Goal: Task Accomplishment & Management: Manage account settings

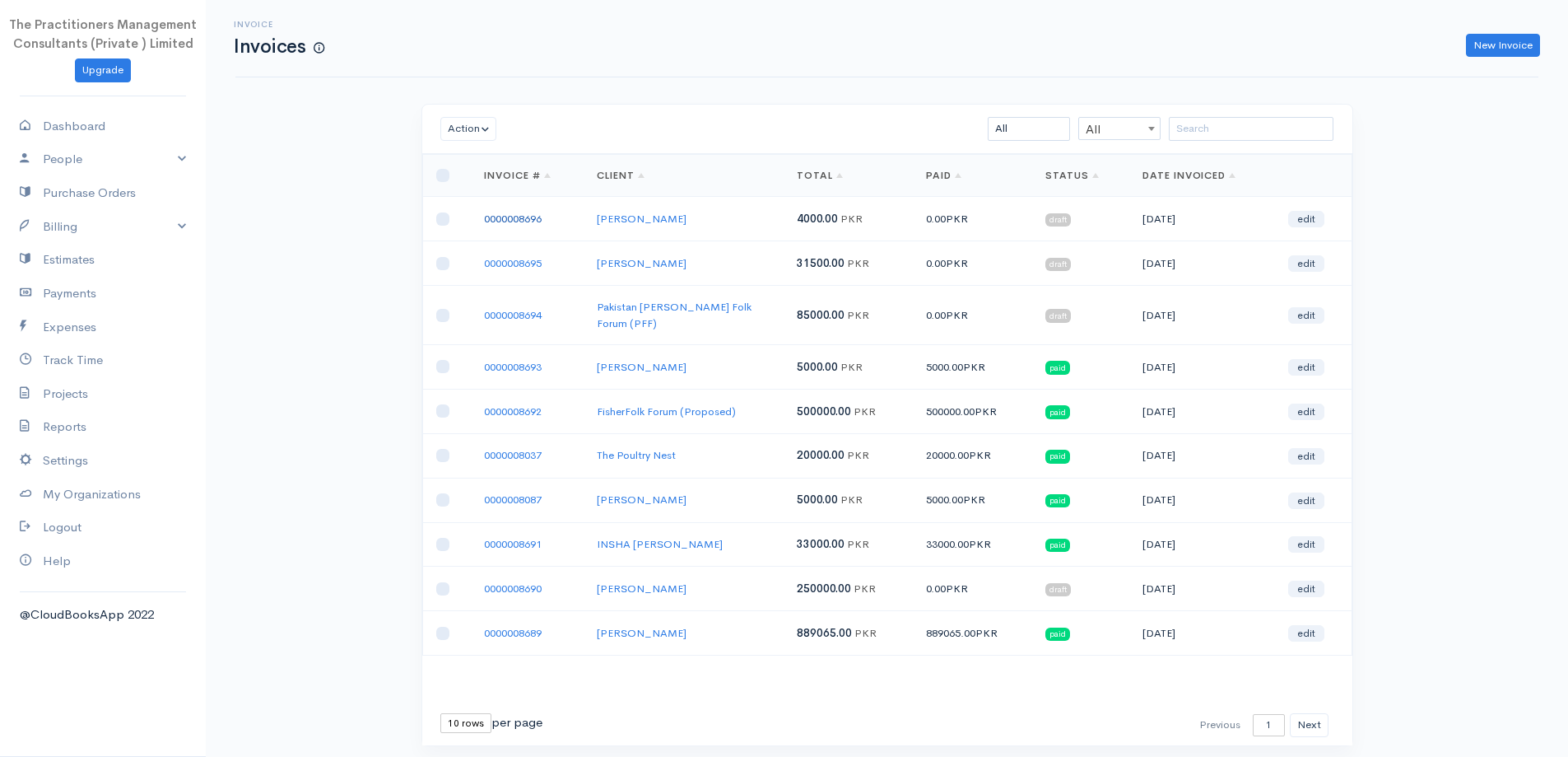
click at [524, 218] on link "0000008696" at bounding box center [513, 218] width 58 height 14
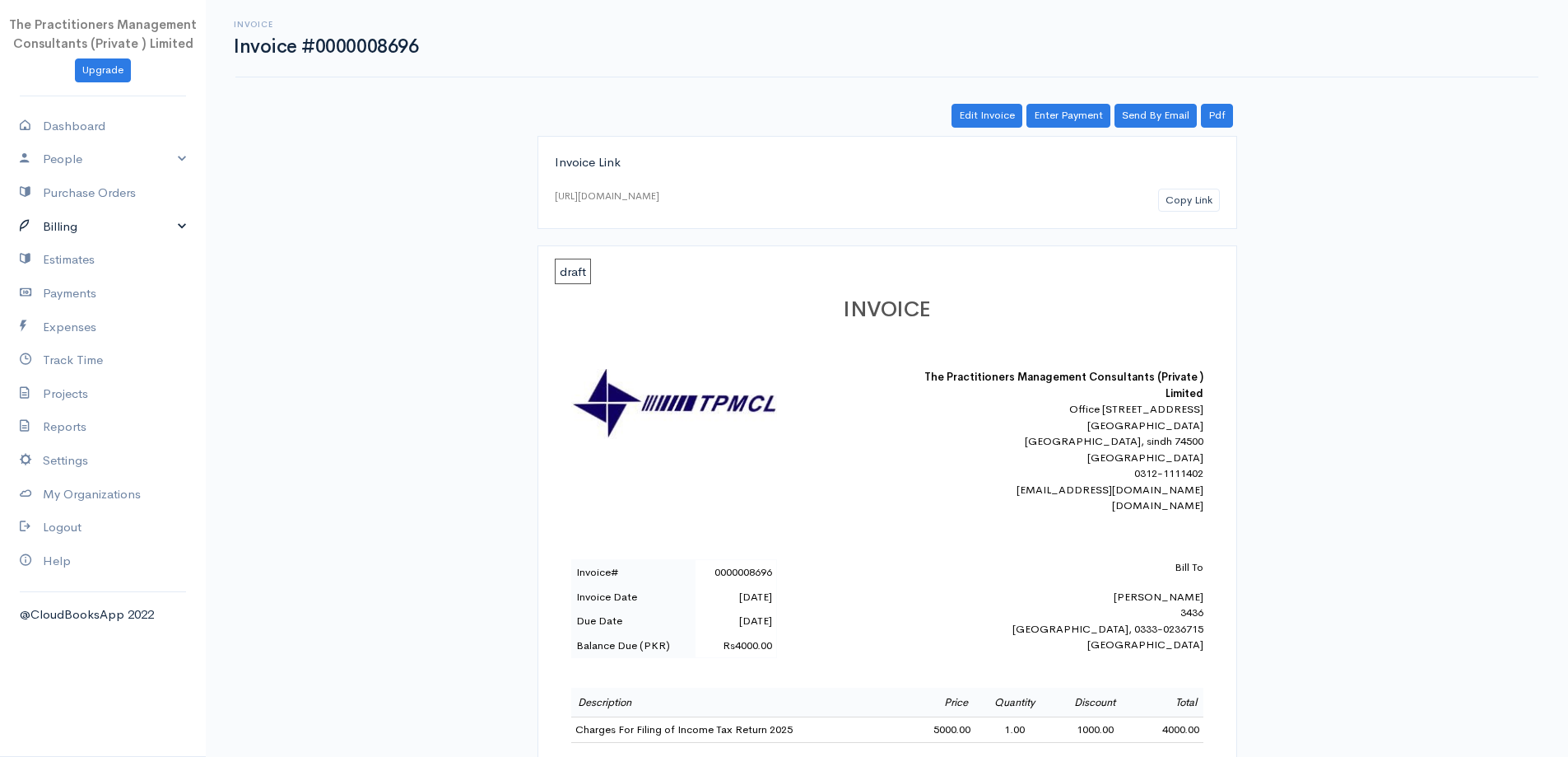
click at [44, 224] on link "Billing" at bounding box center [103, 227] width 206 height 34
click at [60, 250] on link "Invoice" at bounding box center [103, 258] width 206 height 30
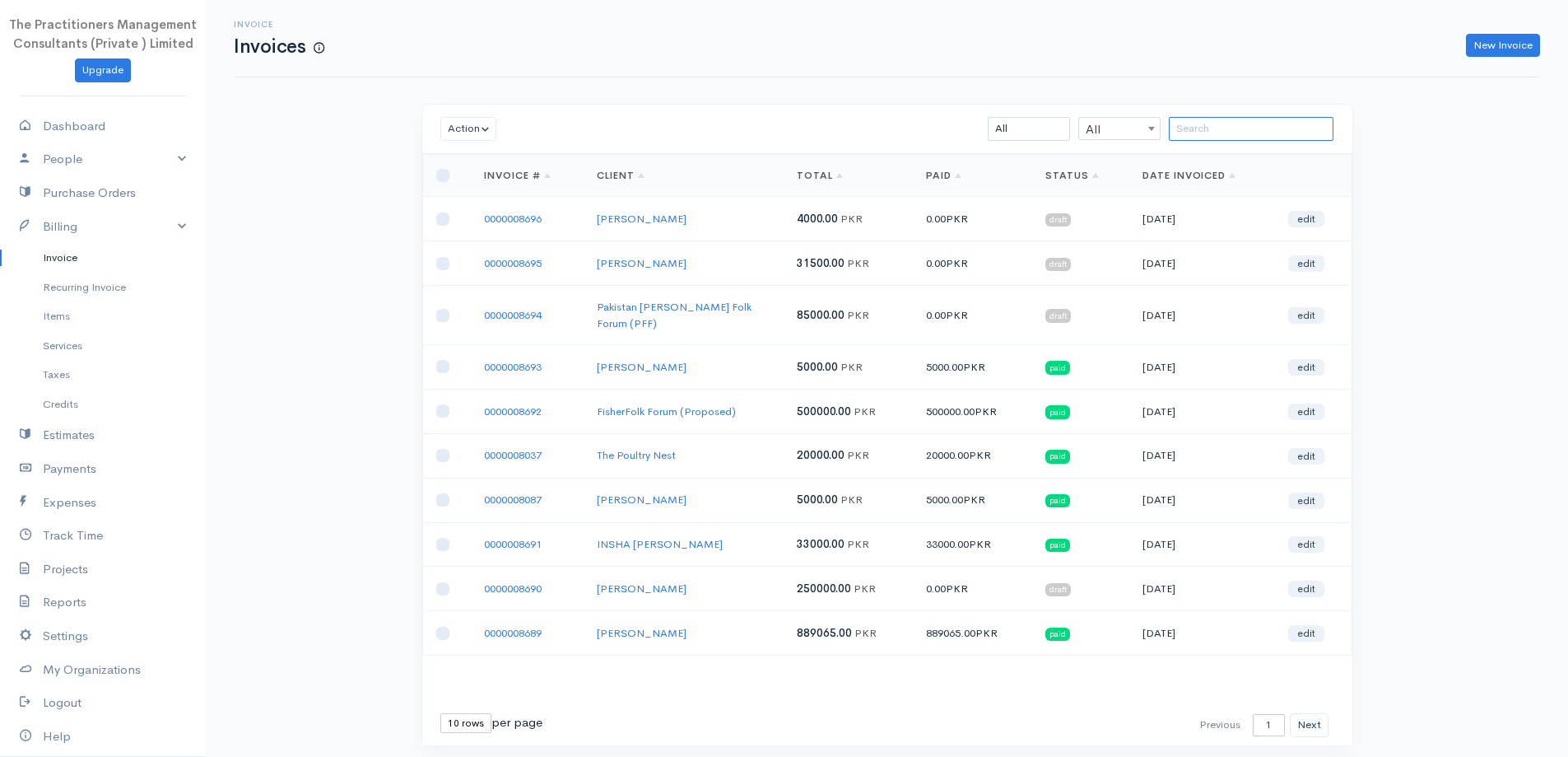
click at [1251, 132] on input "search" at bounding box center [1251, 129] width 165 height 24
drag, startPoint x: 1328, startPoint y: 62, endPoint x: 1323, endPoint y: 284, distance: 222.1
click at [1387, 283] on div "Invoice Invoices New Invoice Action Archive Delete Download PDF Send [PERSON_NA…" at bounding box center [887, 404] width 1362 height 807
click at [1293, 283] on td "edit" at bounding box center [1313, 264] width 77 height 44
click at [463, 713] on select "10 rows 25 rows 50 rows" at bounding box center [466, 723] width 51 height 20
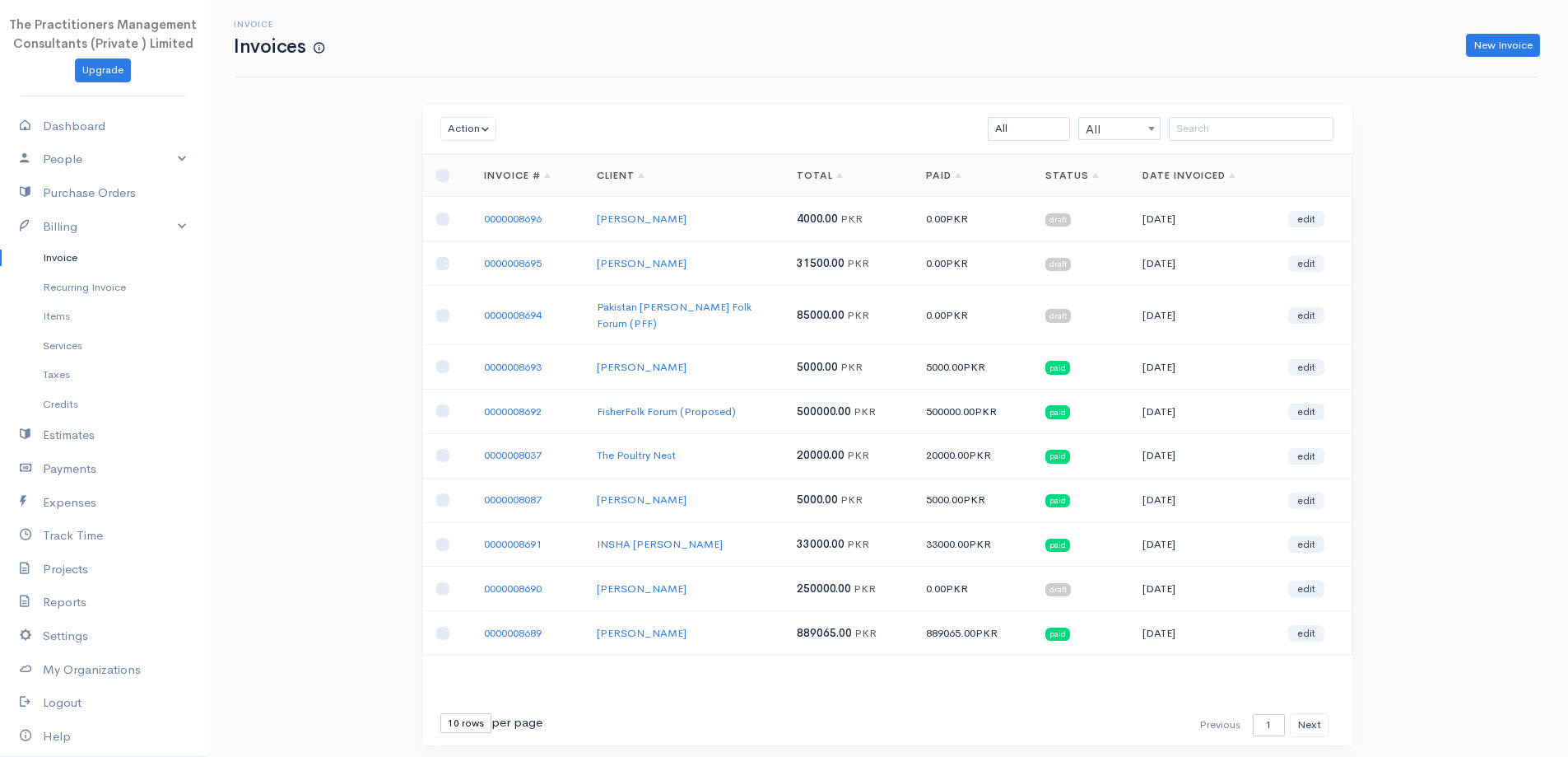
select select "50"
click at [441, 713] on select "10 rows 25 rows 50 rows" at bounding box center [466, 723] width 51 height 20
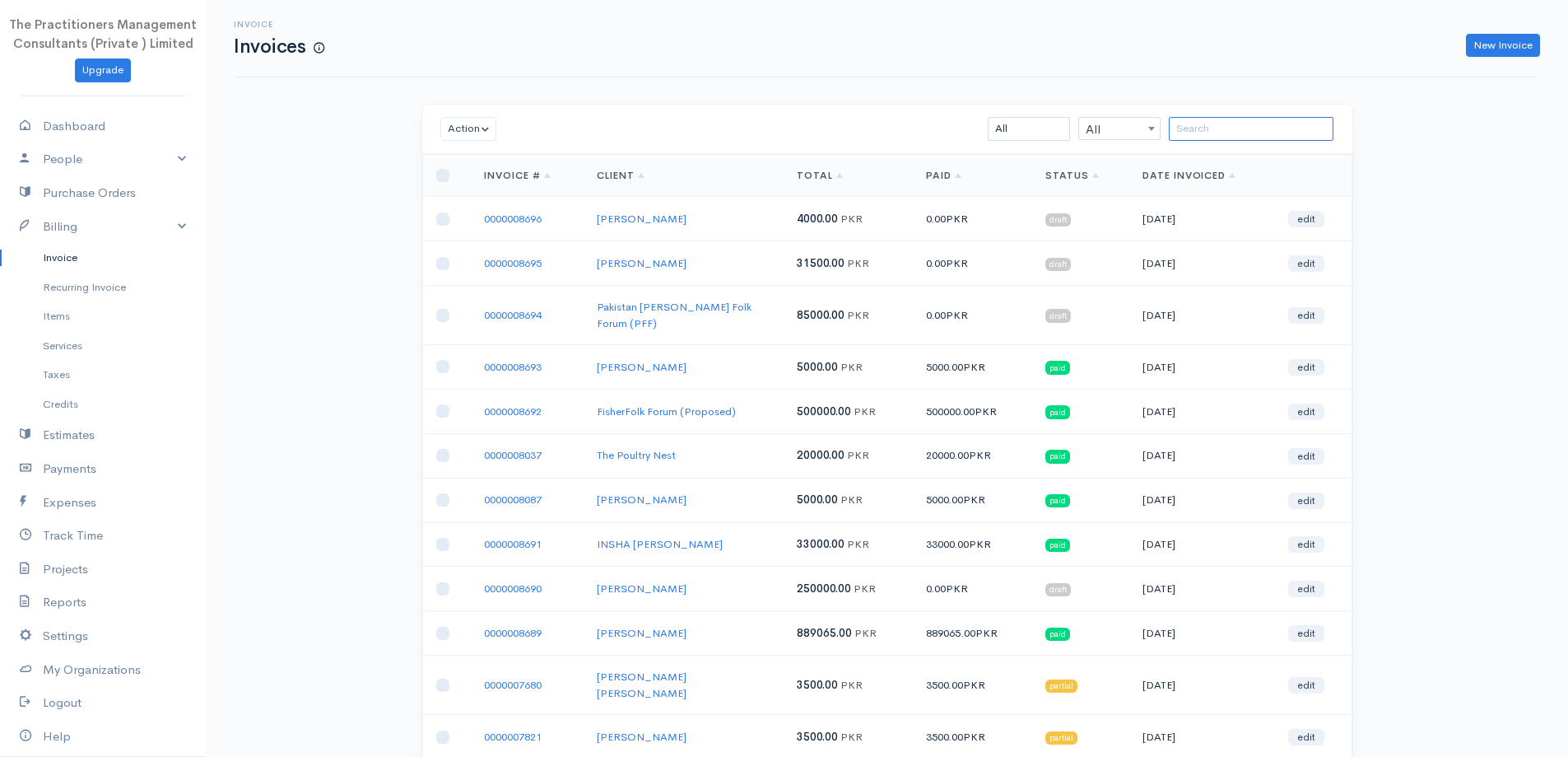
click at [1224, 124] on input "search" at bounding box center [1251, 129] width 165 height 24
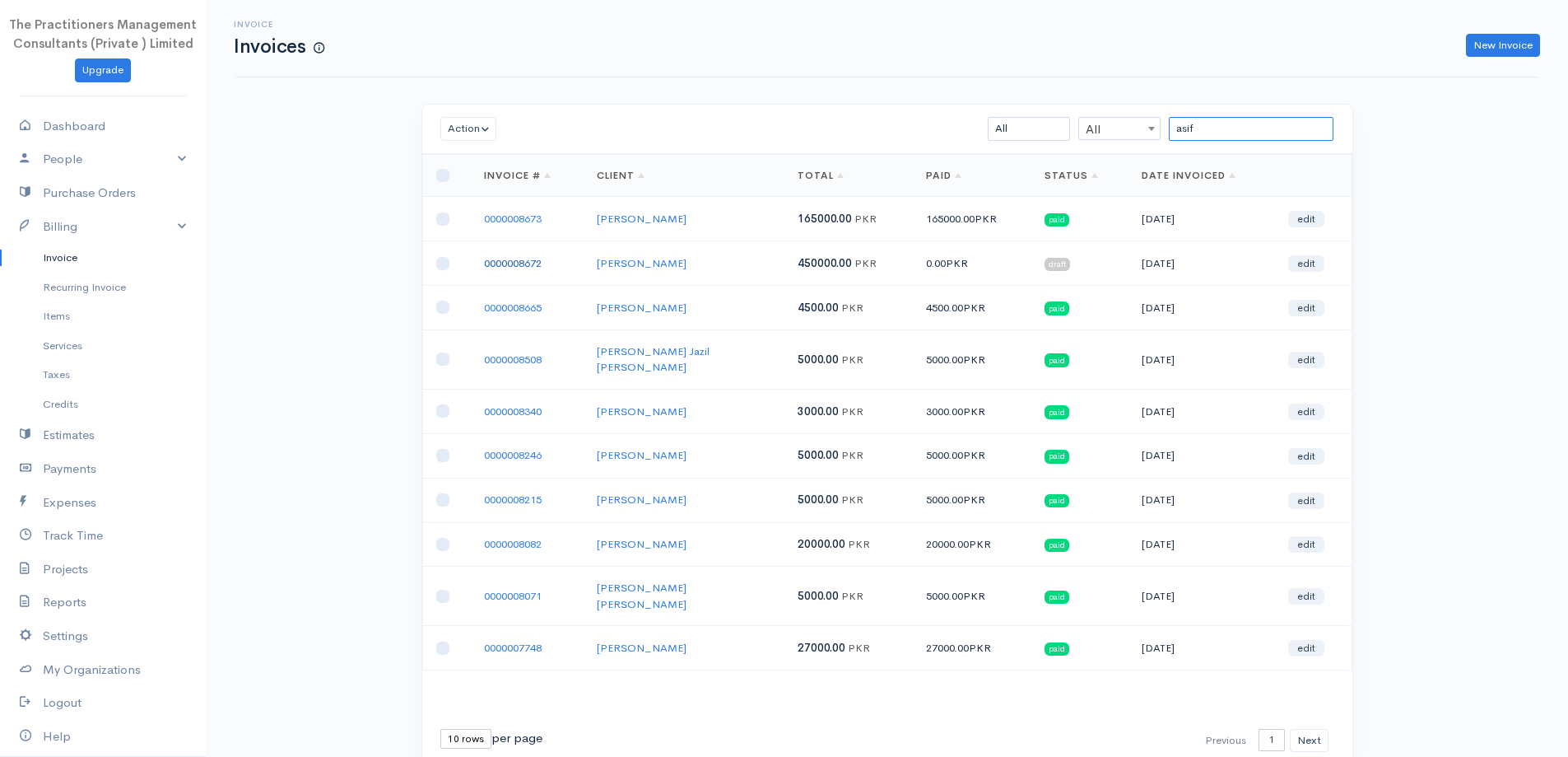
type input "asif"
click at [498, 266] on link "0000008672" at bounding box center [513, 263] width 58 height 14
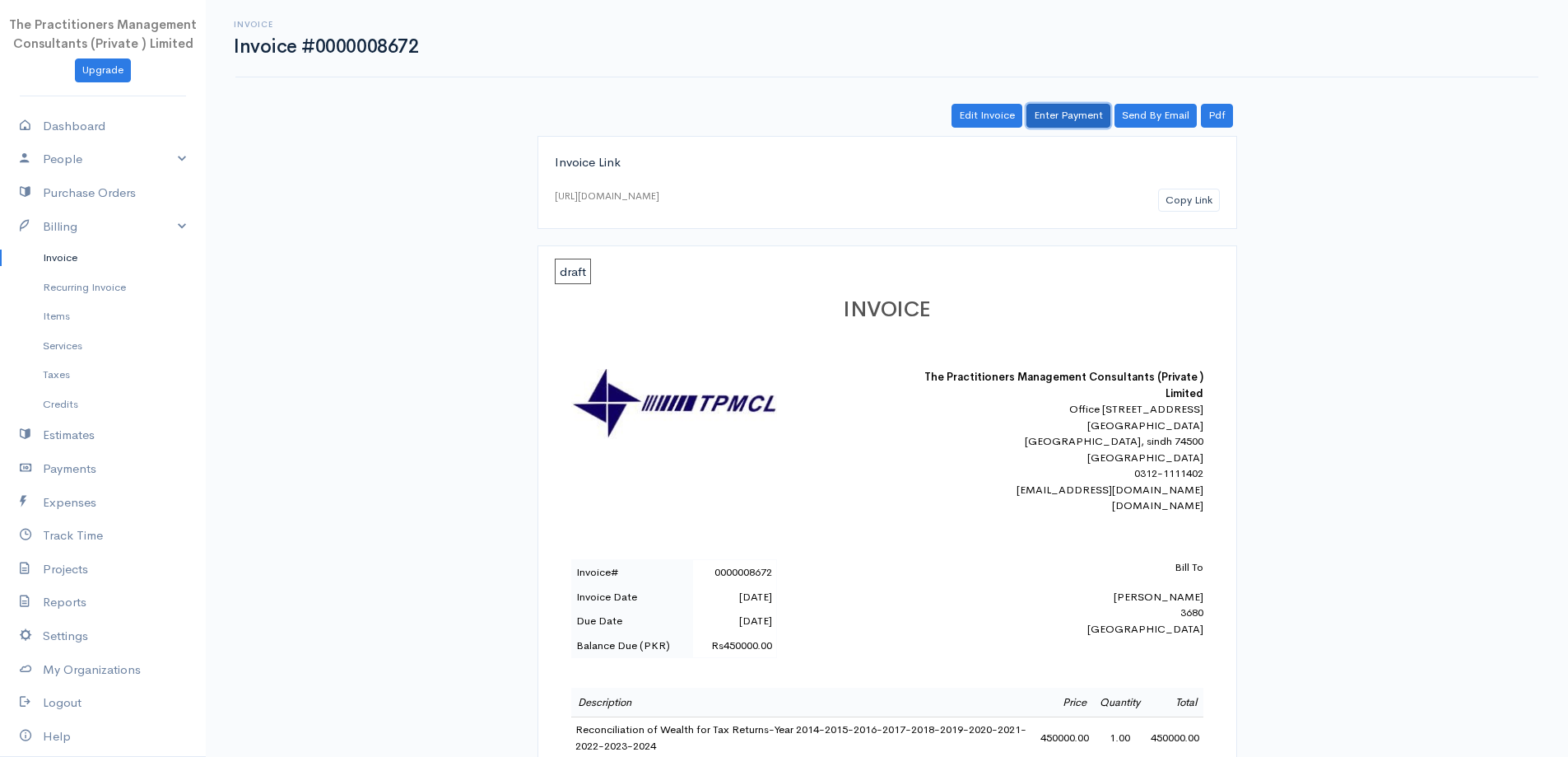
click at [1050, 125] on link "Enter Payment" at bounding box center [1068, 115] width 84 height 24
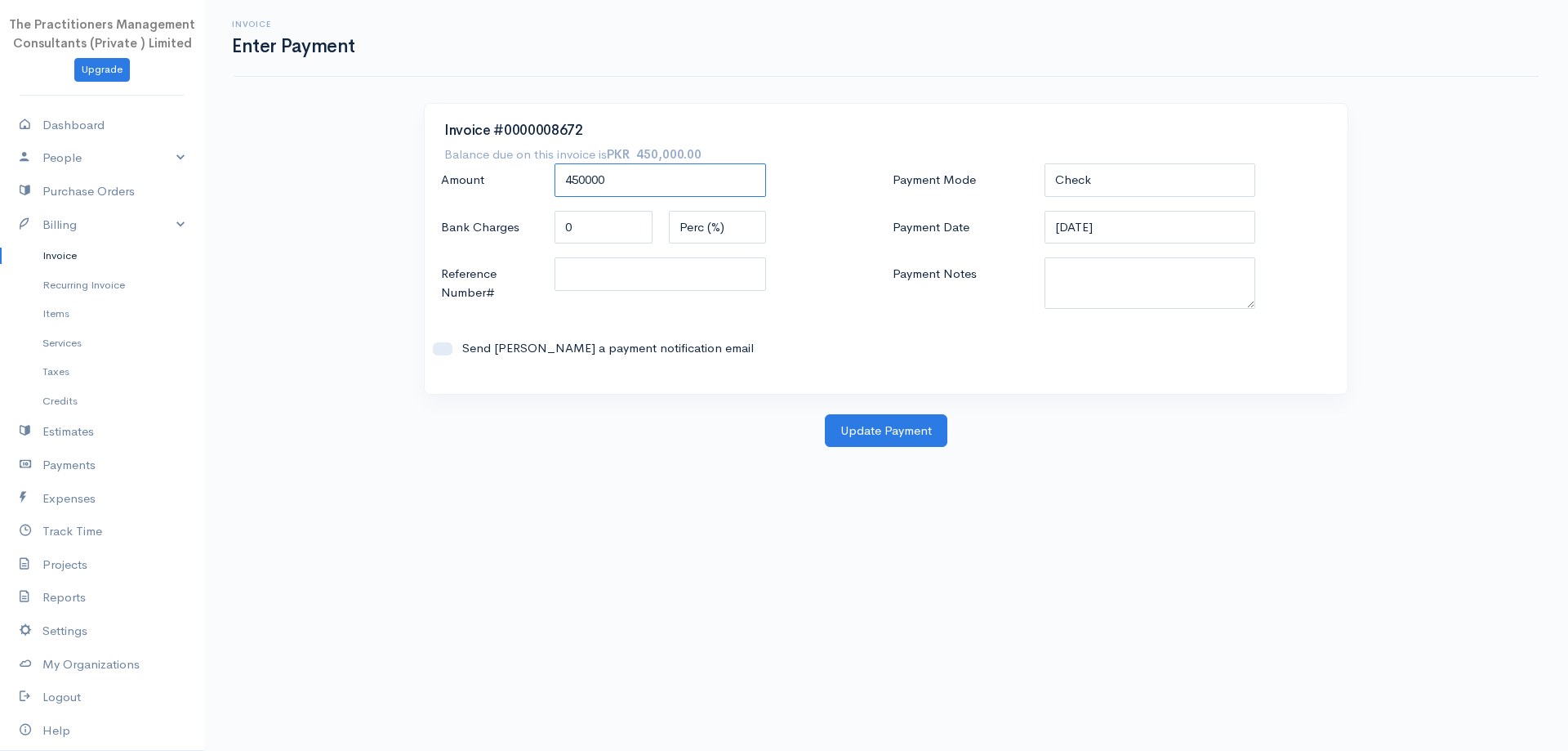
click at [613, 185] on input "450000" at bounding box center [660, 180] width 212 height 34
click at [613, 184] on input "450000" at bounding box center [660, 180] width 212 height 34
type input "150000"
click at [1185, 182] on select "Check Bank Transfer Credit Cash Debit ACH VISA MASTERCARD AMEX DISCOVER DINERS …" at bounding box center [1150, 180] width 212 height 34
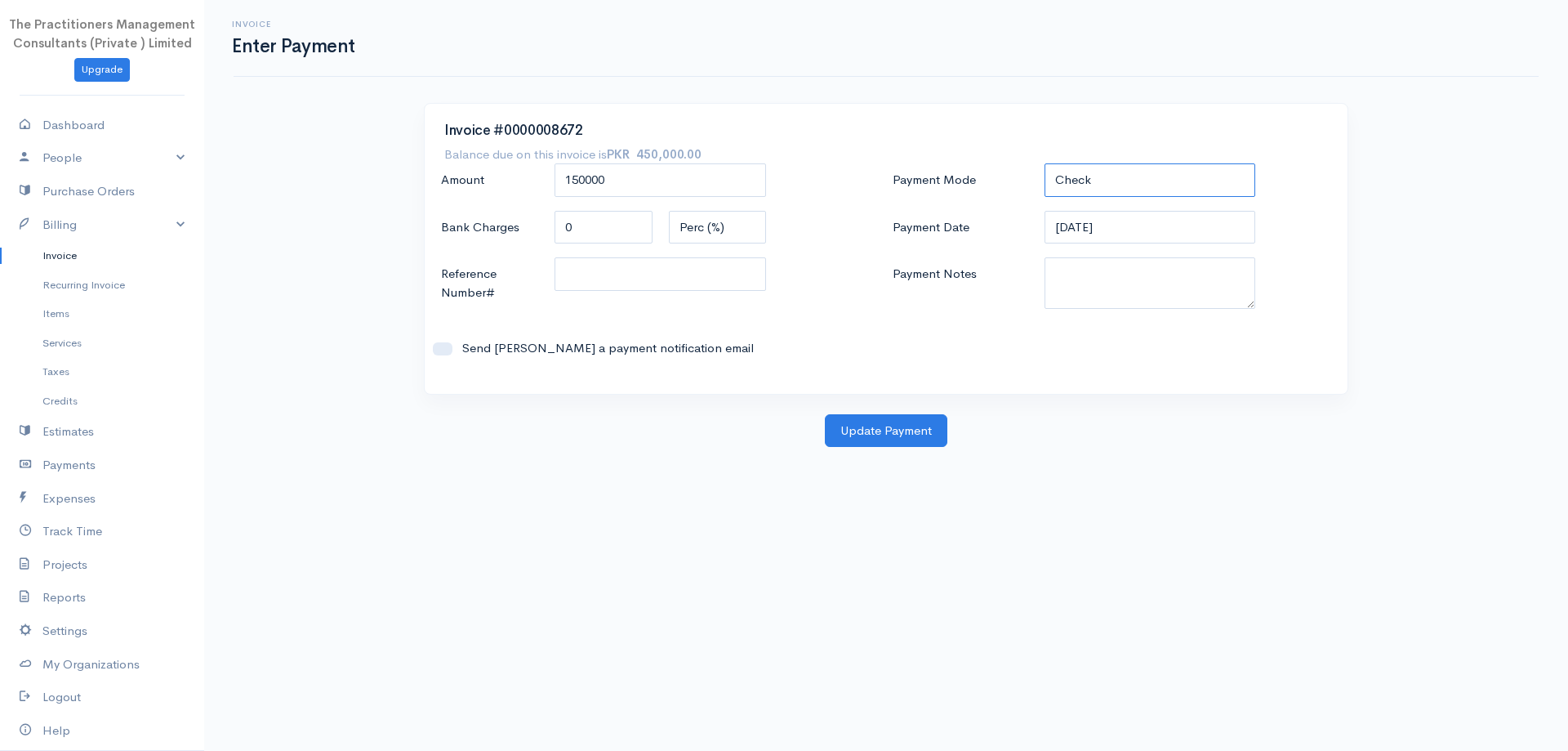
select select "Bank Transfer"
click at [1044, 163] on select "Check Bank Transfer Credit Cash Debit ACH VISA MASTERCARD AMEX DISCOVER DINERS …" at bounding box center [1150, 180] width 212 height 34
drag, startPoint x: 1137, startPoint y: 186, endPoint x: 1134, endPoint y: 195, distance: 9.5
click at [1137, 186] on select "Check Bank Transfer Credit Cash Debit ACH VISA MASTERCARD AMEX DISCOVER DINERS …" at bounding box center [1150, 180] width 212 height 34
click at [1044, 163] on select "Check Bank Transfer Credit Cash Debit ACH VISA MASTERCARD AMEX DISCOVER DINERS …" at bounding box center [1150, 180] width 212 height 34
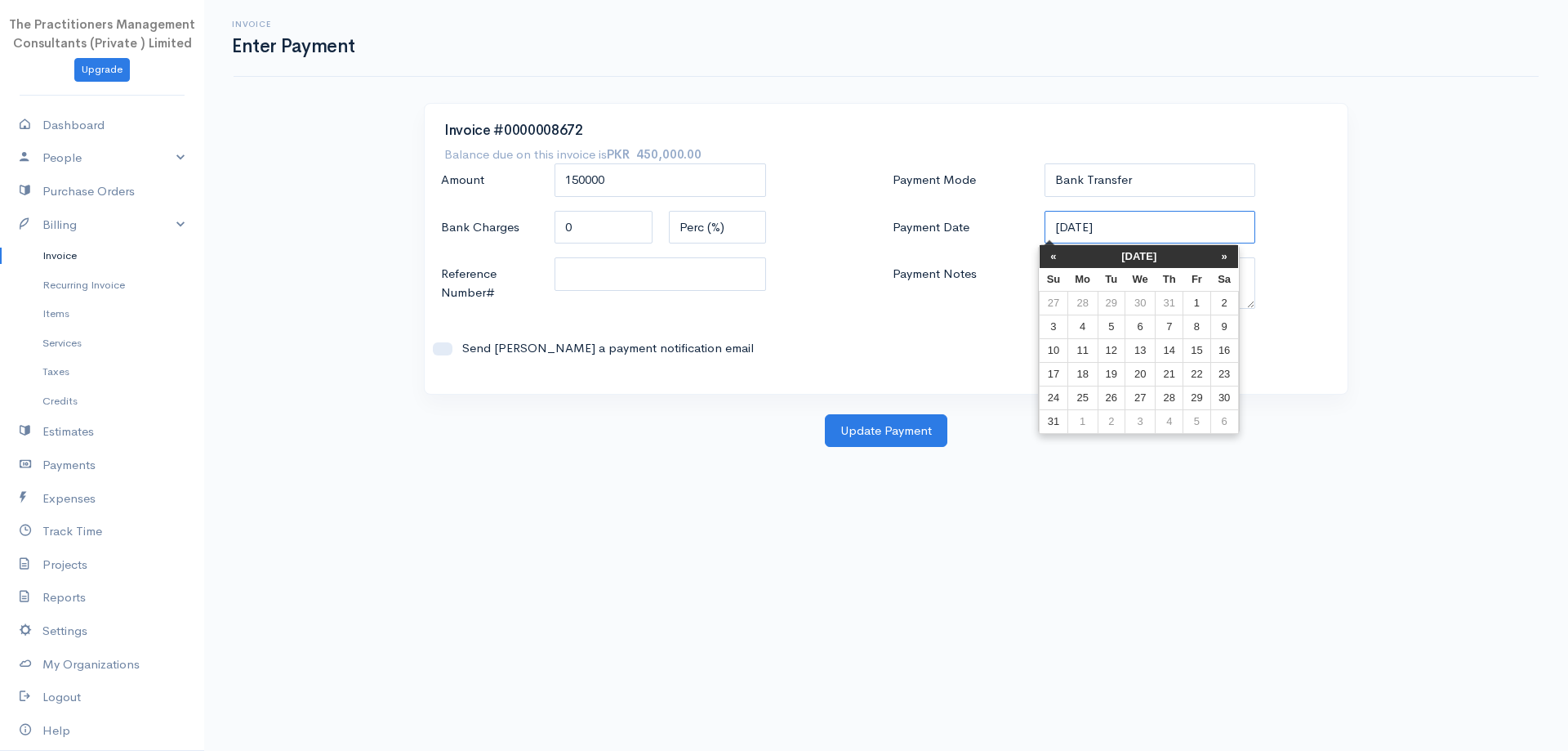
click at [1075, 235] on input "[DATE]" at bounding box center [1150, 227] width 212 height 34
click at [1186, 331] on td "8" at bounding box center [1196, 326] width 27 height 24
type input "[DATE]"
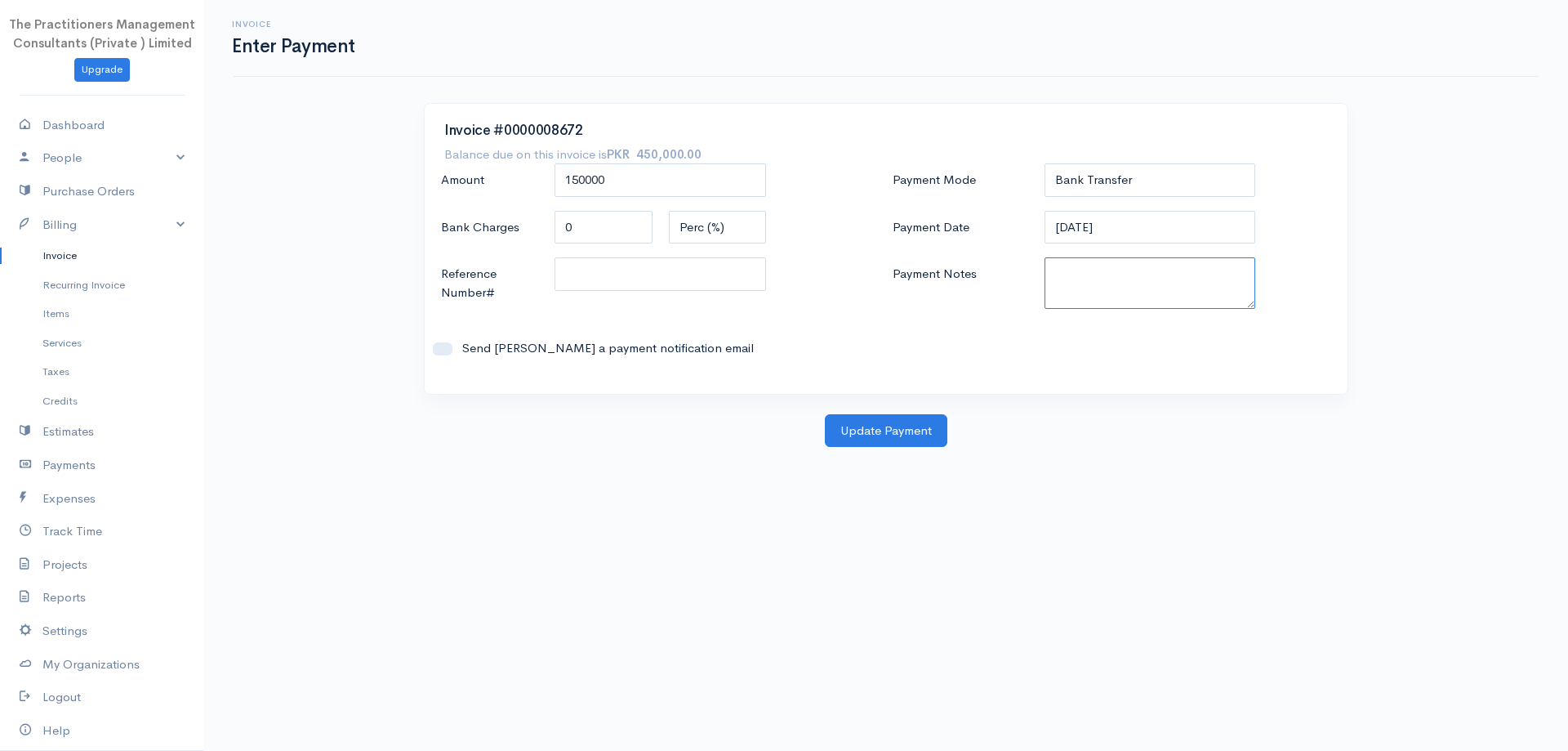
click at [1138, 302] on textarea "Payment Notes" at bounding box center [1150, 283] width 212 height 51
type textarea "5822"
click at [708, 284] on input "Reference Number#" at bounding box center [660, 274] width 212 height 34
type input "5822"
click at [864, 431] on button "Update Payment" at bounding box center [887, 431] width 123 height 34
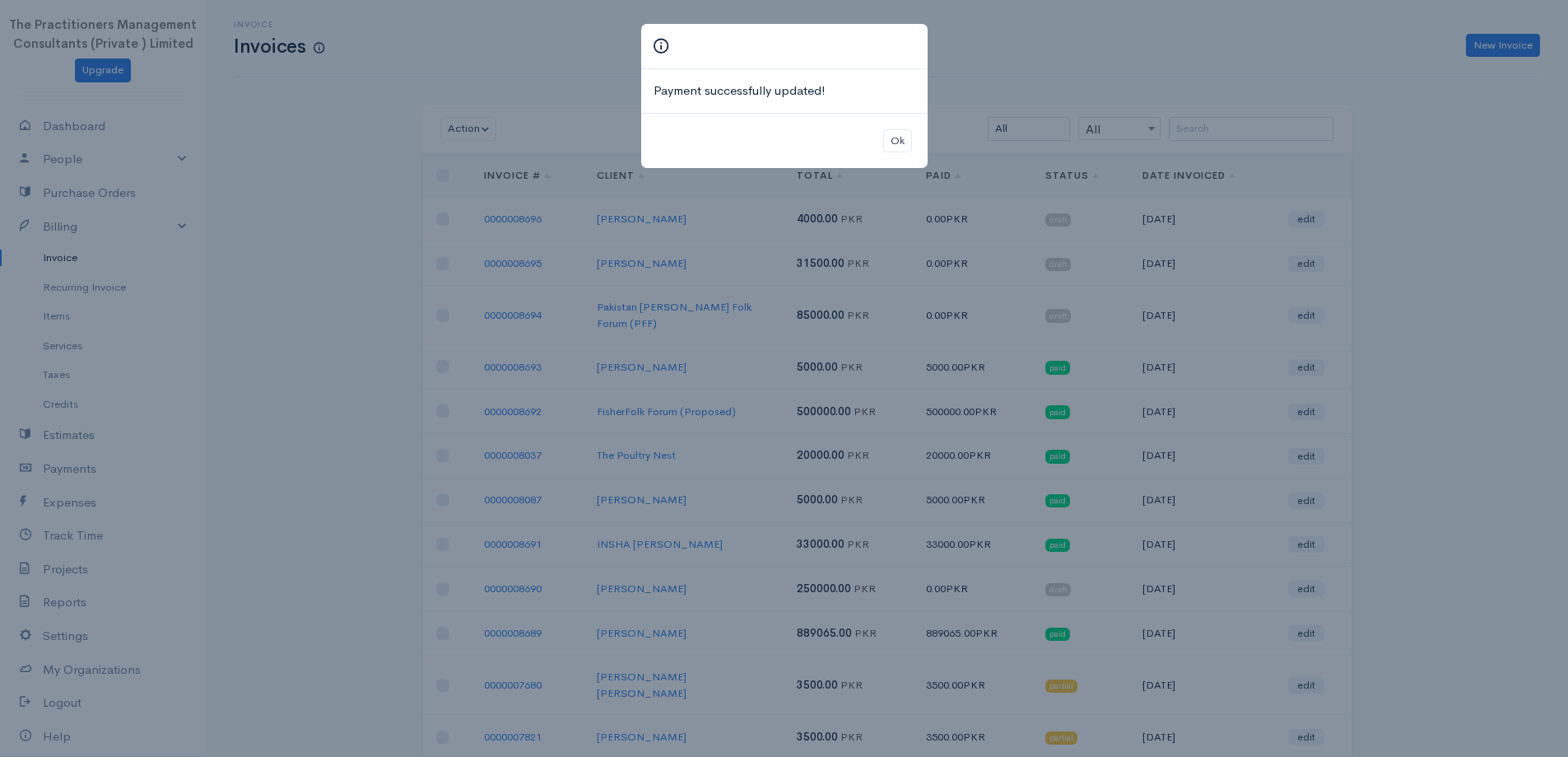
click at [895, 157] on div "Ok" at bounding box center [785, 141] width 287 height 56
click at [895, 146] on button "Ok" at bounding box center [898, 141] width 29 height 24
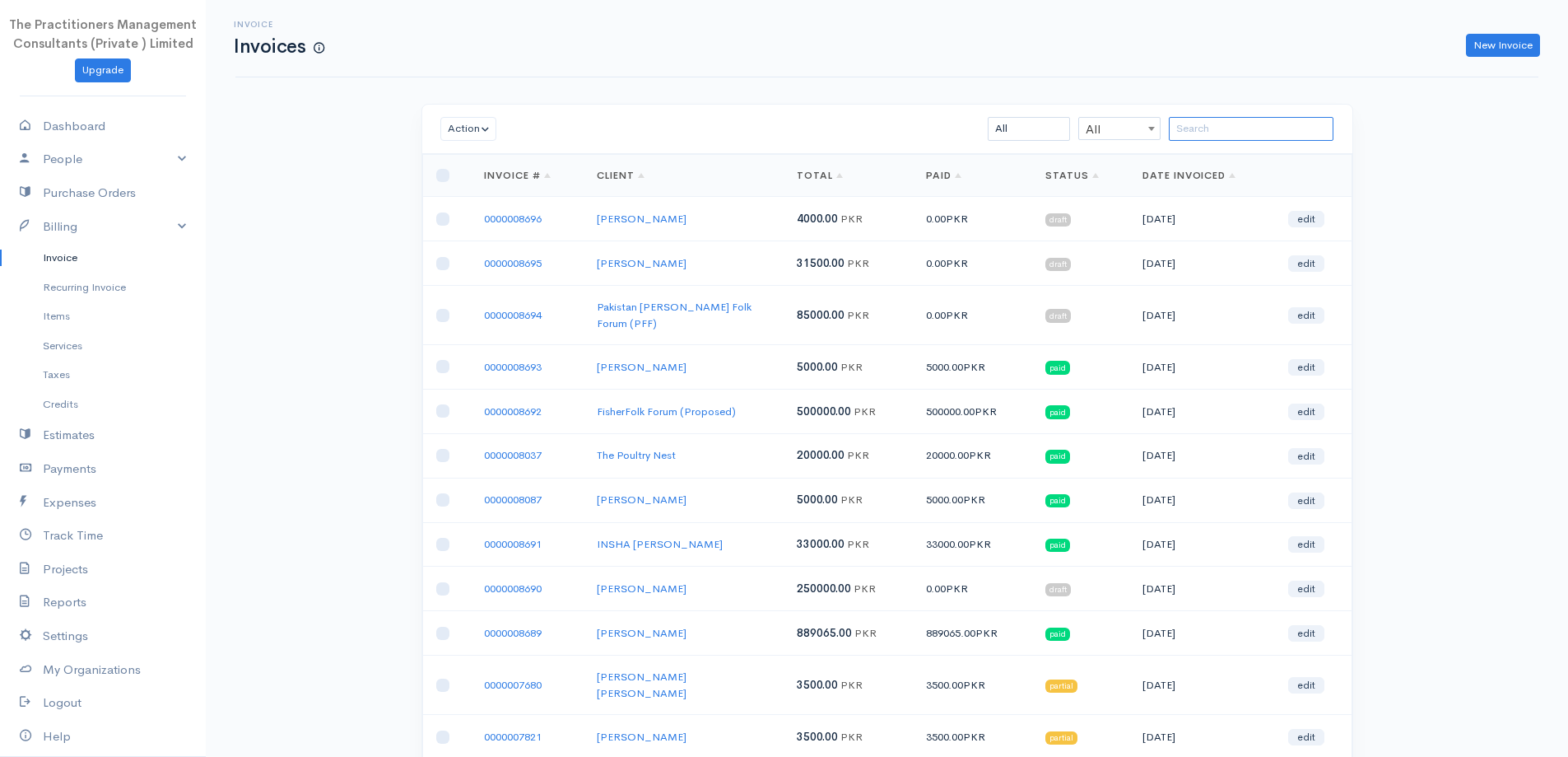
click at [1296, 129] on input "search" at bounding box center [1251, 129] width 165 height 24
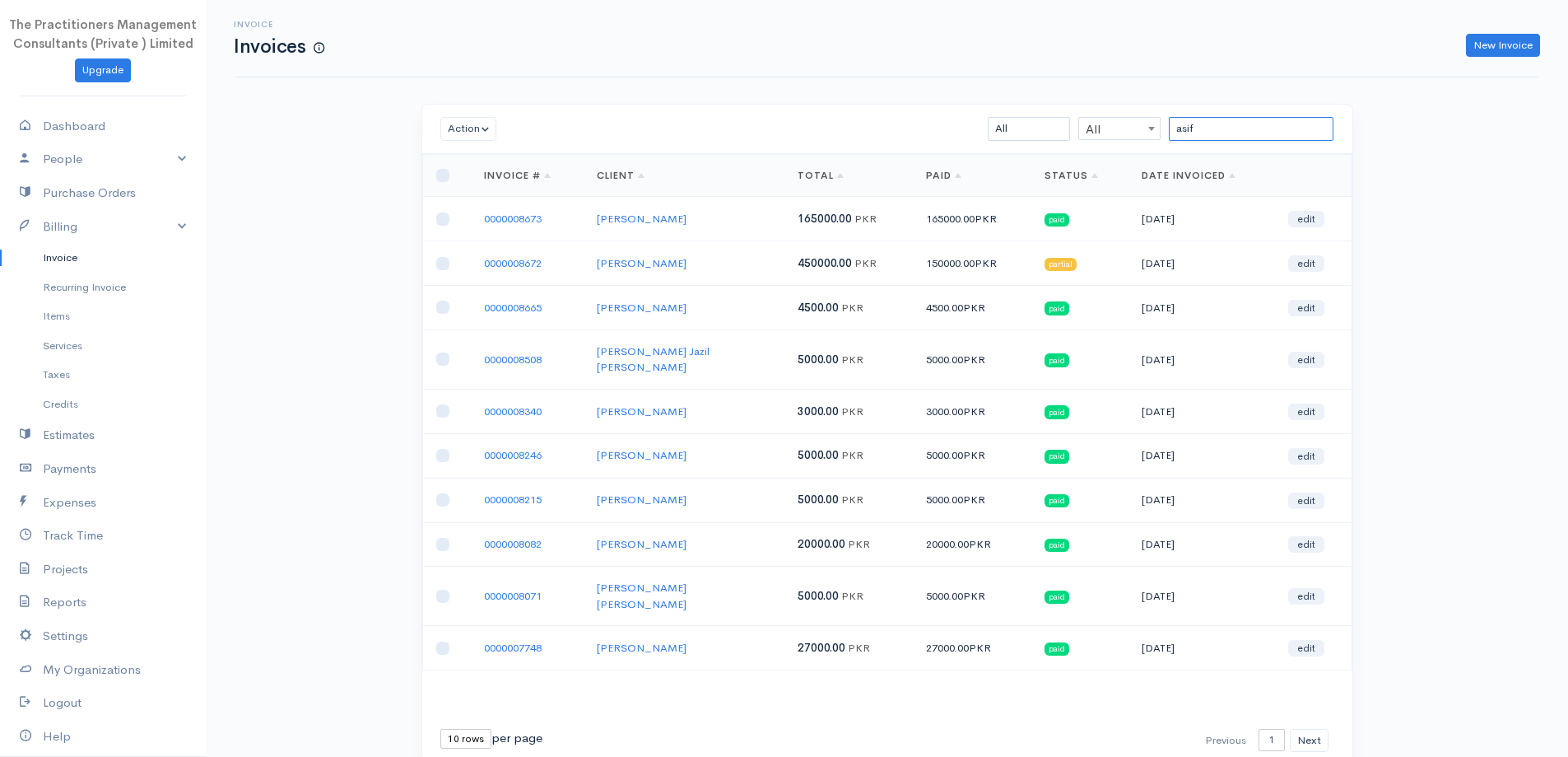
type input "asif"
click at [536, 273] on td "0000008672" at bounding box center [527, 264] width 113 height 44
click at [520, 268] on link "0000008672" at bounding box center [513, 263] width 58 height 14
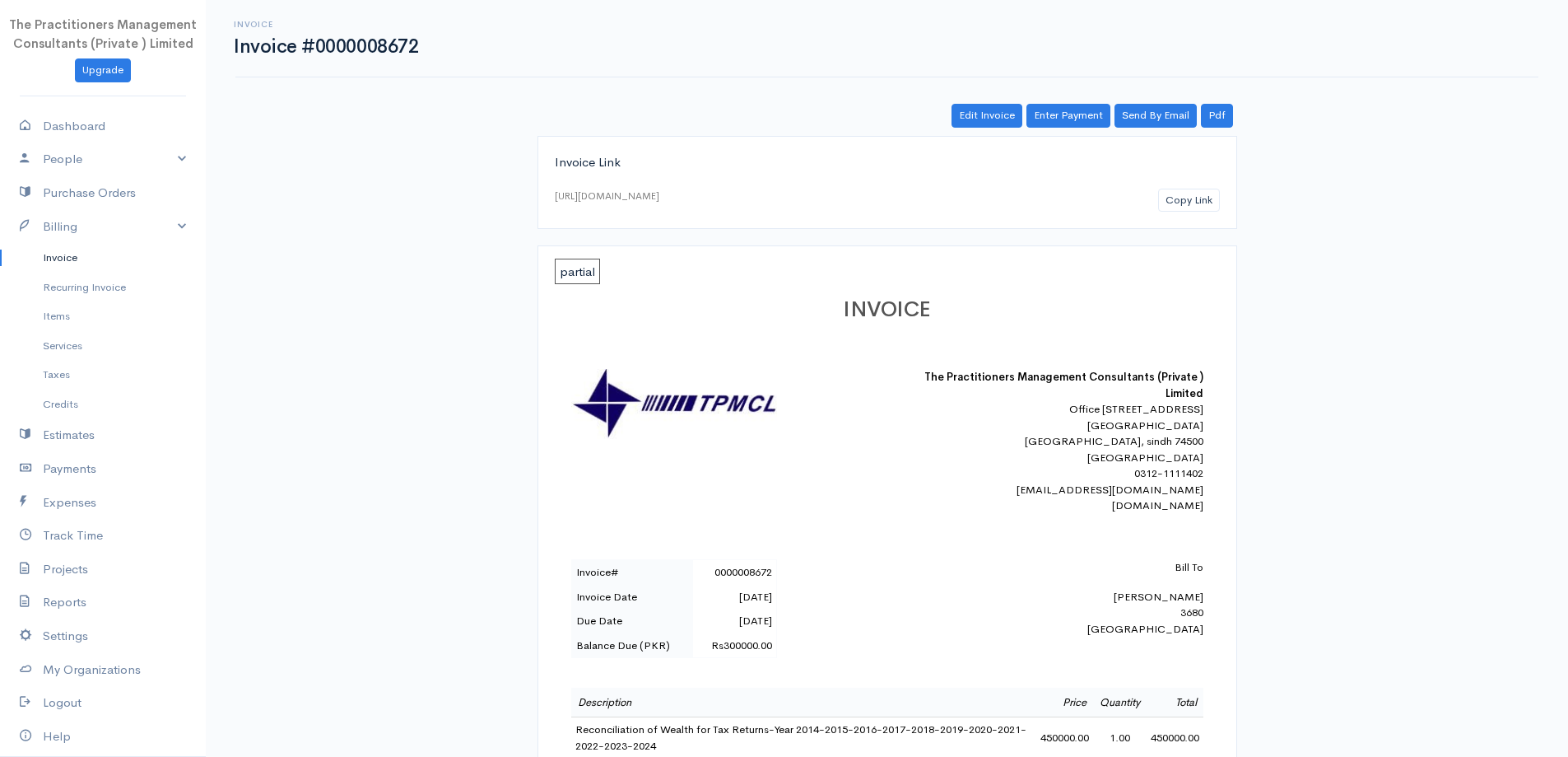
click at [55, 259] on link "Invoice" at bounding box center [103, 258] width 206 height 30
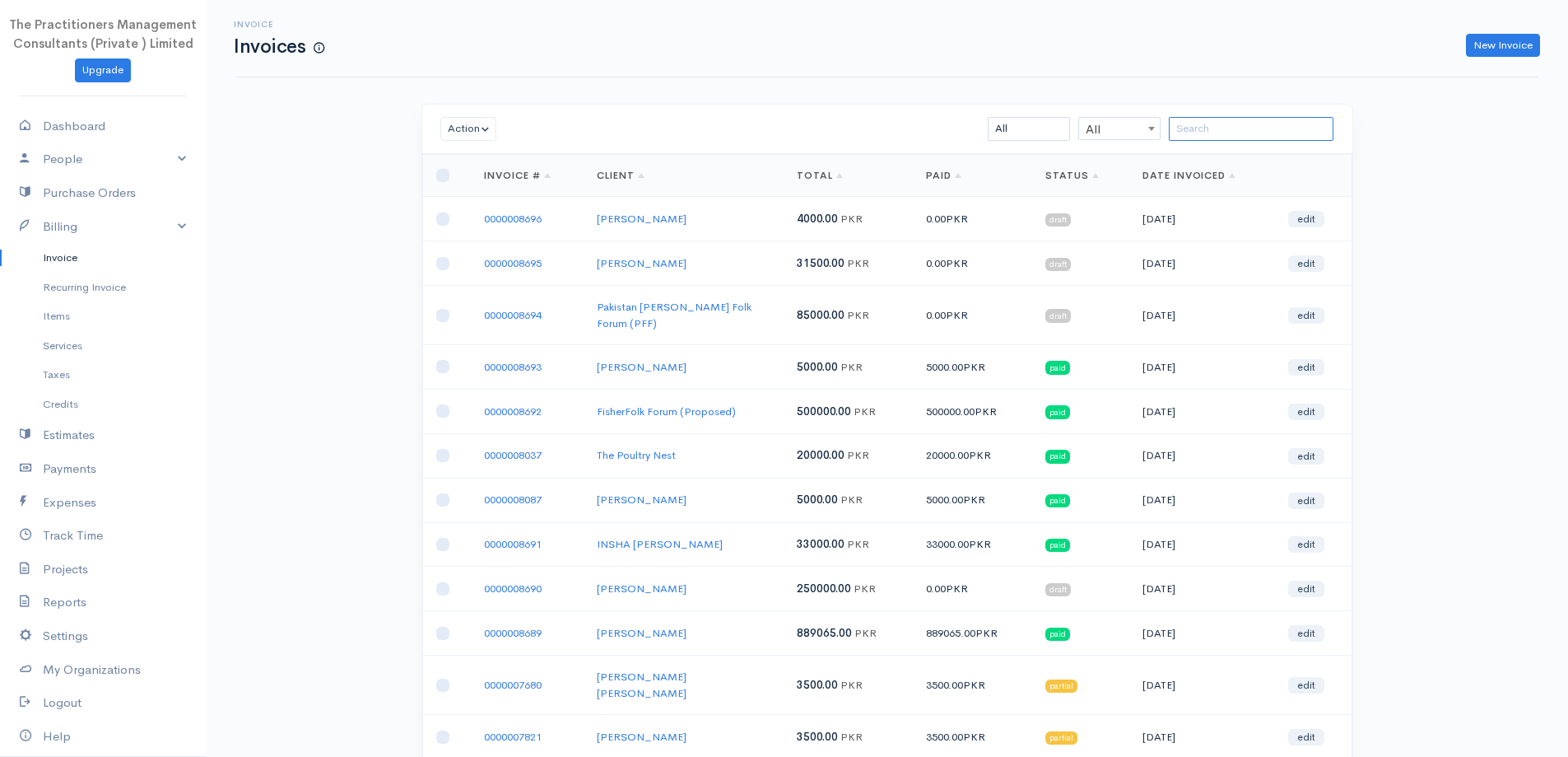
click at [1281, 135] on input "search" at bounding box center [1251, 129] width 165 height 24
click at [1281, 129] on input "search" at bounding box center [1251, 129] width 165 height 24
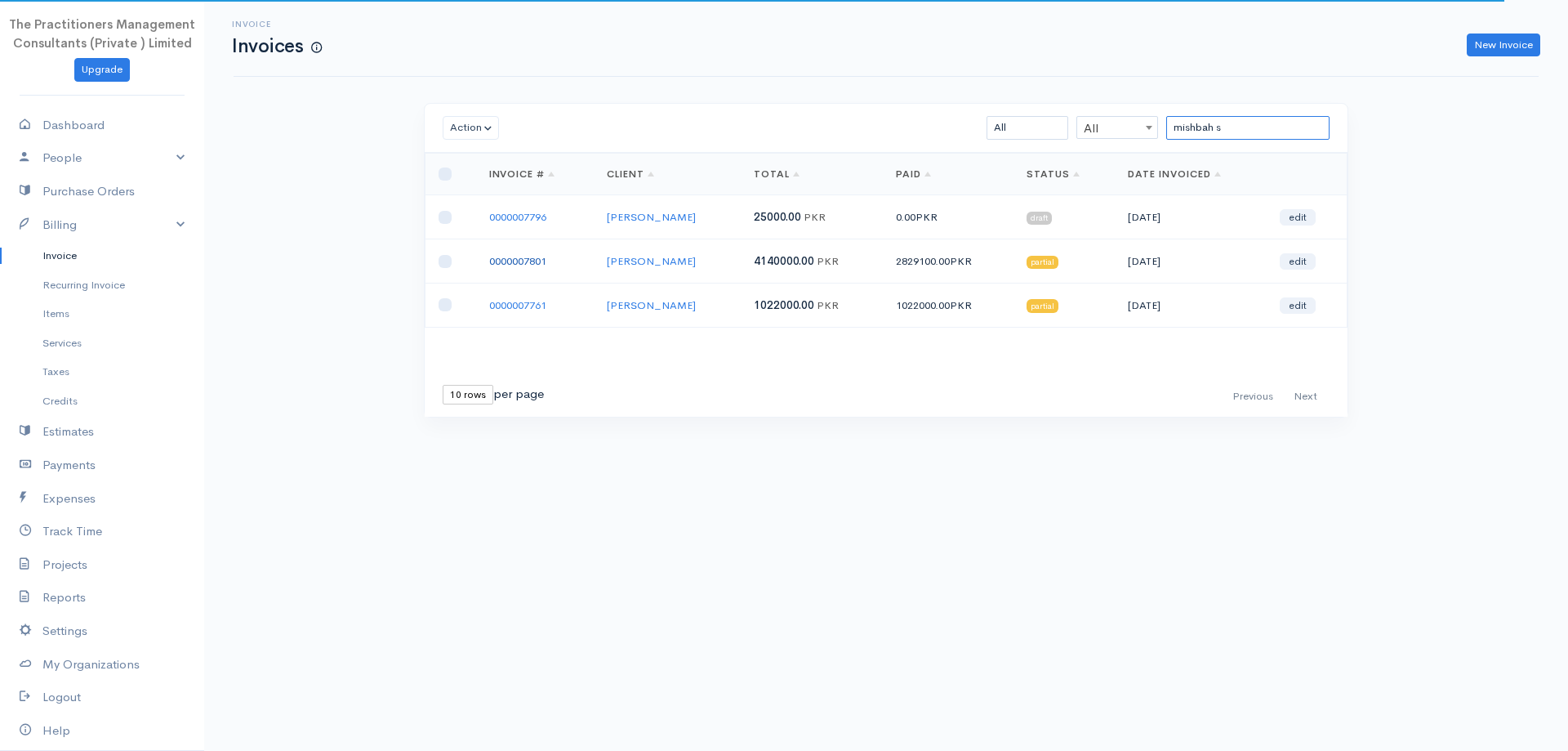
type input "mishbah s"
click at [547, 257] on link "0000007801" at bounding box center [518, 261] width 57 height 14
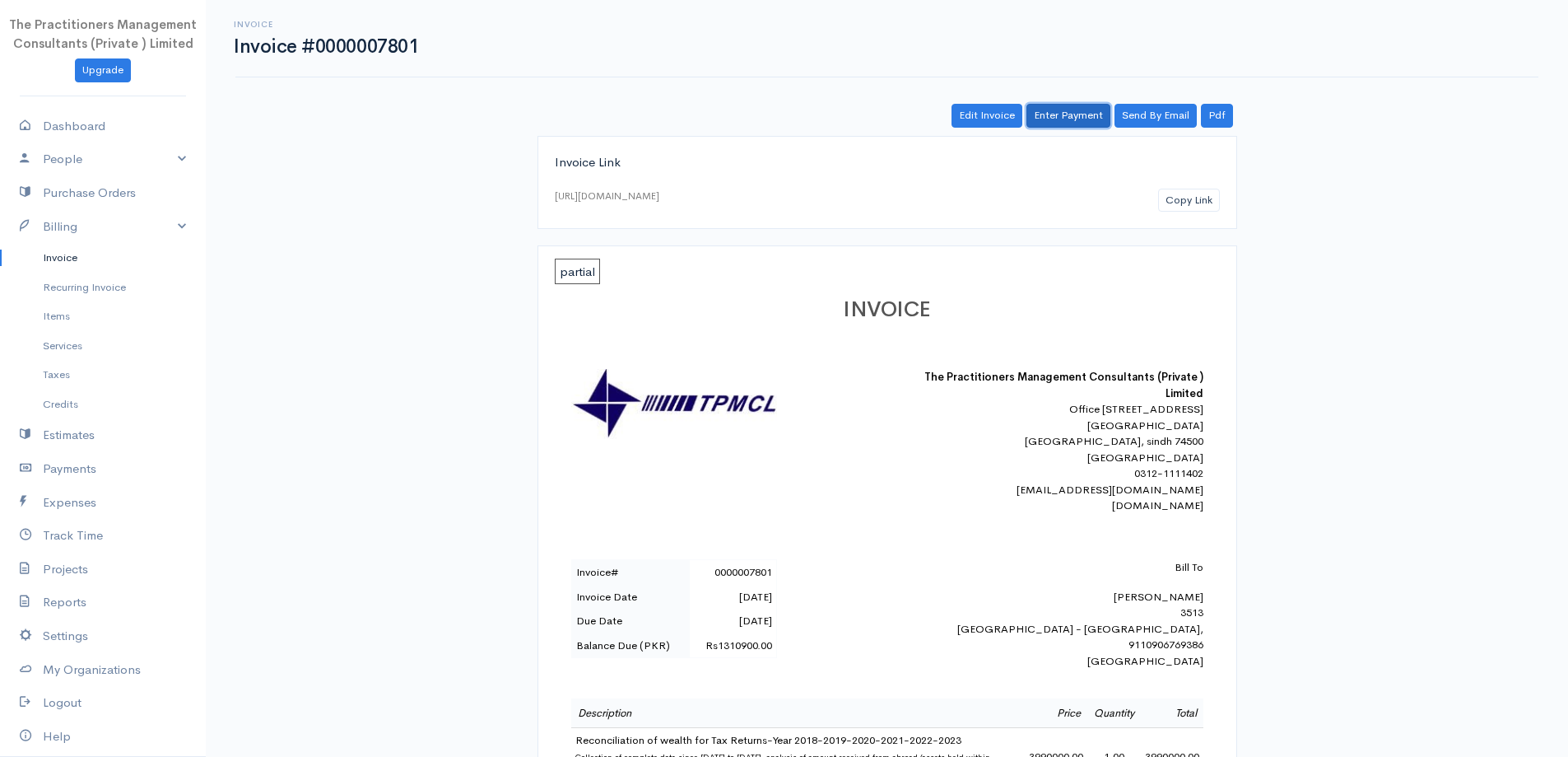
click at [1056, 105] on link "Enter Payment" at bounding box center [1068, 115] width 84 height 24
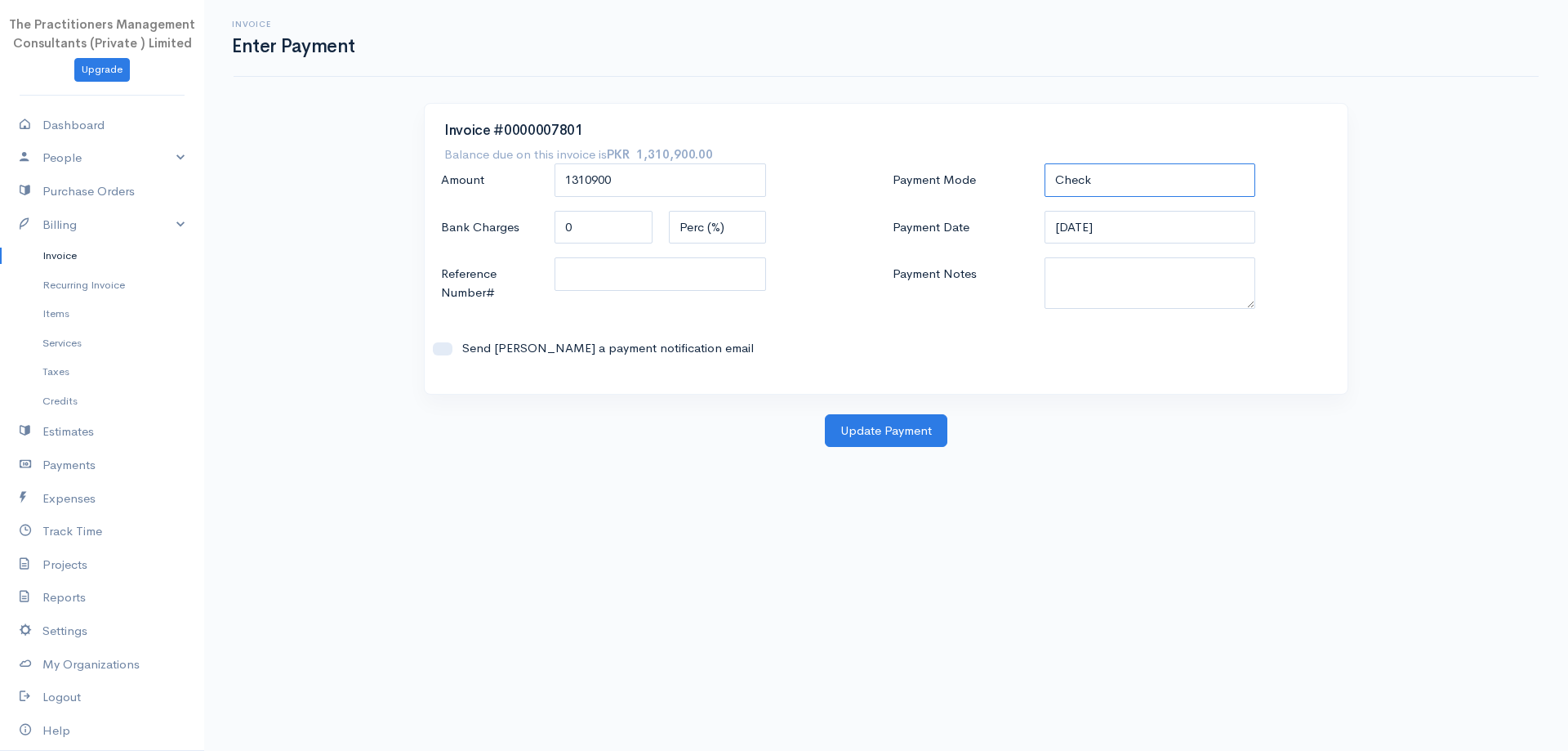
drag, startPoint x: 1083, startPoint y: 170, endPoint x: 1078, endPoint y: 194, distance: 24.5
click at [1083, 170] on select "Check Bank Transfer Credit Cash Debit ACH VISA MASTERCARD AMEX DISCOVER DINERS …" at bounding box center [1150, 180] width 212 height 34
select select "Bank Transfer"
click at [1044, 163] on select "Check Bank Transfer Credit Cash Debit ACH VISA MASTERCARD AMEX DISCOVER DINERS …" at bounding box center [1150, 180] width 212 height 34
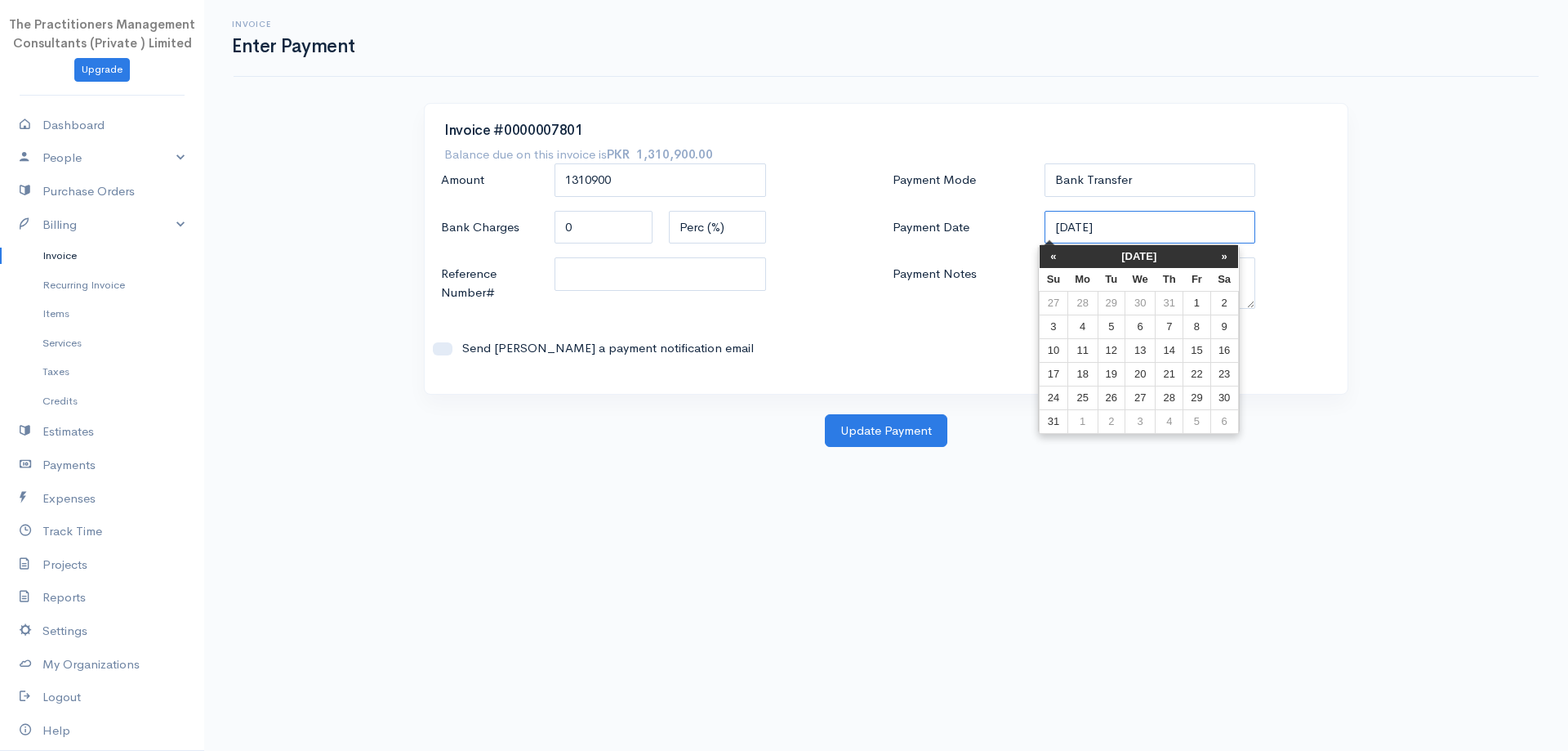
click at [1106, 223] on input "[DATE]" at bounding box center [1150, 227] width 212 height 34
click at [1159, 322] on td "7" at bounding box center [1169, 326] width 28 height 24
type input "[DATE]"
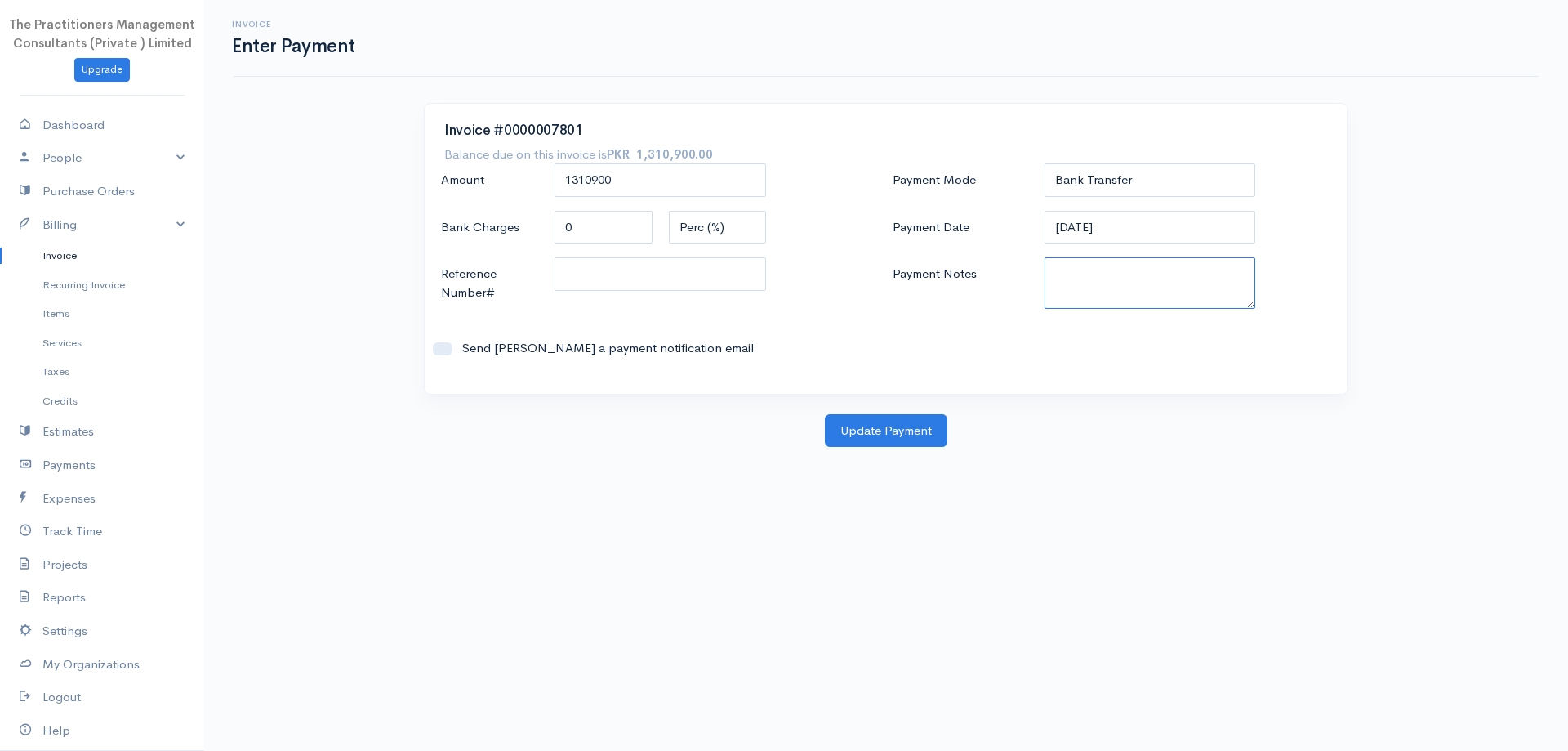
click at [1159, 288] on textarea "Payment Notes" at bounding box center [1150, 283] width 212 height 51
type textarea "5821"
click at [699, 262] on input "Reference Number#" at bounding box center [660, 274] width 212 height 34
type input "5821"
click at [905, 421] on button "Update Payment" at bounding box center [887, 431] width 123 height 34
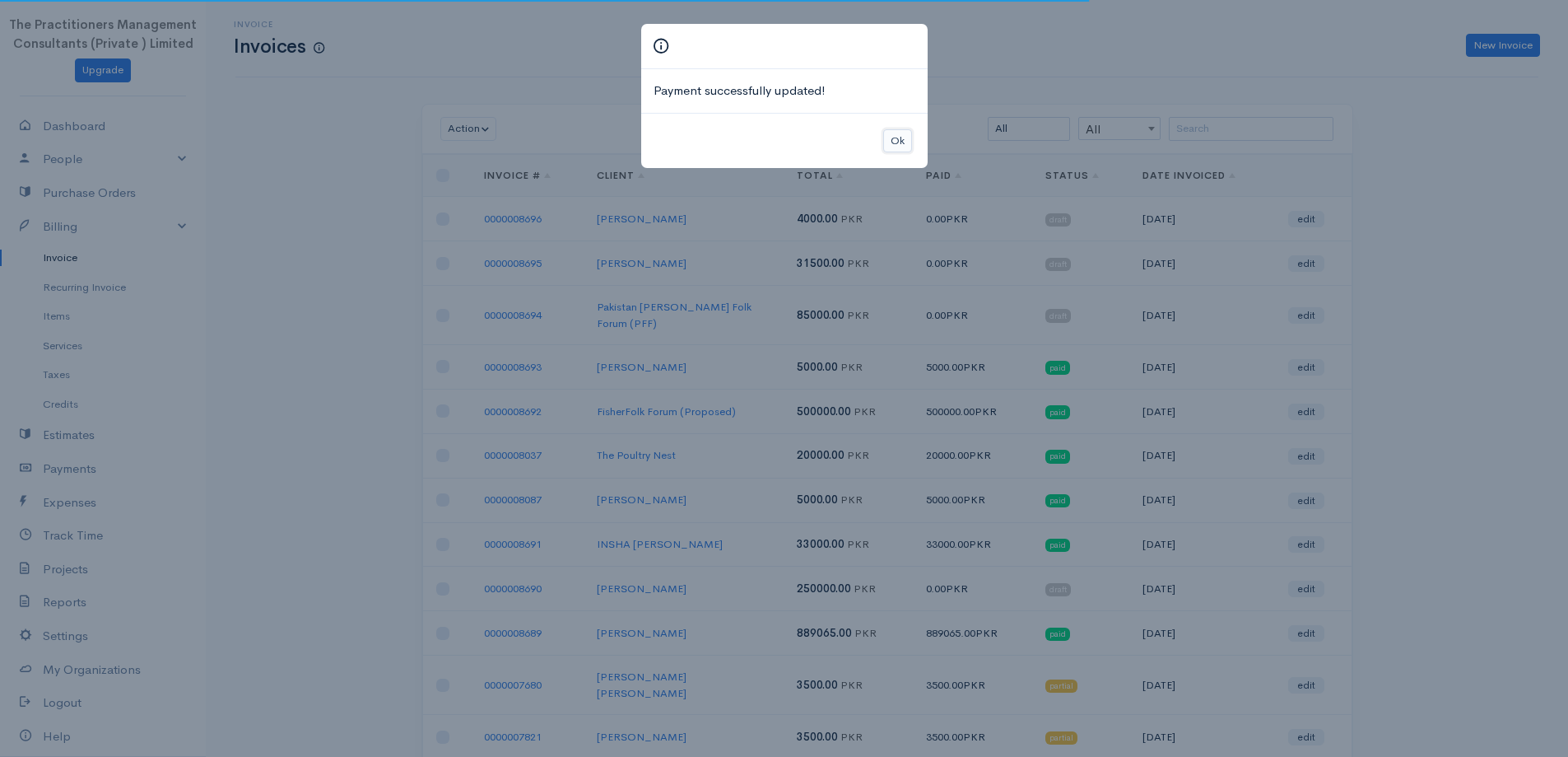
click at [903, 129] on button "Ok" at bounding box center [898, 141] width 29 height 24
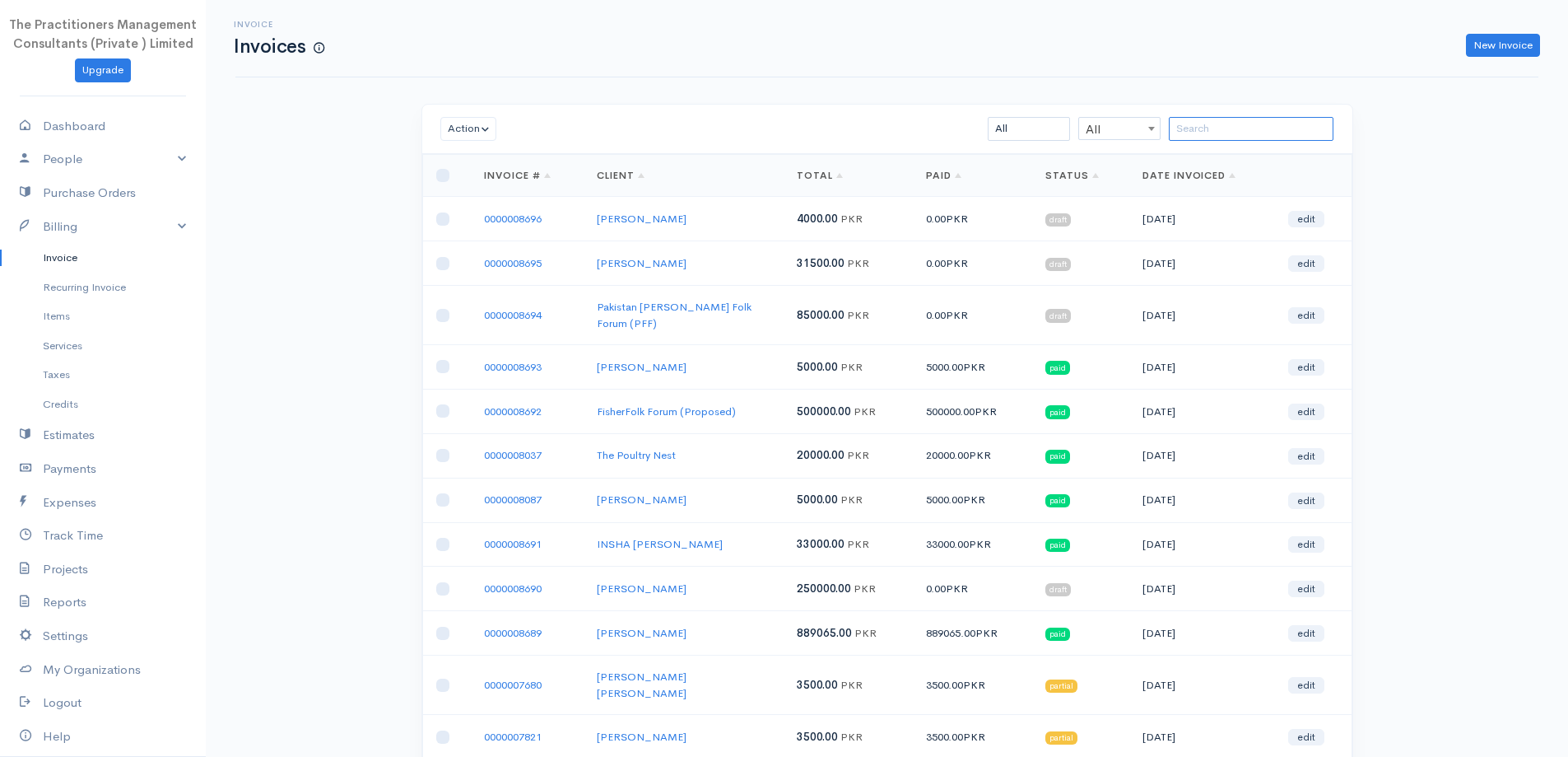
click at [1233, 125] on input "search" at bounding box center [1251, 129] width 165 height 24
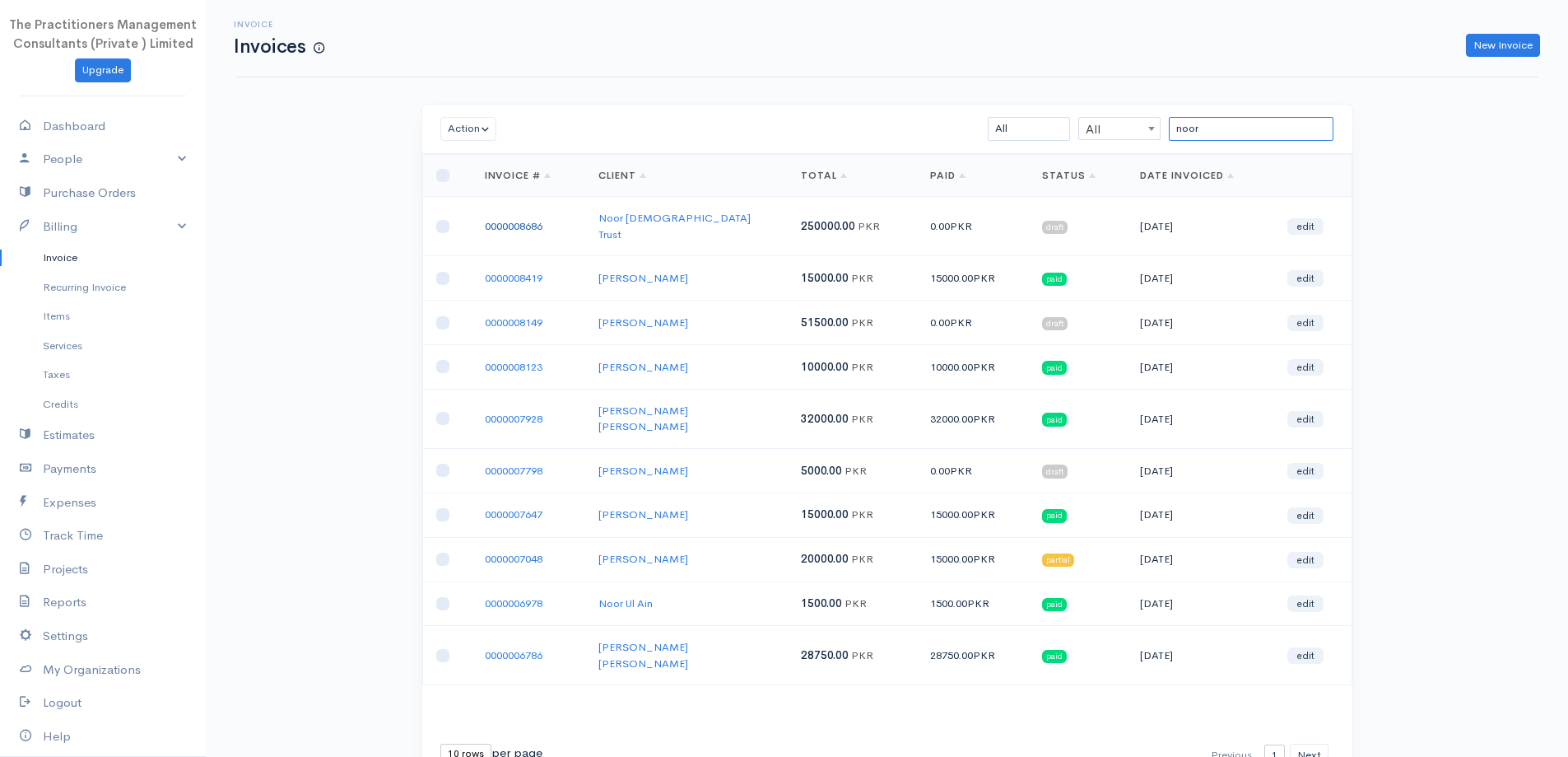
type input "noor"
click at [516, 221] on link "0000008686" at bounding box center [514, 226] width 58 height 14
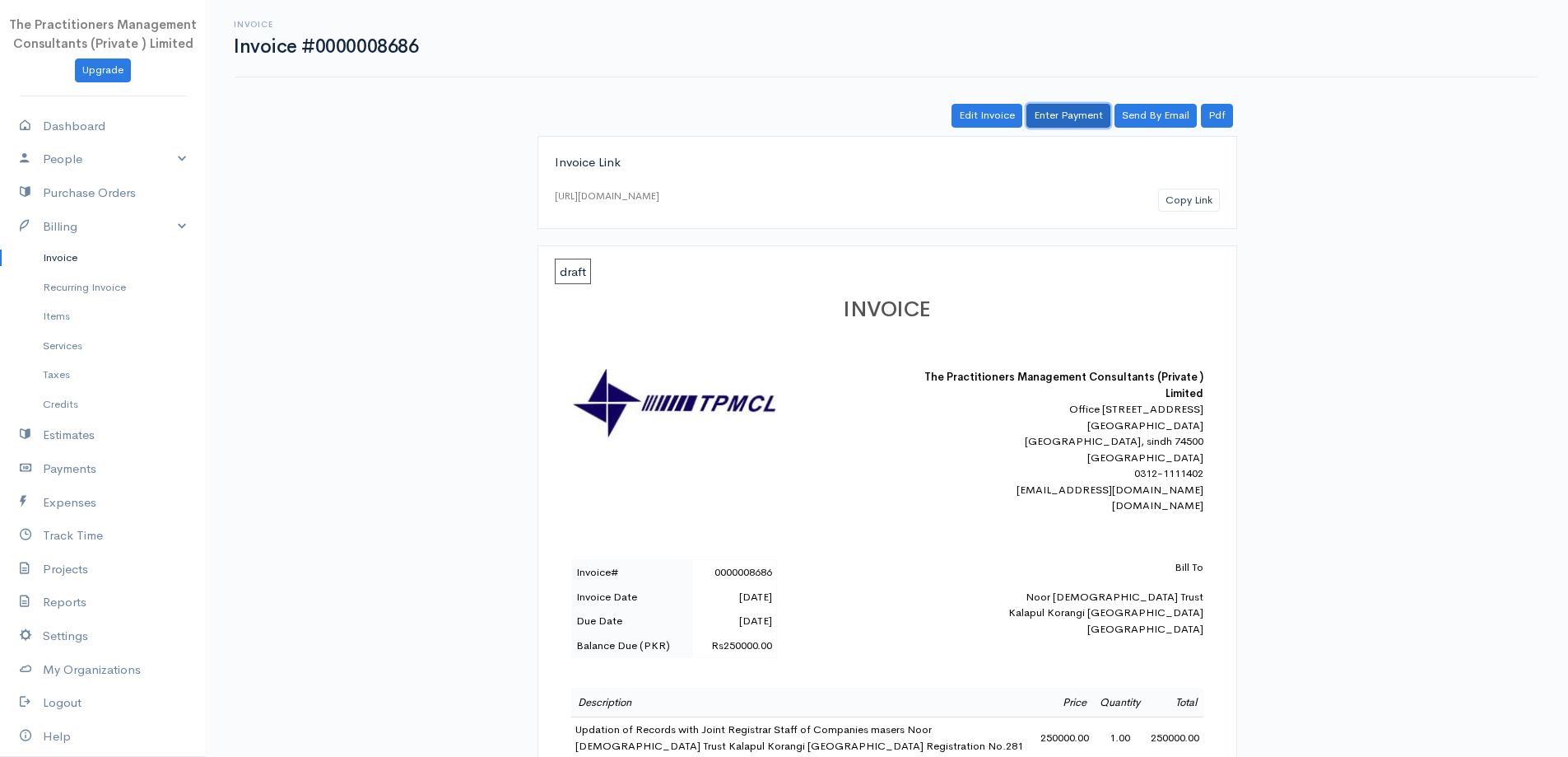
click at [1059, 122] on link "Enter Payment" at bounding box center [1068, 115] width 84 height 24
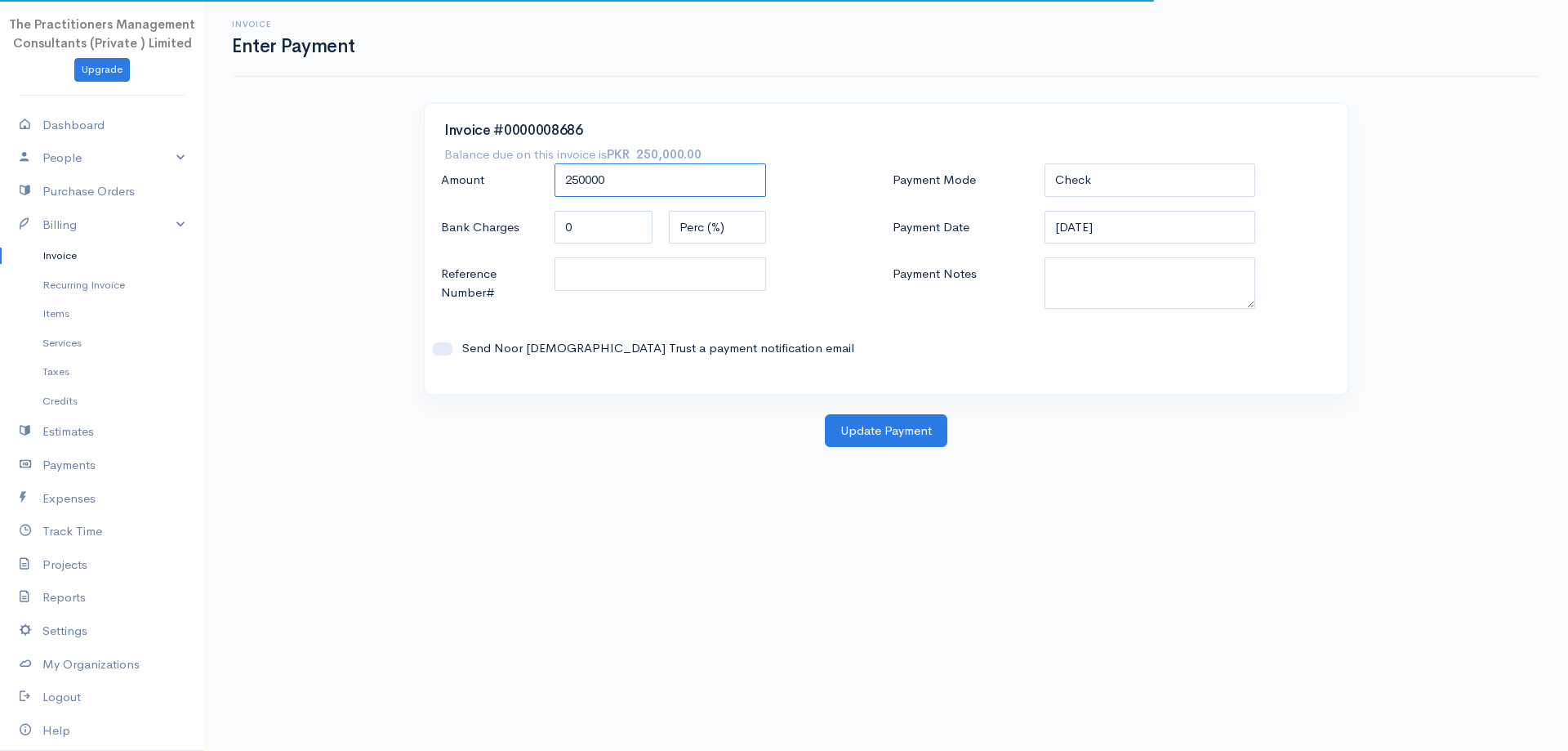
click at [681, 184] on input "250000" at bounding box center [660, 180] width 212 height 34
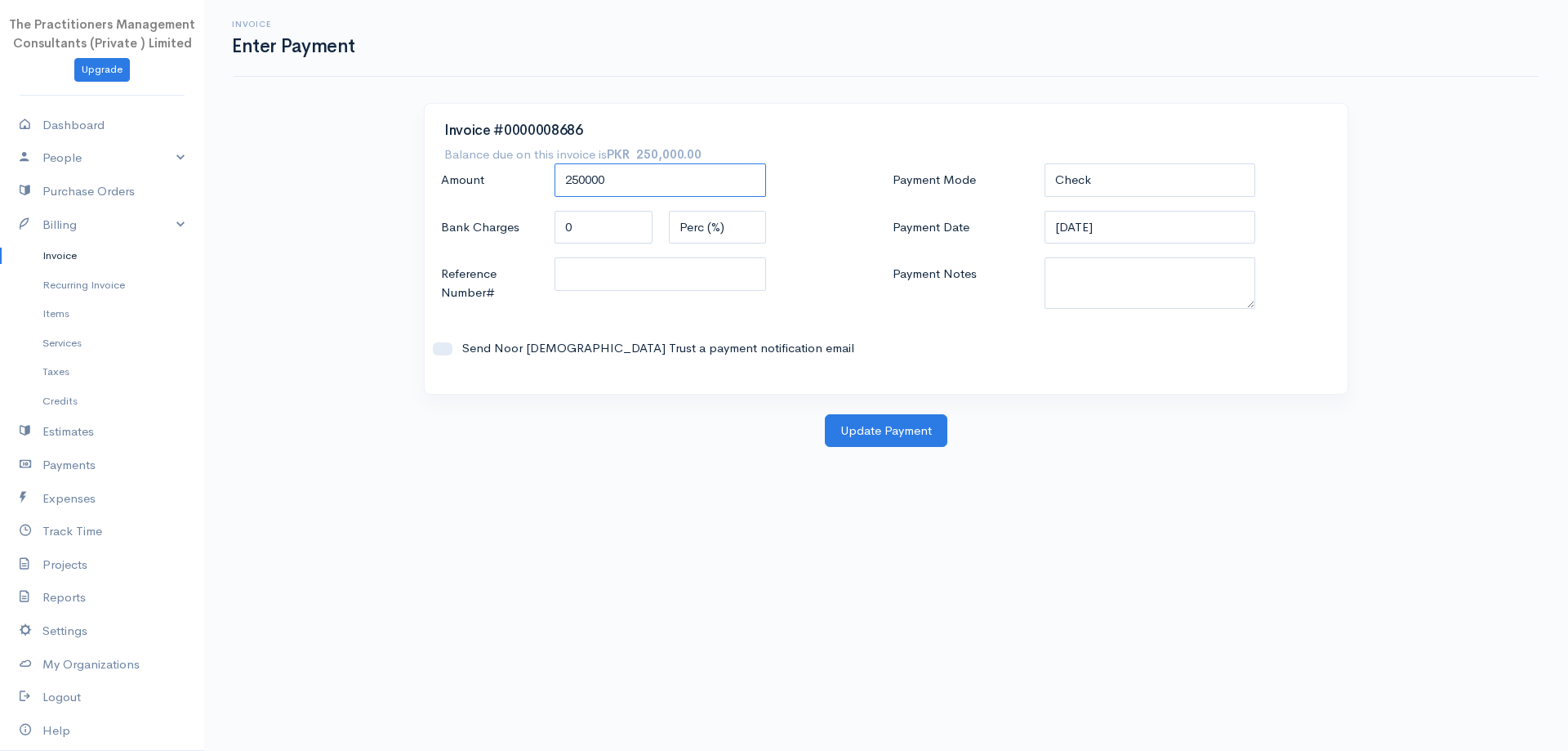
click at [678, 185] on input "250000" at bounding box center [660, 180] width 212 height 34
type input "100000"
click at [1062, 193] on select "Check Bank Transfer Credit Cash Debit ACH VISA MASTERCARD AMEX DISCOVER DINERS …" at bounding box center [1150, 180] width 212 height 34
select select "Bank Transfer"
click at [1044, 163] on select "Check Bank Transfer Credit Cash Debit ACH VISA MASTERCARD AMEX DISCOVER DINERS …" at bounding box center [1150, 180] width 212 height 34
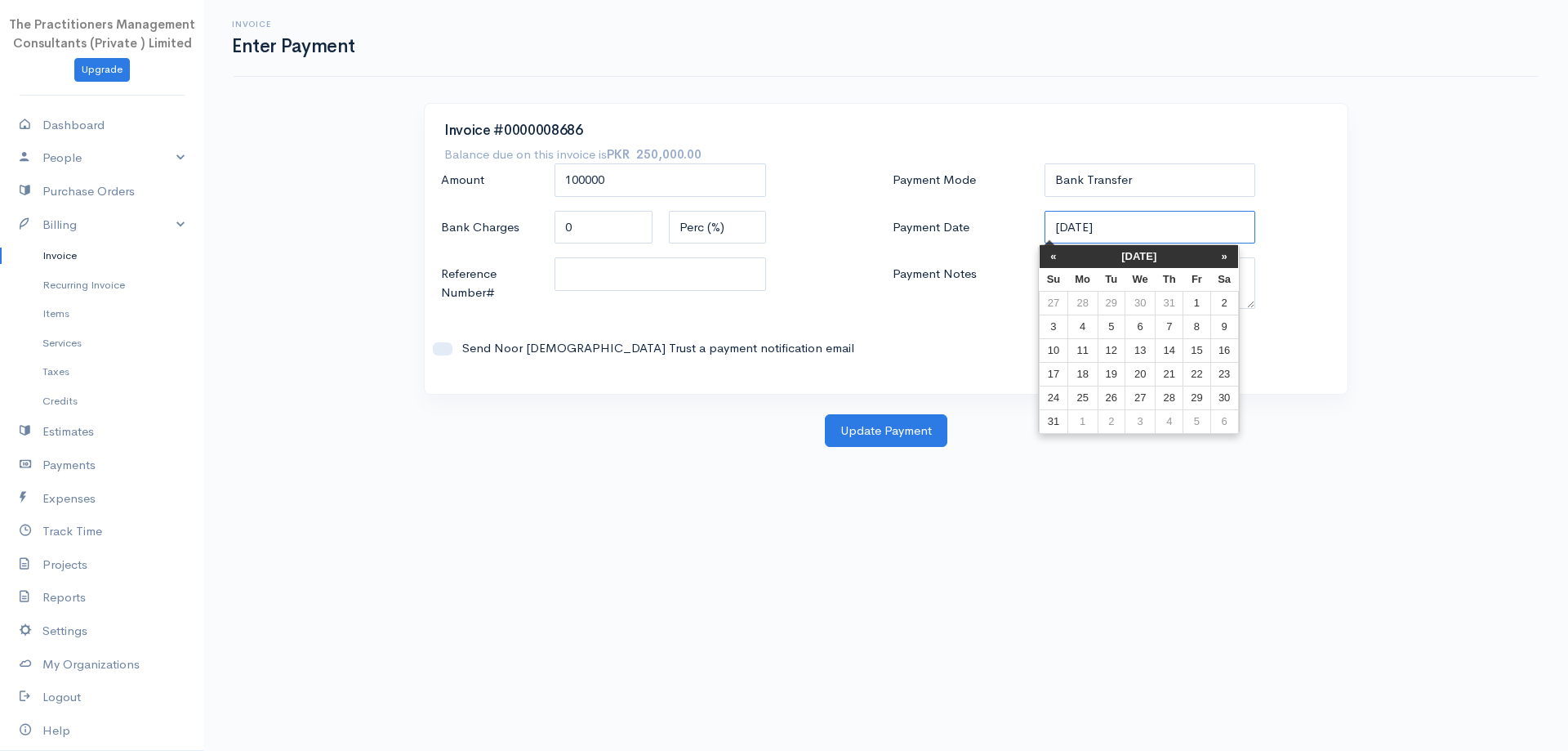
click at [1119, 223] on input "[DATE]" at bounding box center [1150, 227] width 212 height 34
drag, startPoint x: 1060, startPoint y: 329, endPoint x: 1070, endPoint y: 330, distance: 10.0
click at [1062, 332] on td "3" at bounding box center [1053, 326] width 29 height 24
type input "[DATE]"
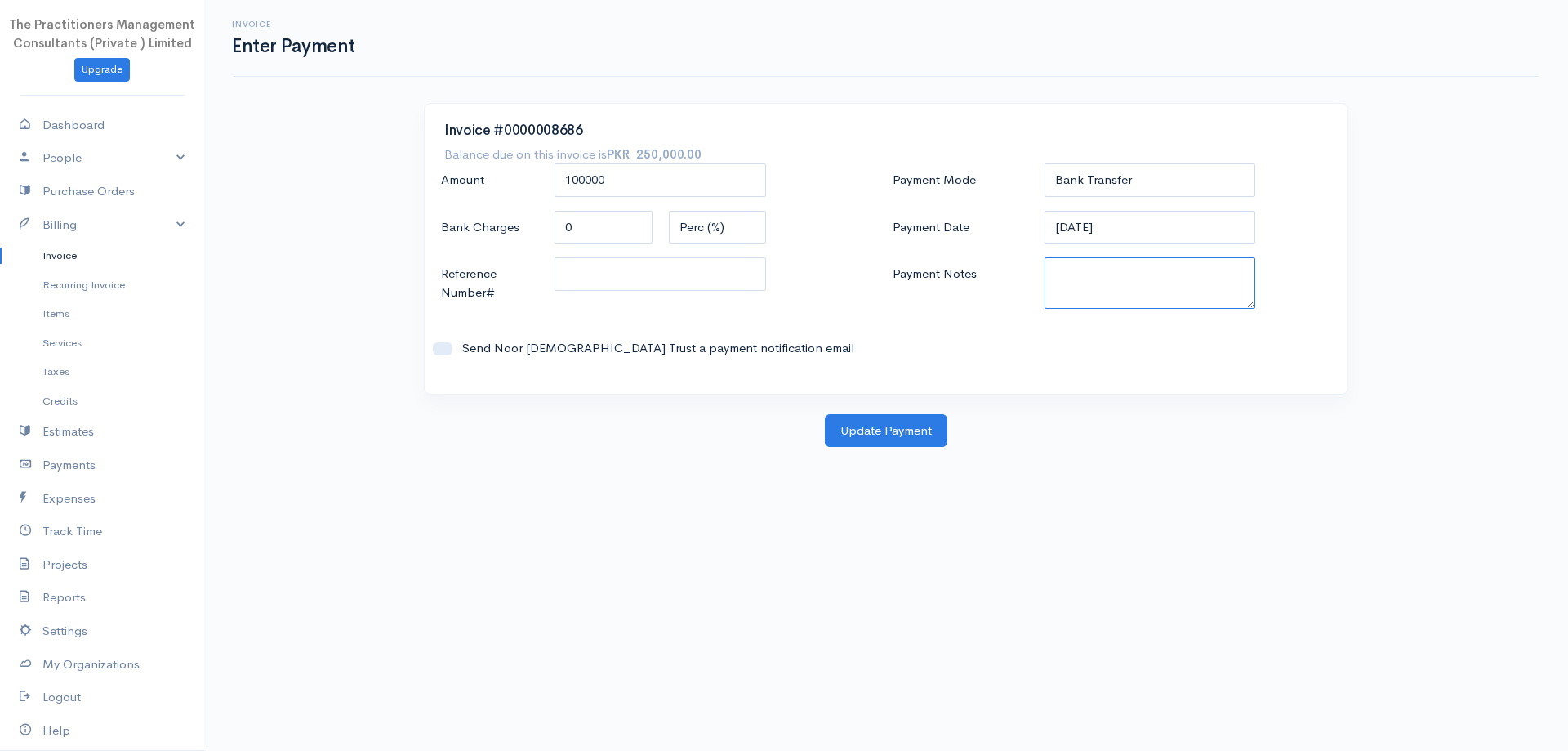
click at [1119, 294] on textarea "Payment Notes" at bounding box center [1150, 283] width 212 height 51
type textarea "5820"
click at [715, 251] on div "Amount 100000 Bank Charges 0 Perc (%) Flat Reference Number# Send Noor Jamia [D…" at bounding box center [660, 269] width 452 height 211
click at [716, 275] on input "Reference Number#" at bounding box center [660, 274] width 212 height 34
type input "5820"
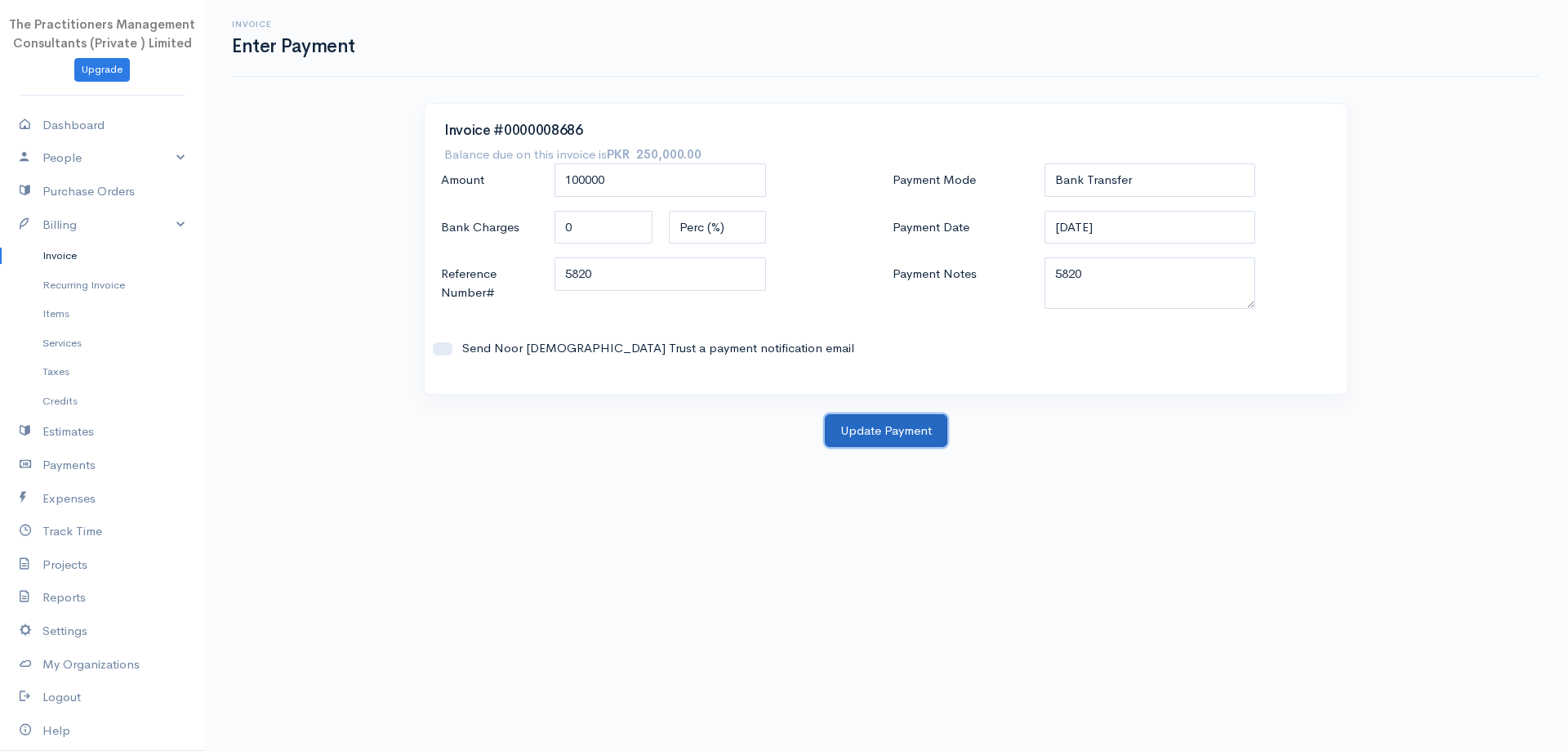
click at [854, 420] on button "Update Payment" at bounding box center [887, 431] width 123 height 34
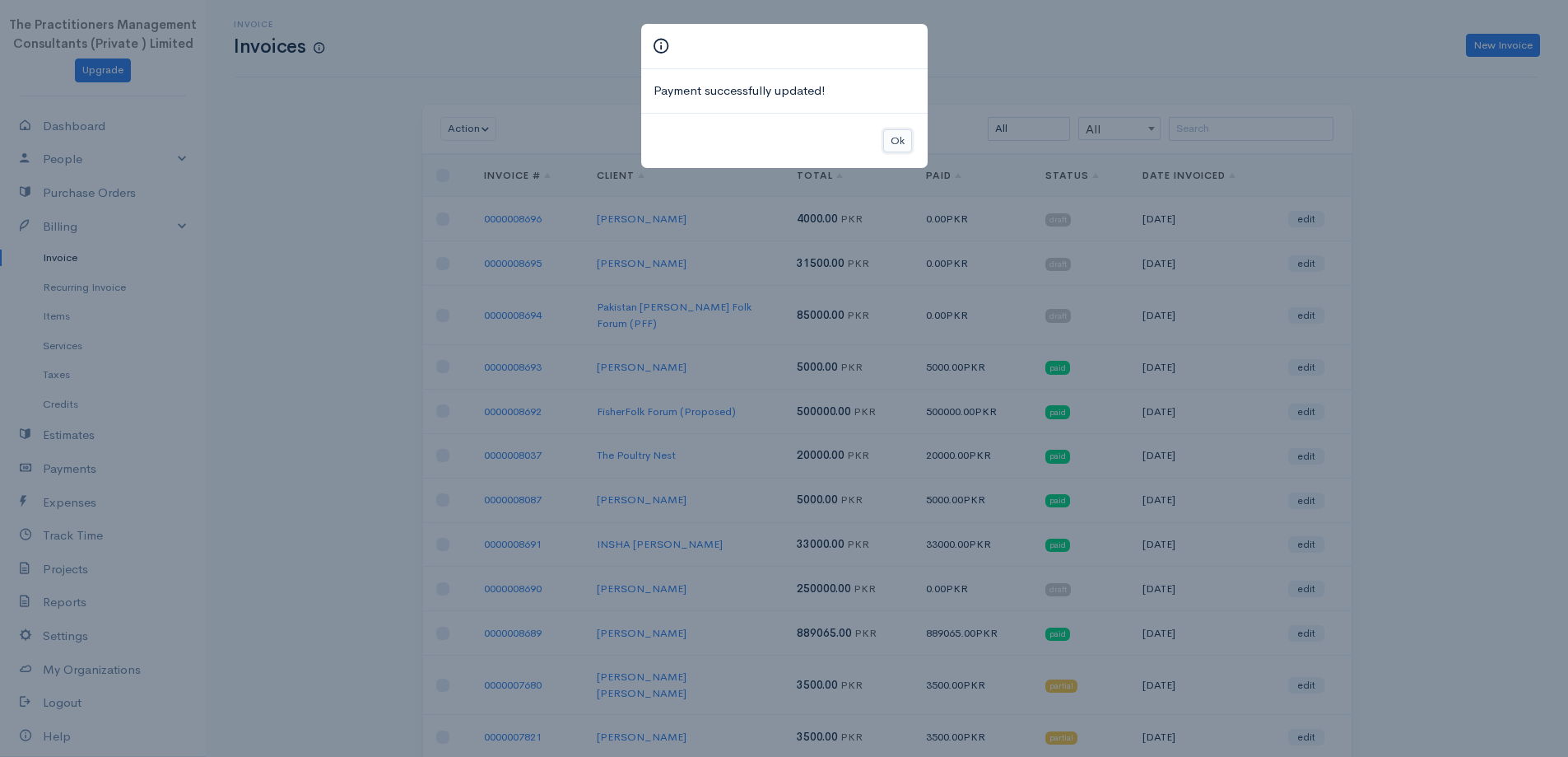
click at [898, 144] on button "Ok" at bounding box center [898, 141] width 29 height 24
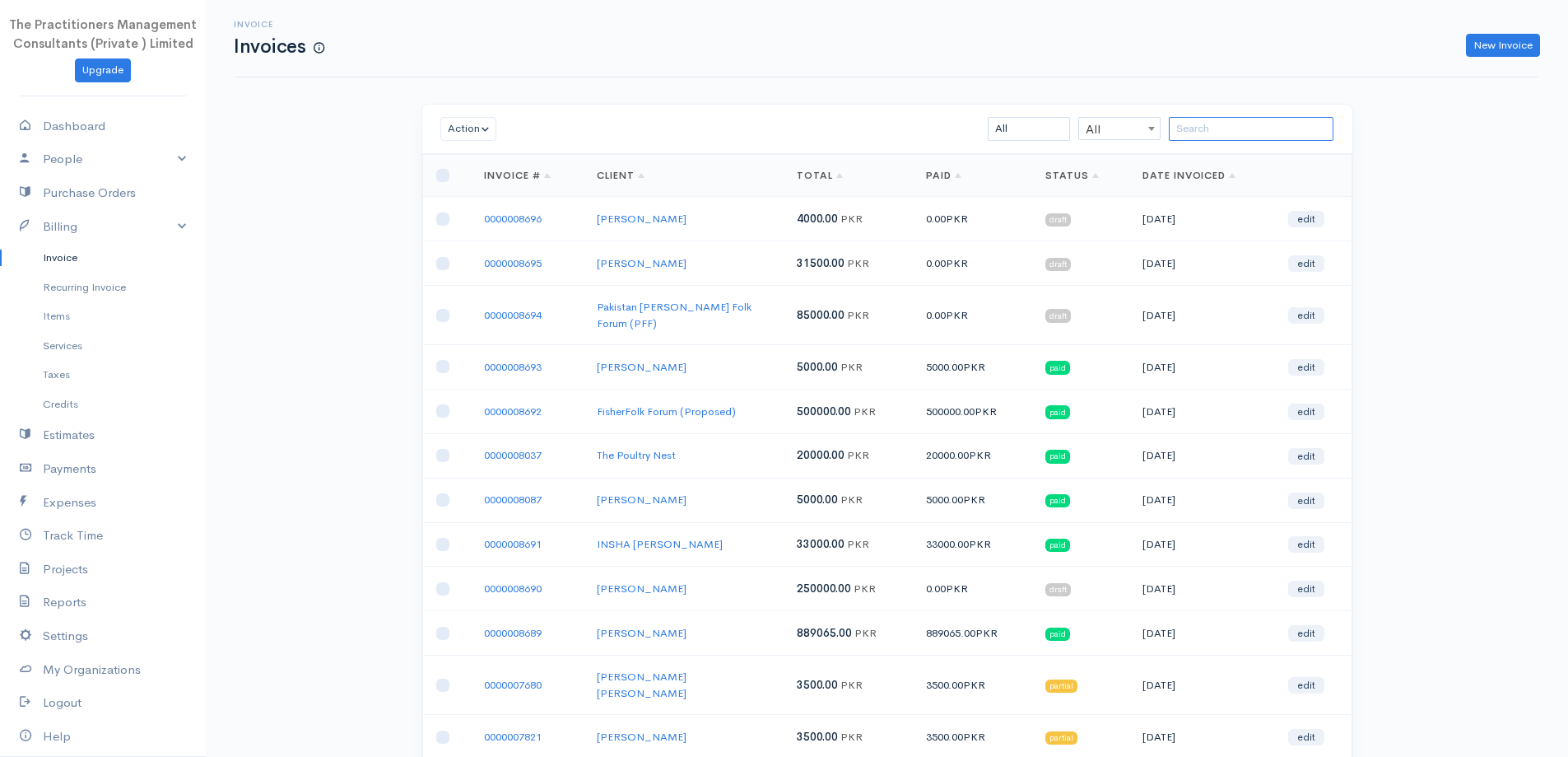
click at [1215, 124] on input "search" at bounding box center [1251, 129] width 165 height 24
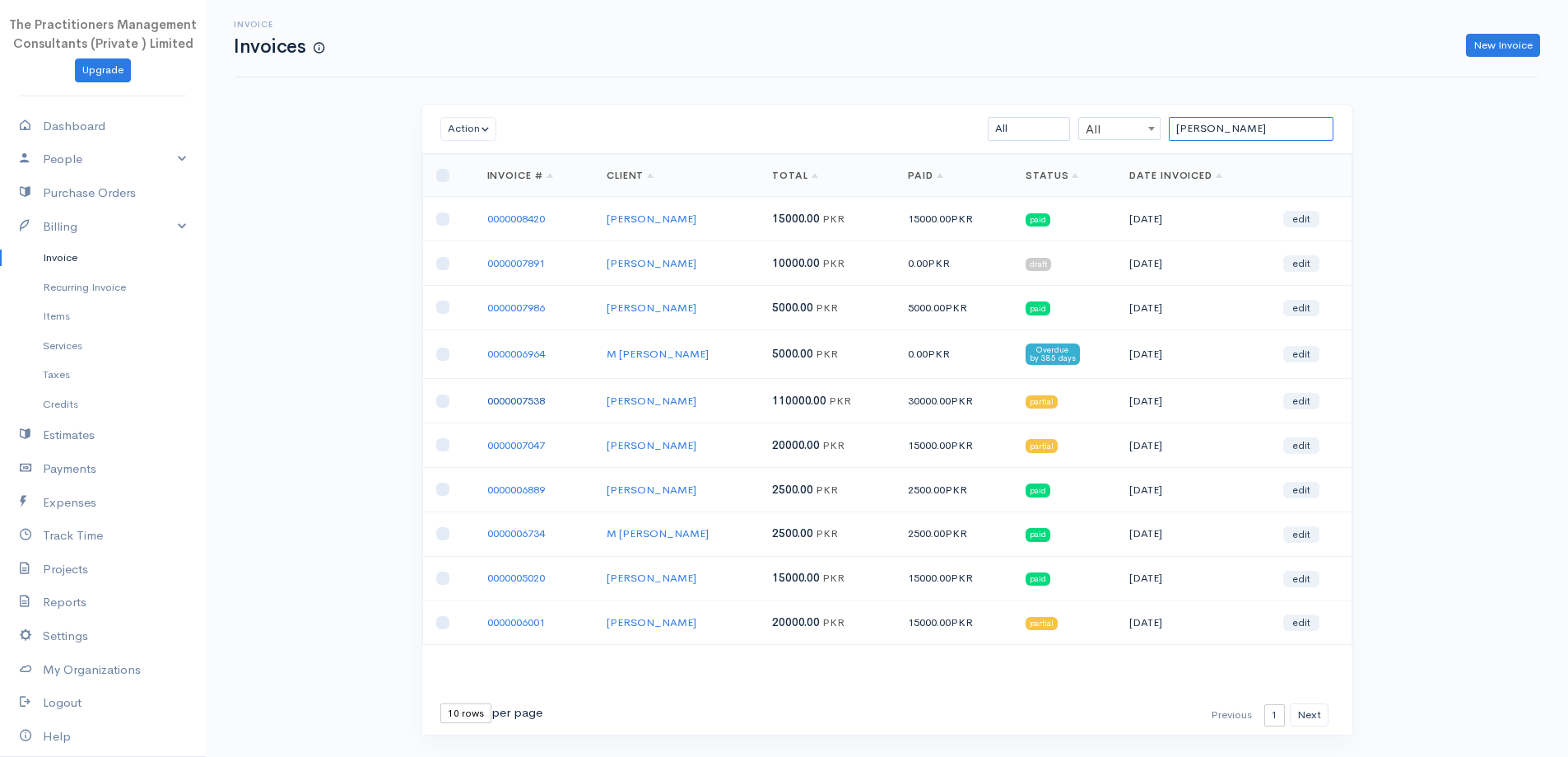
type input "[PERSON_NAME]"
click at [544, 398] on link "0000007538" at bounding box center [516, 400] width 58 height 14
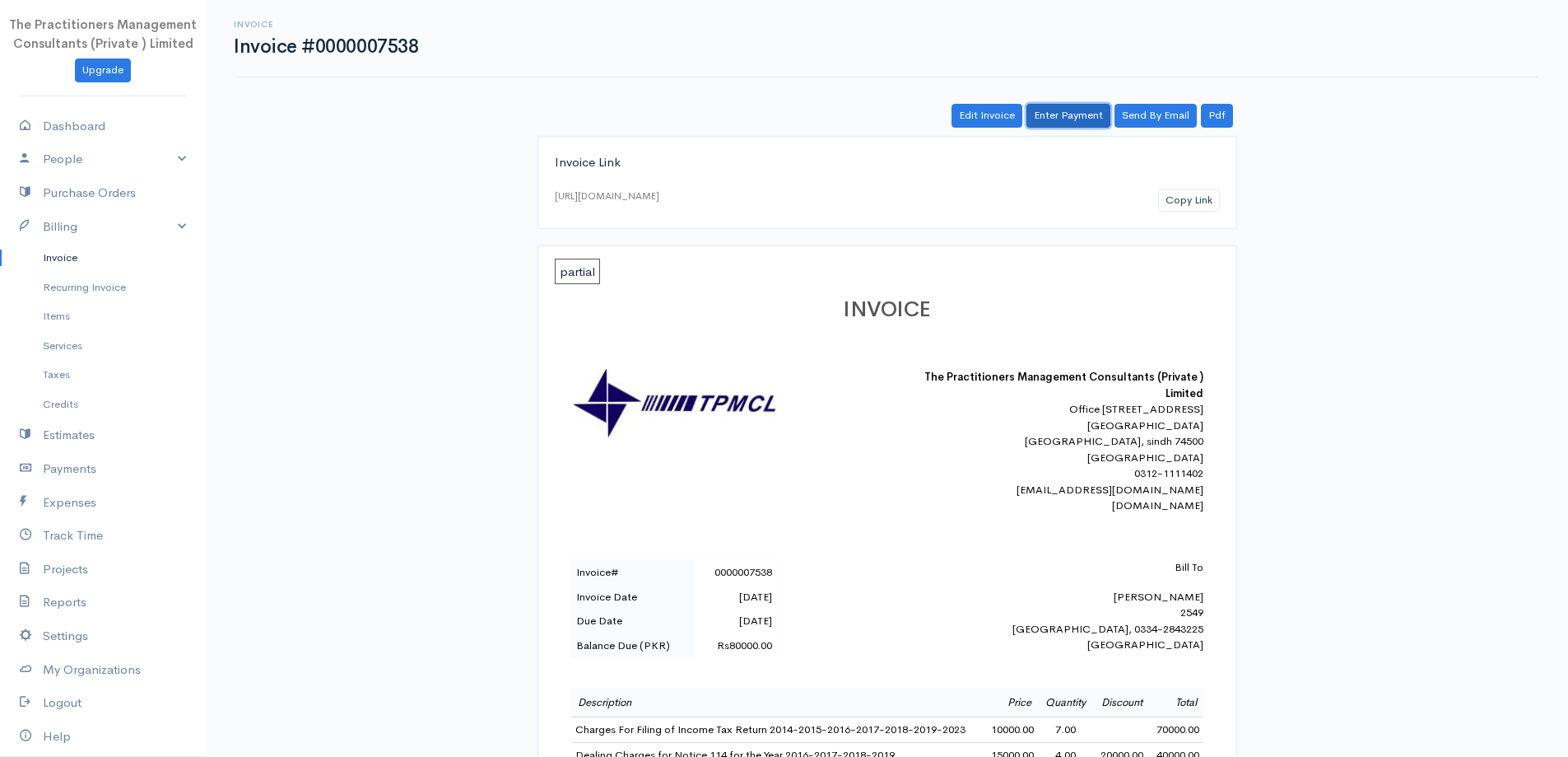
click at [1062, 114] on link "Enter Payment" at bounding box center [1068, 115] width 84 height 24
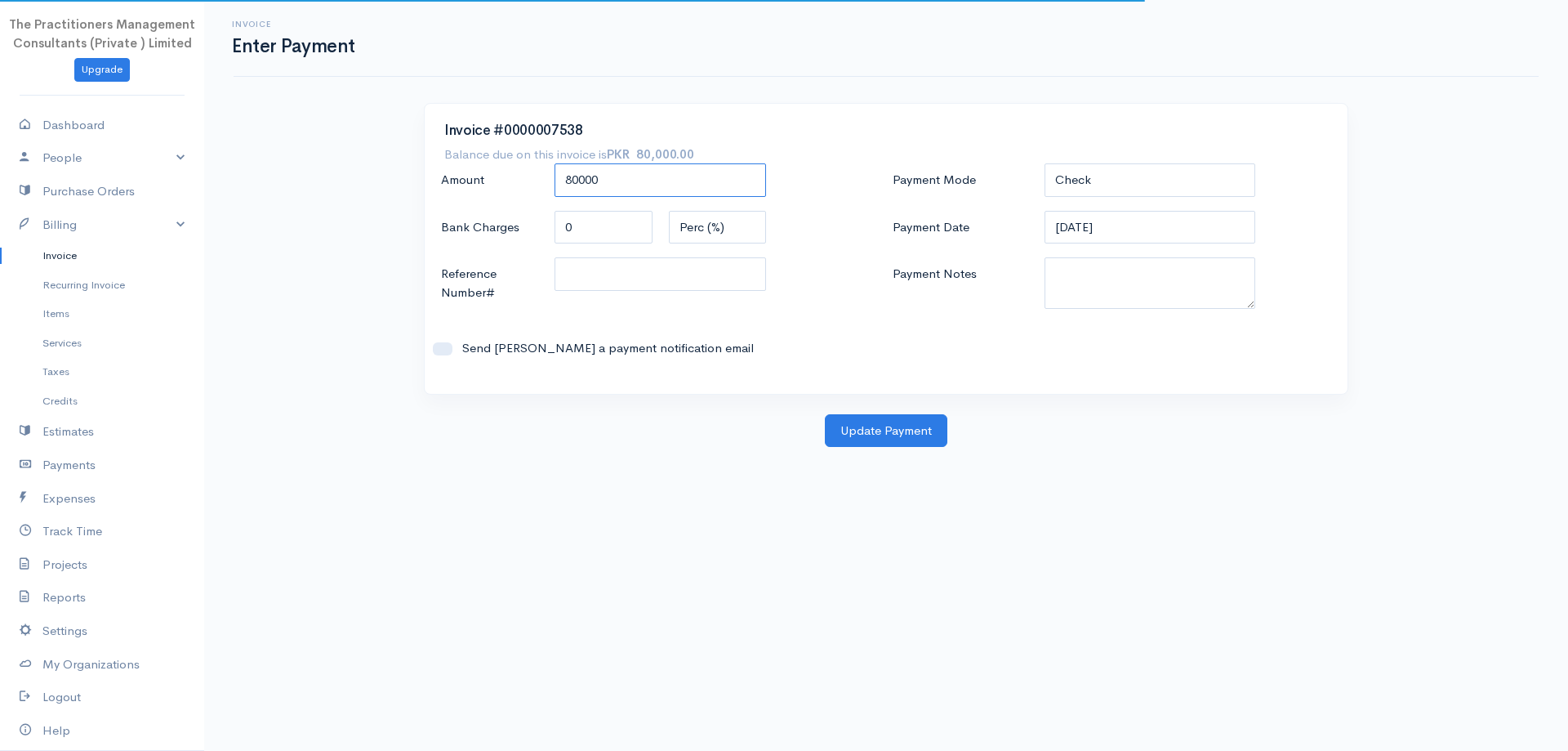
click at [686, 166] on input "80000" at bounding box center [660, 180] width 212 height 34
click at [681, 159] on div "Invoice #0000007538 Balance due on this invoice is PKR 80,000.00 Amount 80000 B…" at bounding box center [887, 248] width 923 height 290
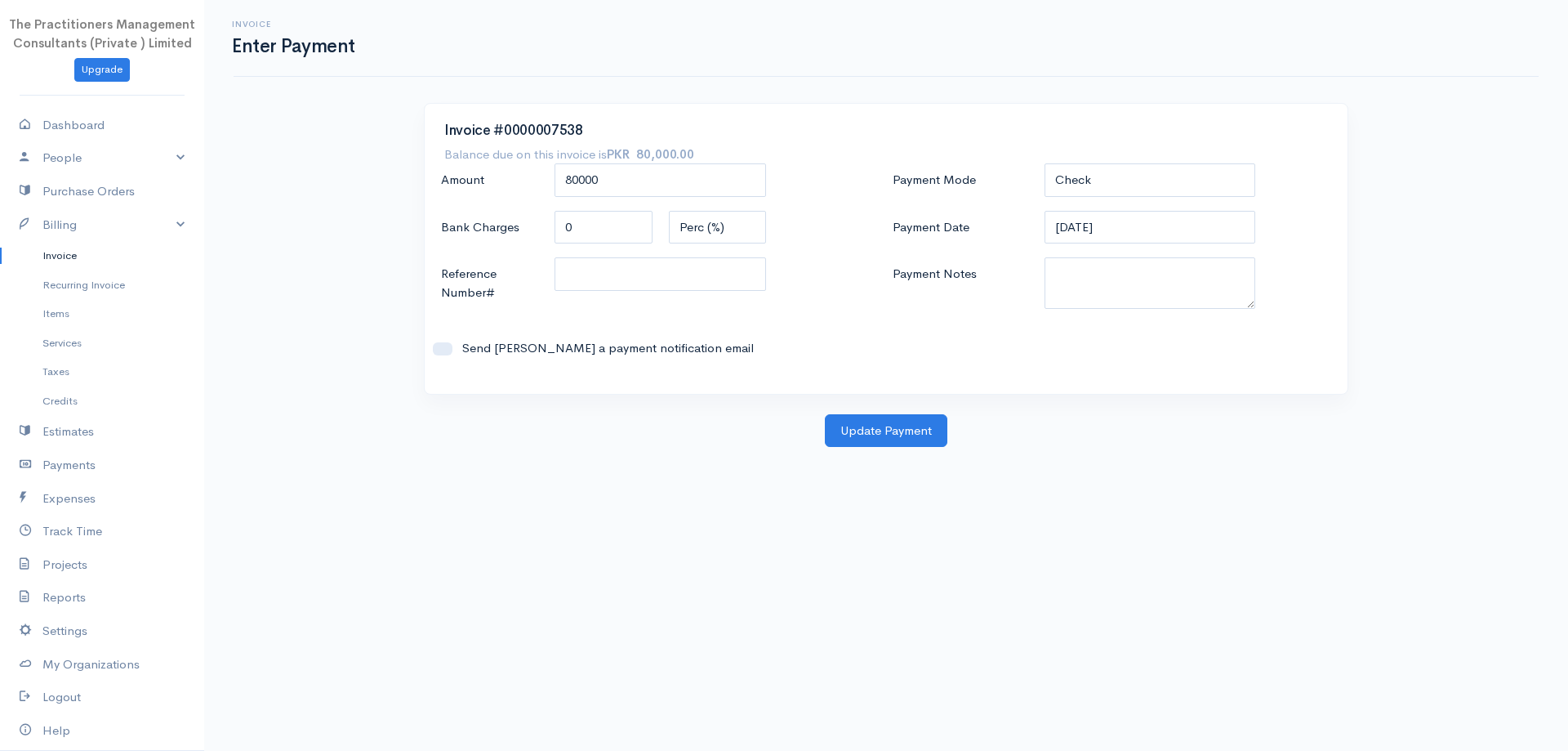
click at [681, 159] on strong "PKR 80,000.00" at bounding box center [650, 154] width 87 height 16
click at [684, 176] on input "80000" at bounding box center [660, 180] width 212 height 34
click at [683, 176] on input "80000" at bounding box center [660, 180] width 212 height 34
type input "5000"
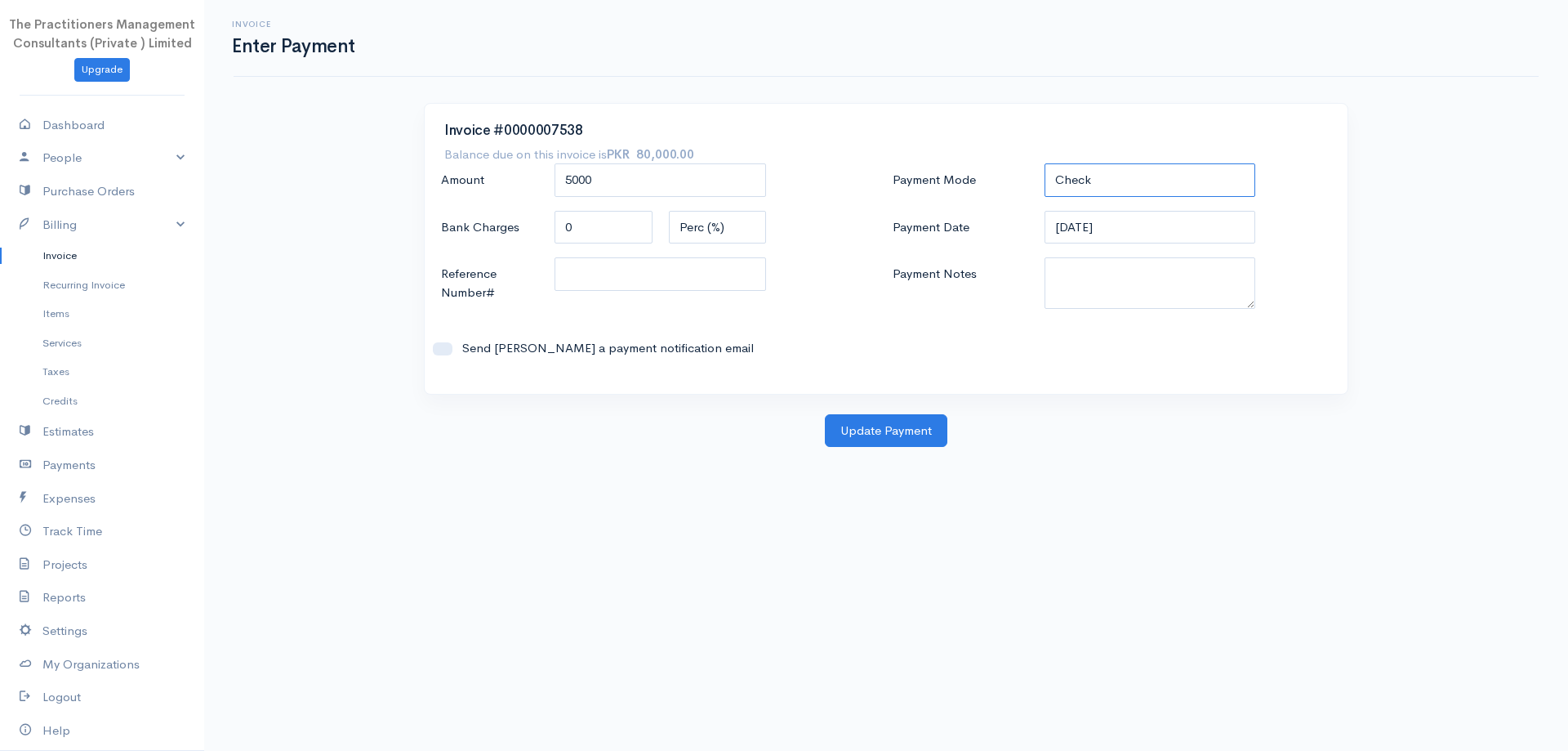
click at [1162, 172] on select "Check Bank Transfer Credit Cash Debit ACH VISA MASTERCARD AMEX DISCOVER DINERS …" at bounding box center [1150, 180] width 212 height 34
select select "Bank Transfer"
click at [1044, 163] on select "Check Bank Transfer Credit Cash Debit ACH VISA MASTERCARD AMEX DISCOVER DINERS …" at bounding box center [1150, 180] width 212 height 34
click at [1166, 234] on input "[DATE]" at bounding box center [1150, 227] width 212 height 34
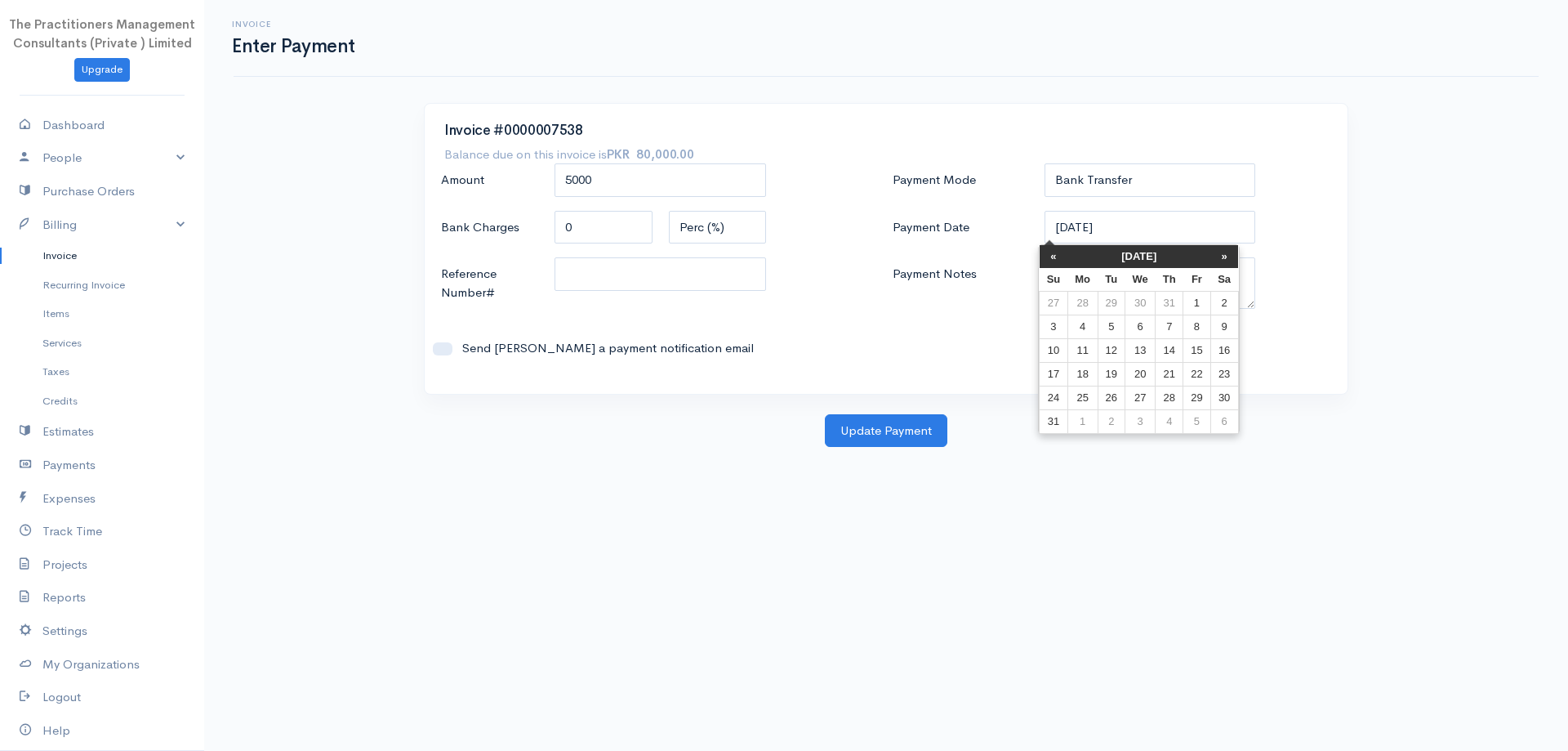
click at [960, 248] on div "Payment Mode Check Bank Transfer Credit Cash Debit ACH VISA MASTERCARD AMEX DIS…" at bounding box center [1112, 269] width 452 height 211
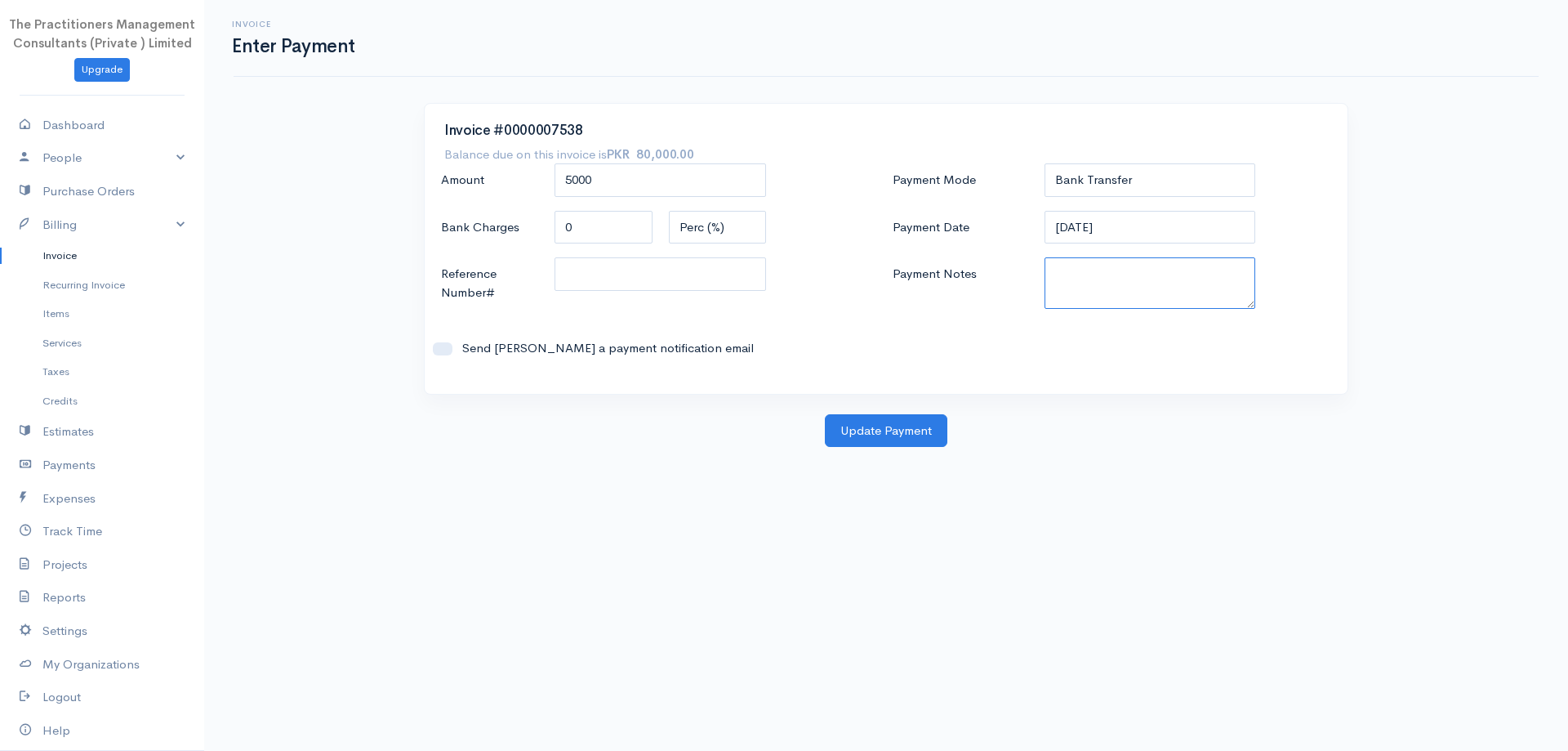
click at [1084, 271] on textarea "Payment Notes" at bounding box center [1150, 283] width 212 height 51
type textarea "5819"
click at [632, 284] on input "Reference Number#" at bounding box center [660, 274] width 212 height 34
type input "5819"
click at [900, 435] on button "Update Payment" at bounding box center [887, 431] width 123 height 34
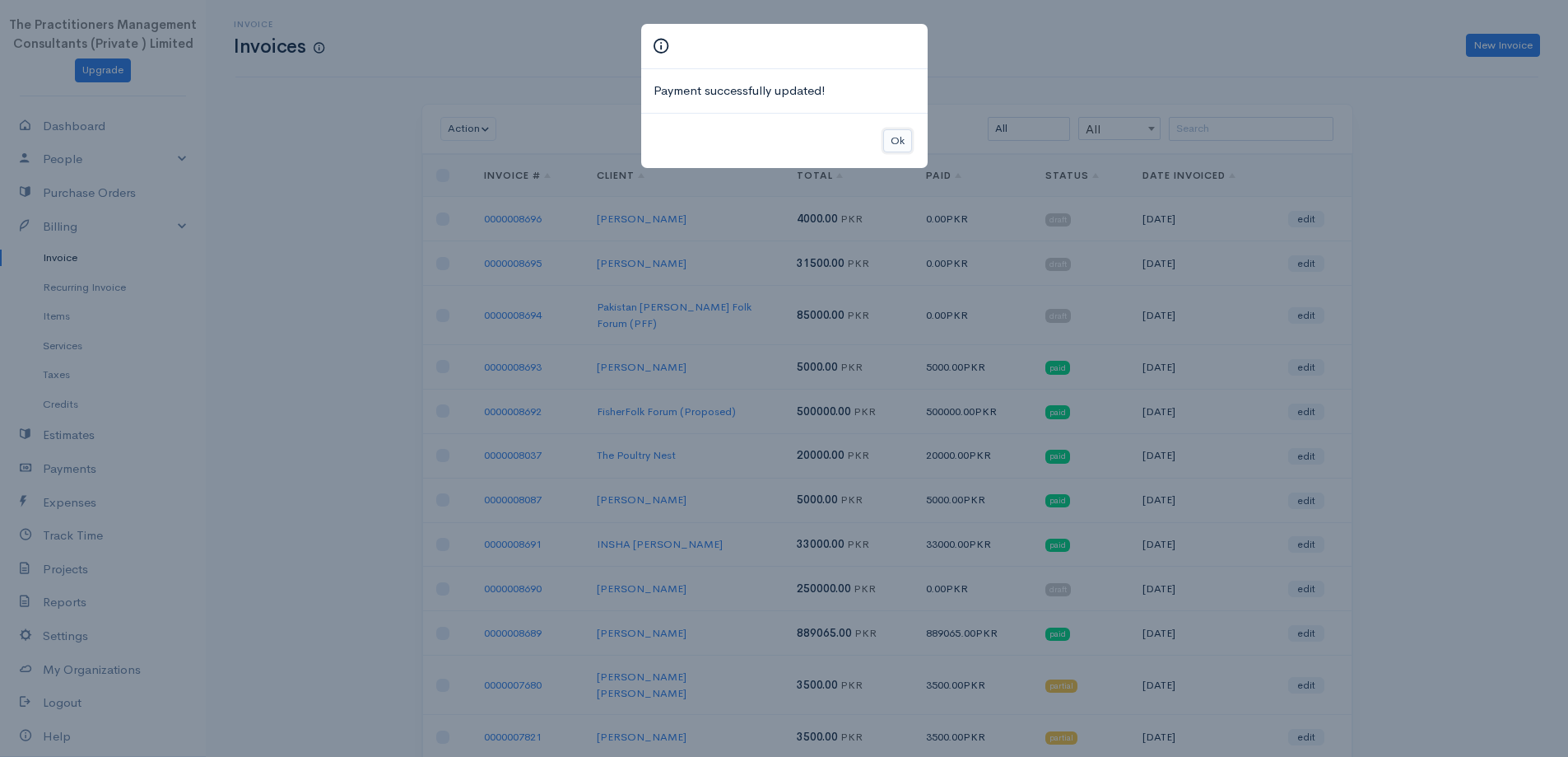
click at [901, 147] on button "Ok" at bounding box center [898, 141] width 29 height 24
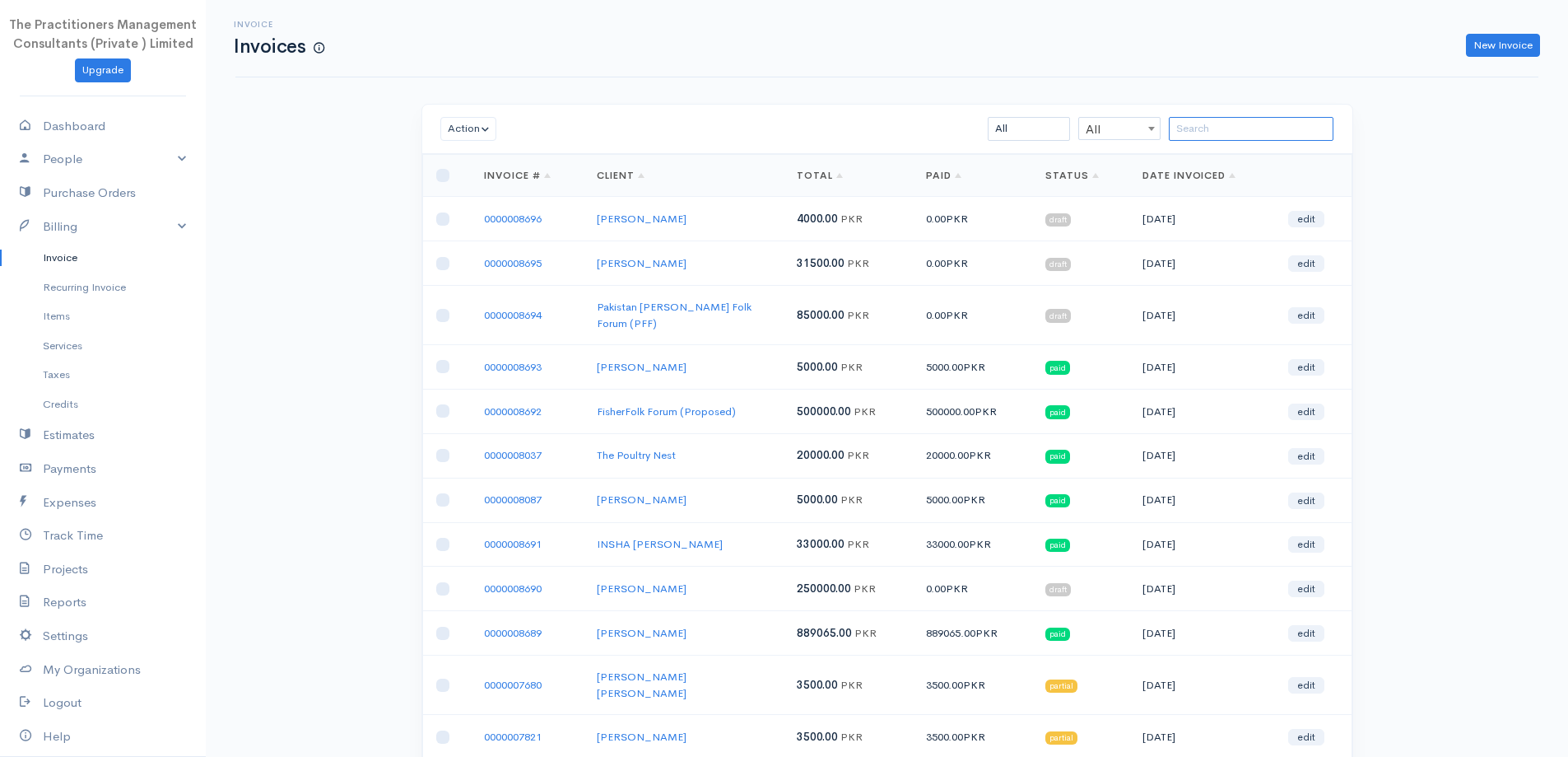
click at [1265, 135] on input "search" at bounding box center [1251, 129] width 165 height 24
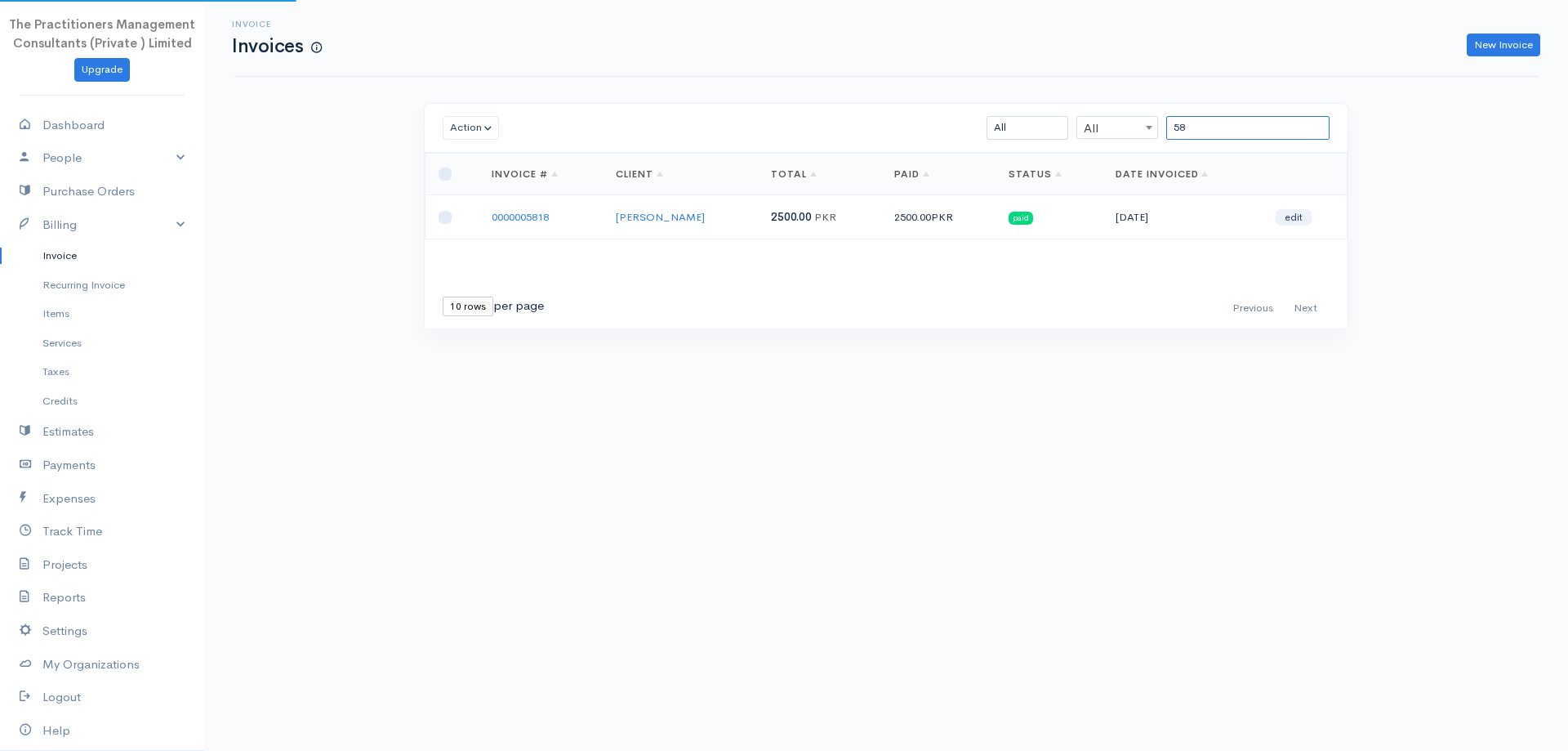
type input "5"
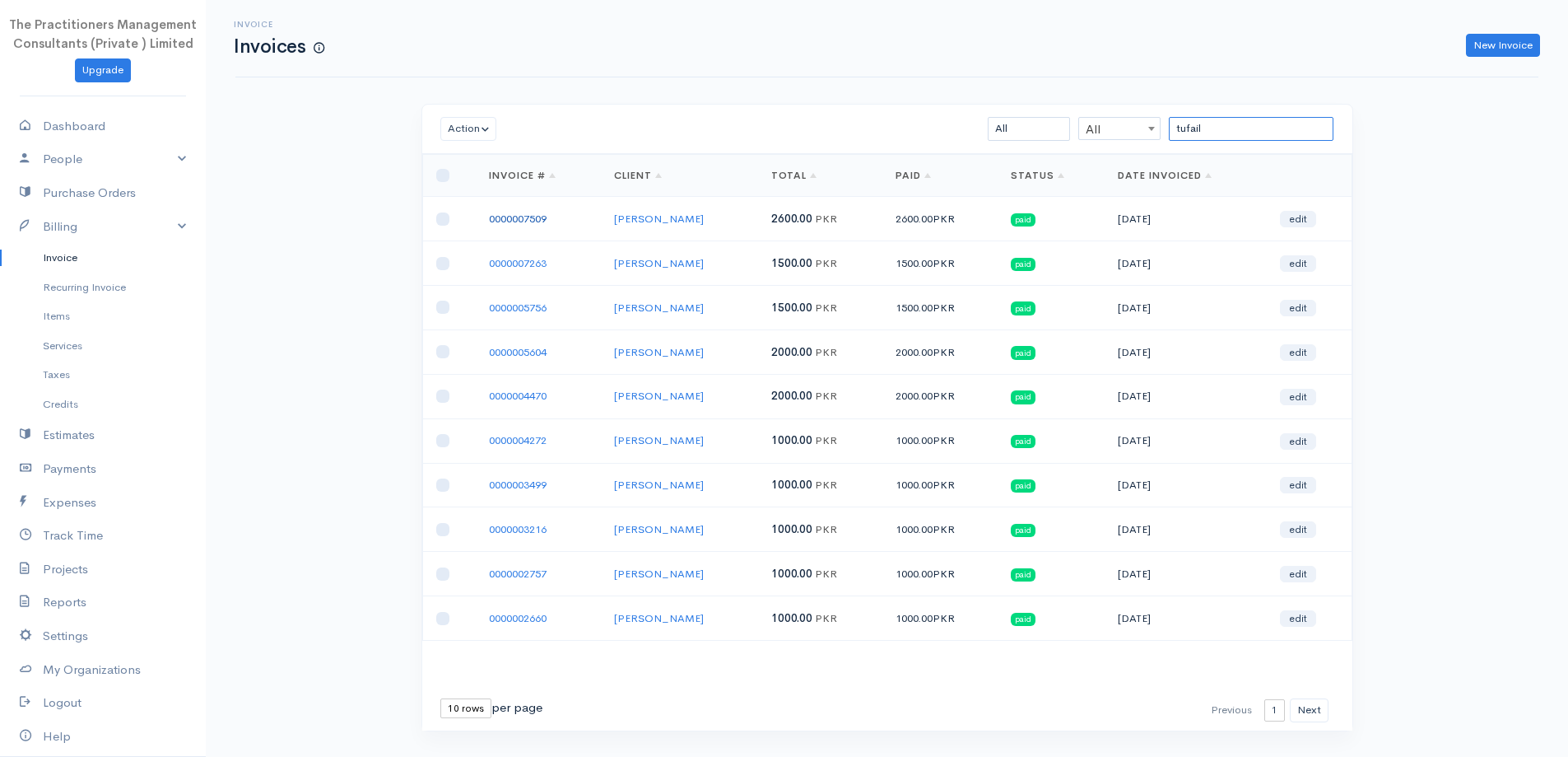
type input "tufail"
click at [520, 223] on link "0000007509" at bounding box center [518, 218] width 58 height 14
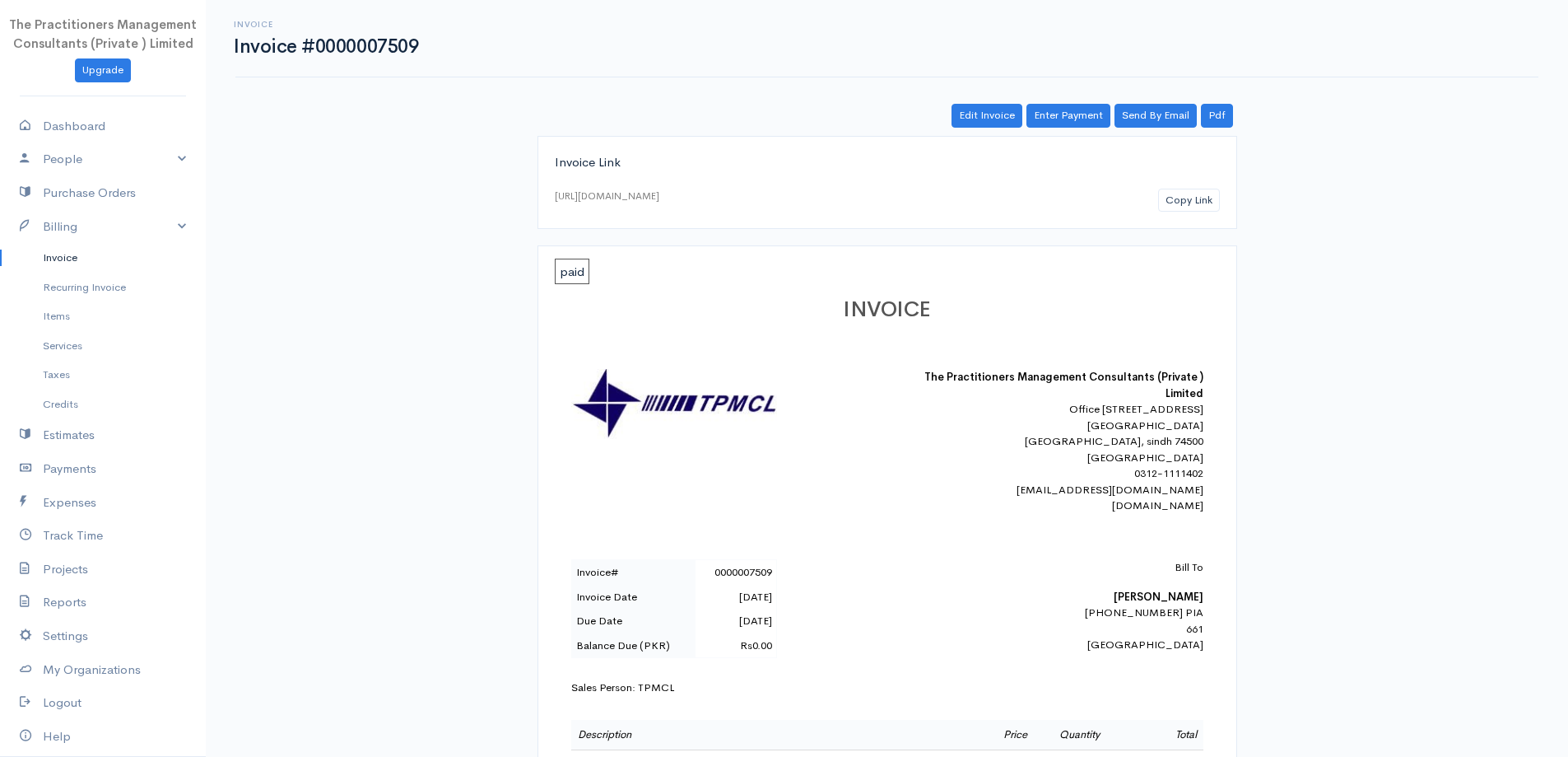
click at [1132, 604] on b "[PERSON_NAME]" at bounding box center [1158, 596] width 90 height 14
copy b "[PERSON_NAME]"
click at [90, 252] on link "Invoice" at bounding box center [103, 258] width 206 height 30
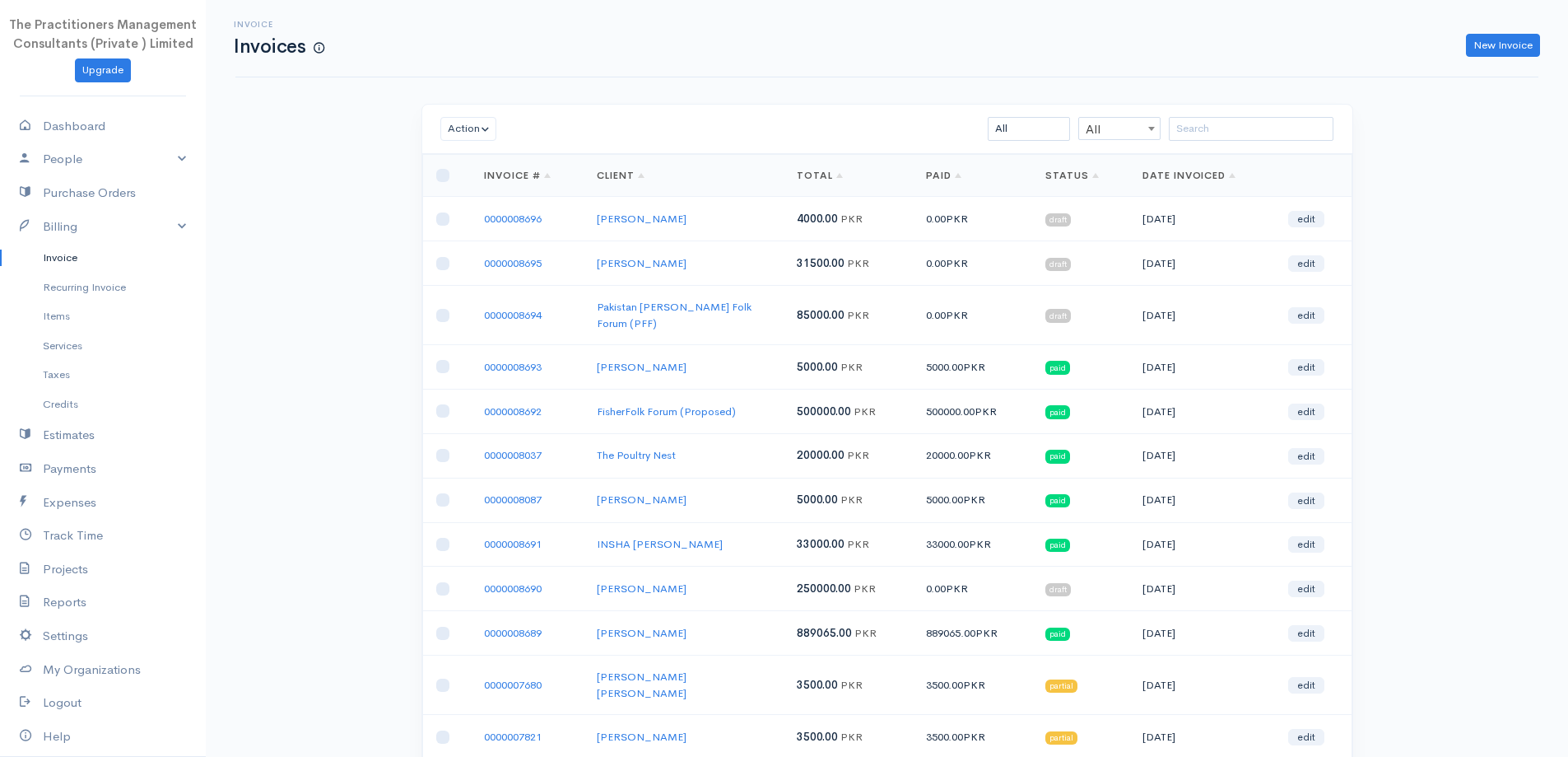
drag, startPoint x: 1258, startPoint y: 113, endPoint x: 1262, endPoint y: 120, distance: 8.1
click at [1258, 113] on div "Action Archive Delete Download PDF Send Mark as Sent Mark Un-Sent Enter Payment…" at bounding box center [888, 129] width 931 height 49
click at [1260, 142] on div "Action Archive Delete Download PDF Send Mark as Sent Mark Un-Sent Enter Payment…" at bounding box center [888, 129] width 931 height 49
click at [1249, 128] on input "search" at bounding box center [1251, 129] width 165 height 24
paste input "[PERSON_NAME]"
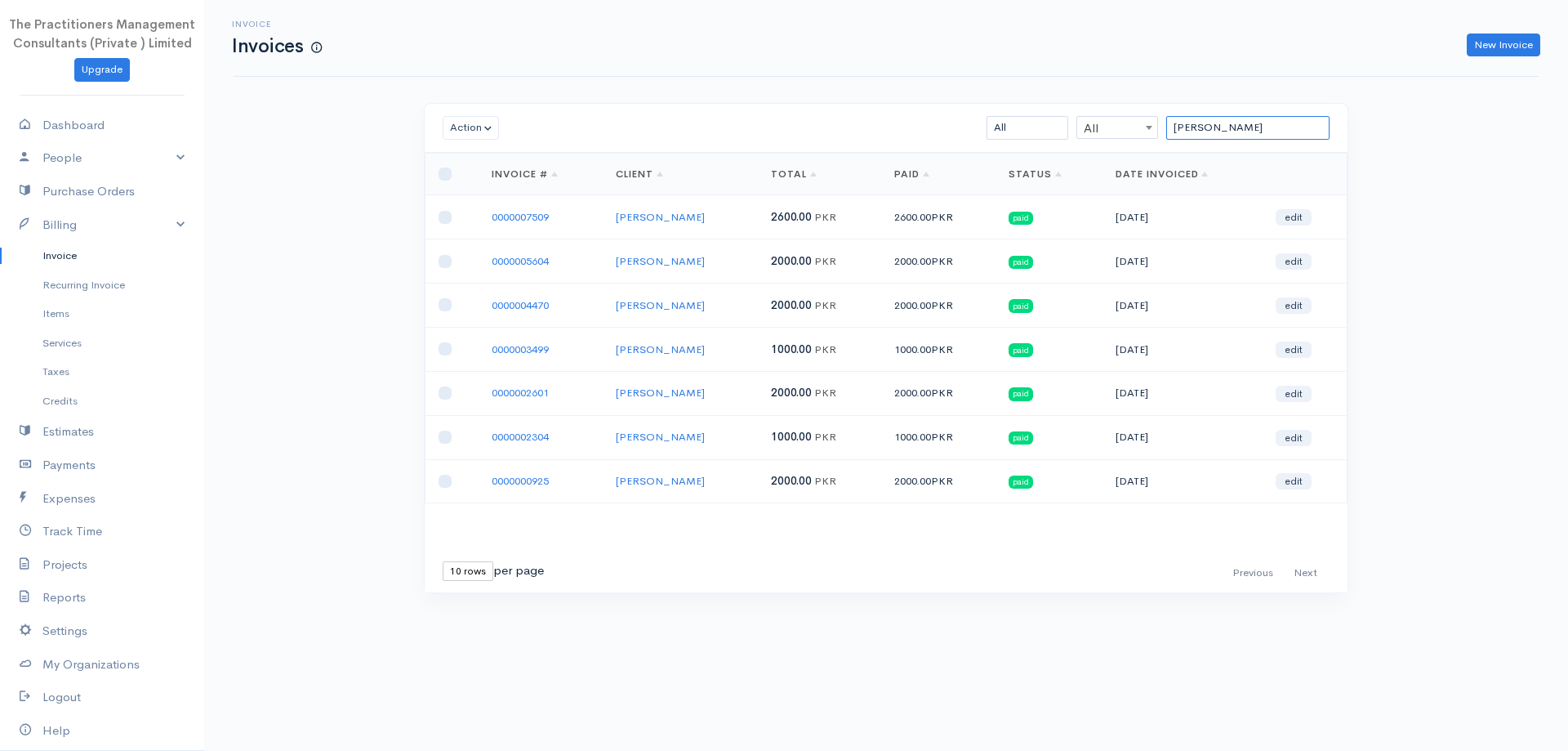
type input "[PERSON_NAME]"
drag, startPoint x: 1495, startPoint y: 60, endPoint x: 1490, endPoint y: 51, distance: 10.3
click at [1495, 58] on div "Invoice Invoices New Invoice" at bounding box center [886, 38] width 1305 height 77
click at [1494, 47] on link "New Invoice" at bounding box center [1503, 45] width 74 height 24
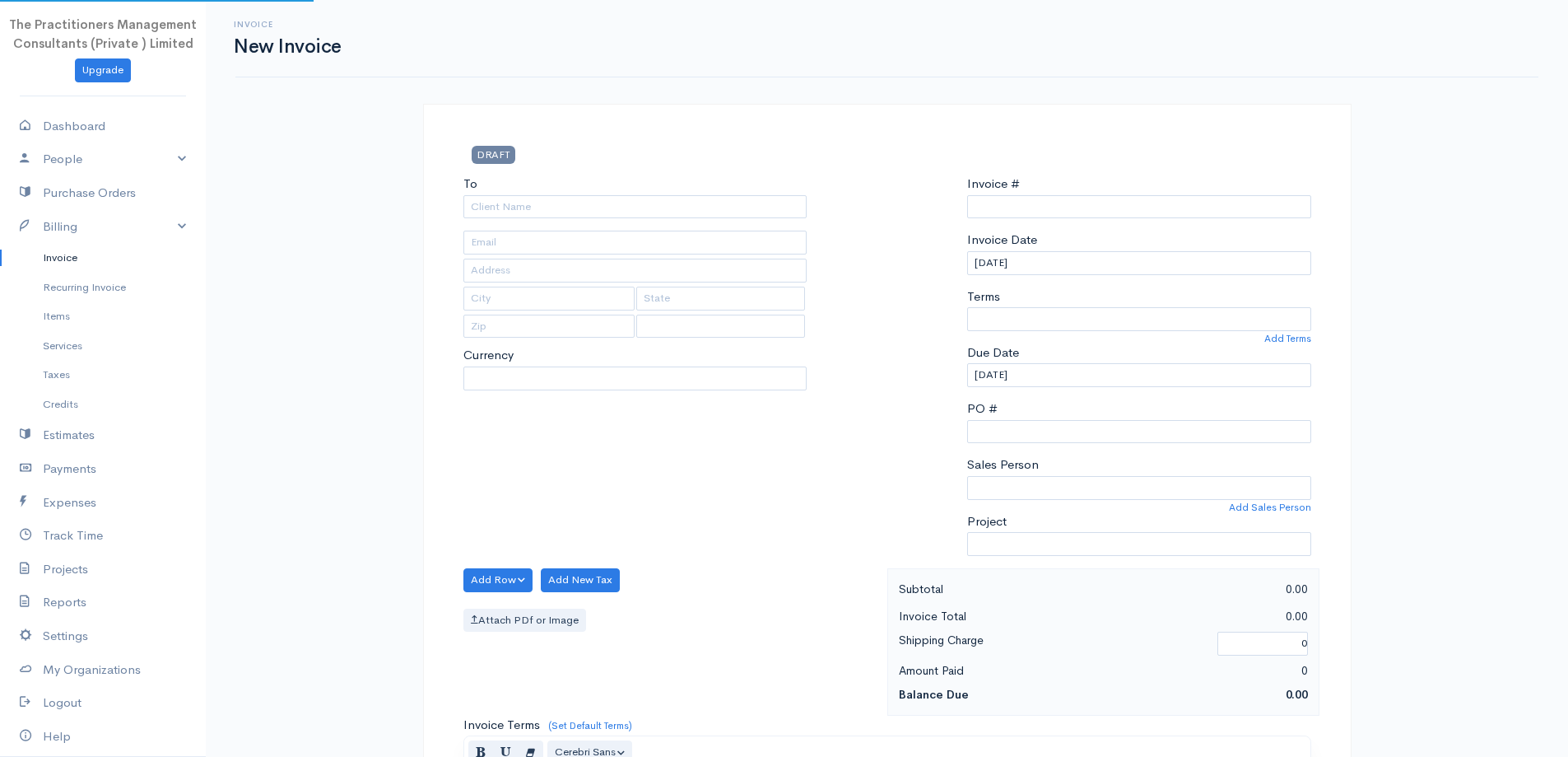
select select "PKR"
type input "0000008697"
select select "[GEOGRAPHIC_DATA]"
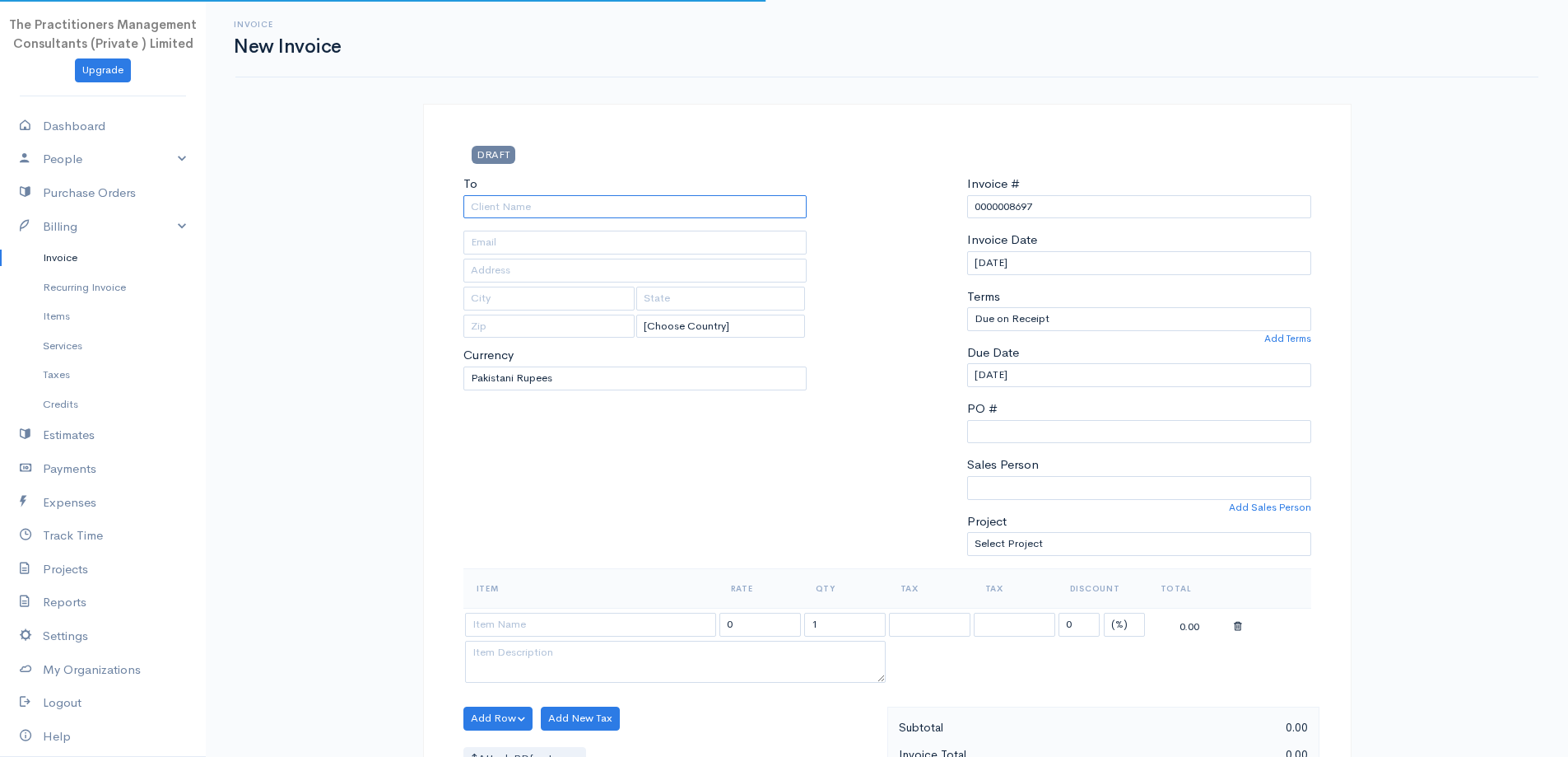
click at [502, 214] on input "To" at bounding box center [636, 207] width 344 height 24
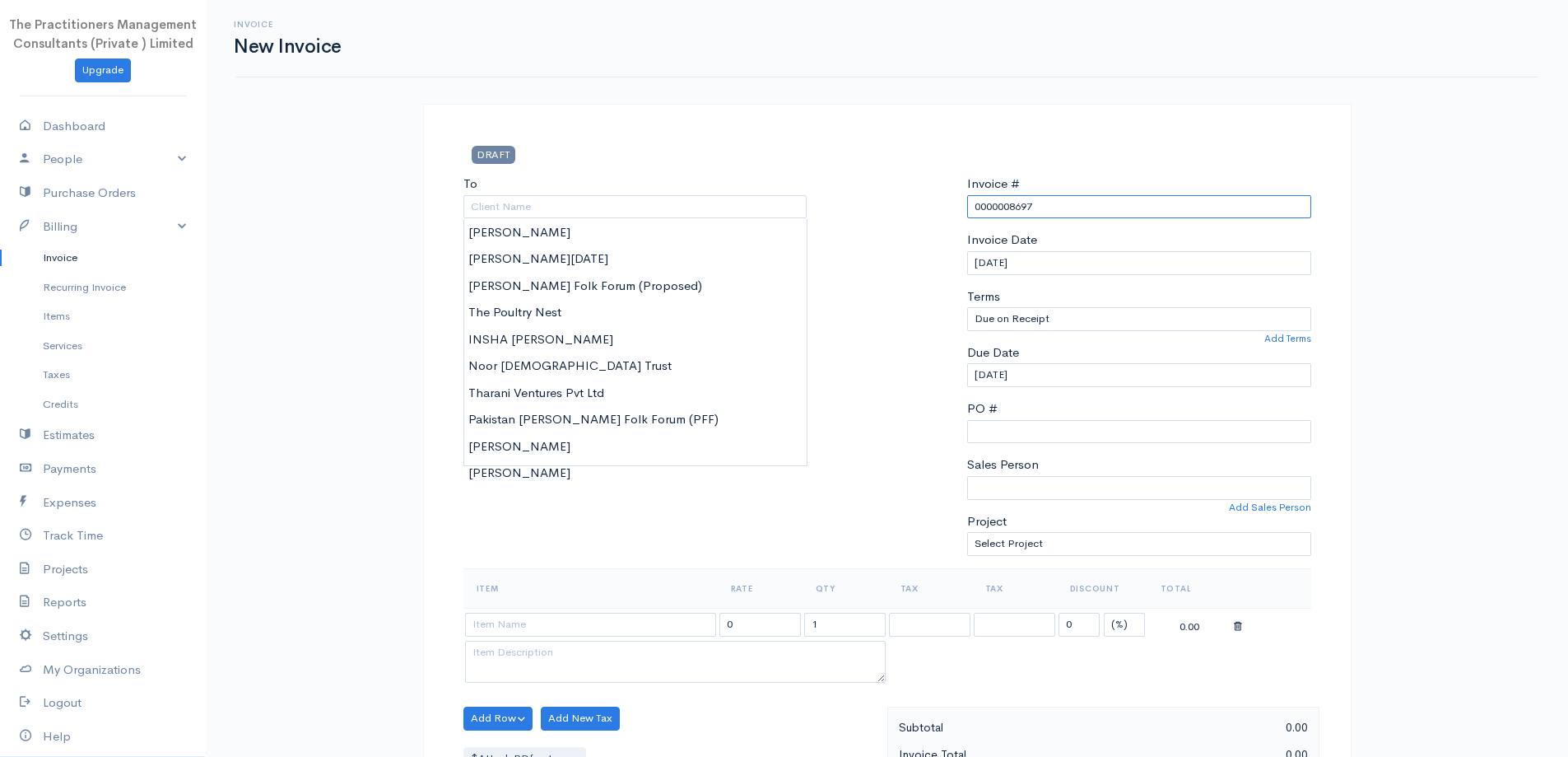
click at [1071, 207] on input "0000008697" at bounding box center [1139, 207] width 344 height 24
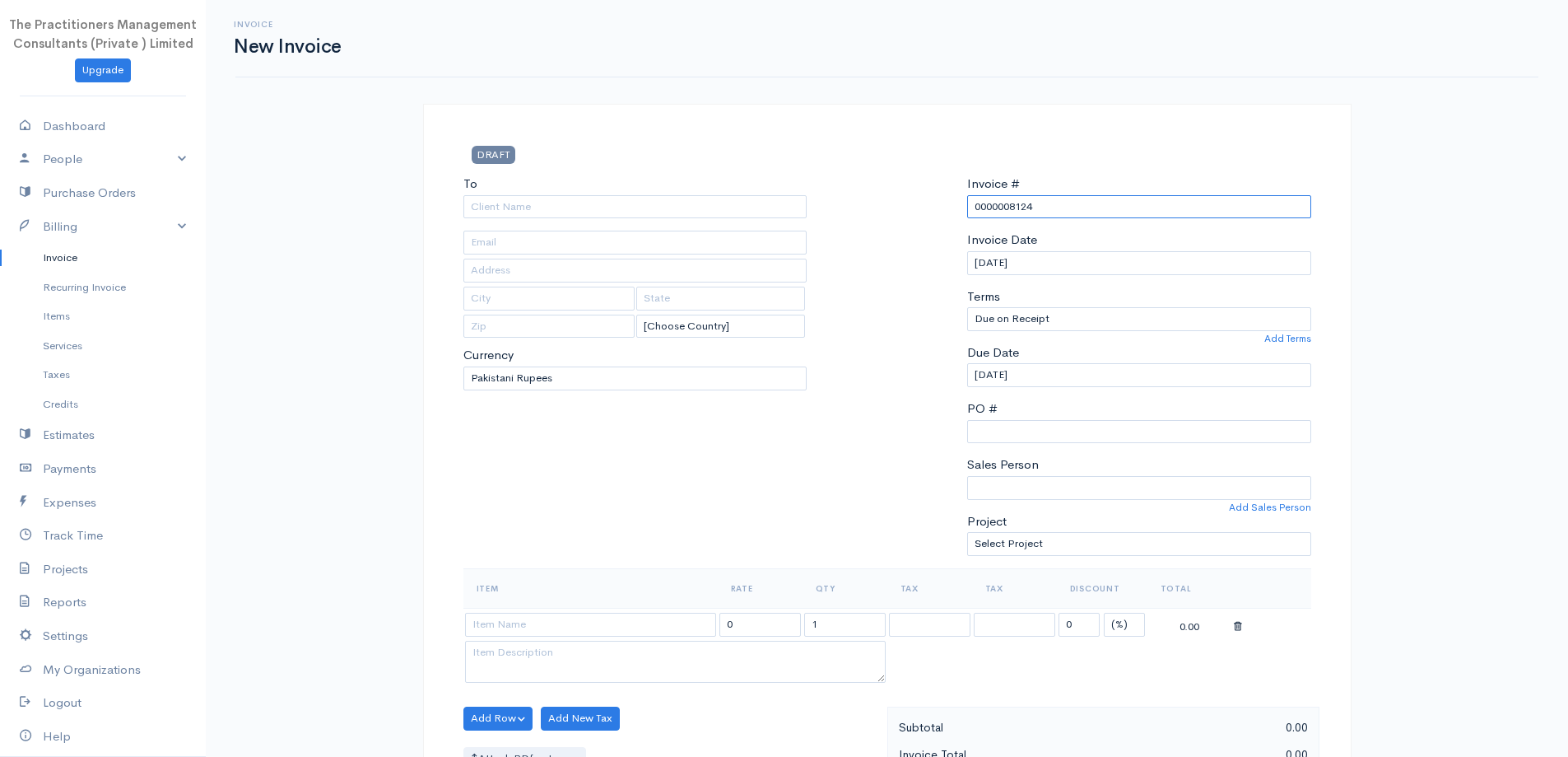
type input "0000008124"
drag, startPoint x: 677, startPoint y: 204, endPoint x: 673, endPoint y: 195, distance: 9.8
click at [677, 203] on input "To" at bounding box center [636, 207] width 344 height 24
type input "[PERSON_NAME]"
click at [679, 237] on body "The Practitioners Management Consultants (Private ) Limited Upgrade Dashboard P…" at bounding box center [784, 722] width 1568 height 1445
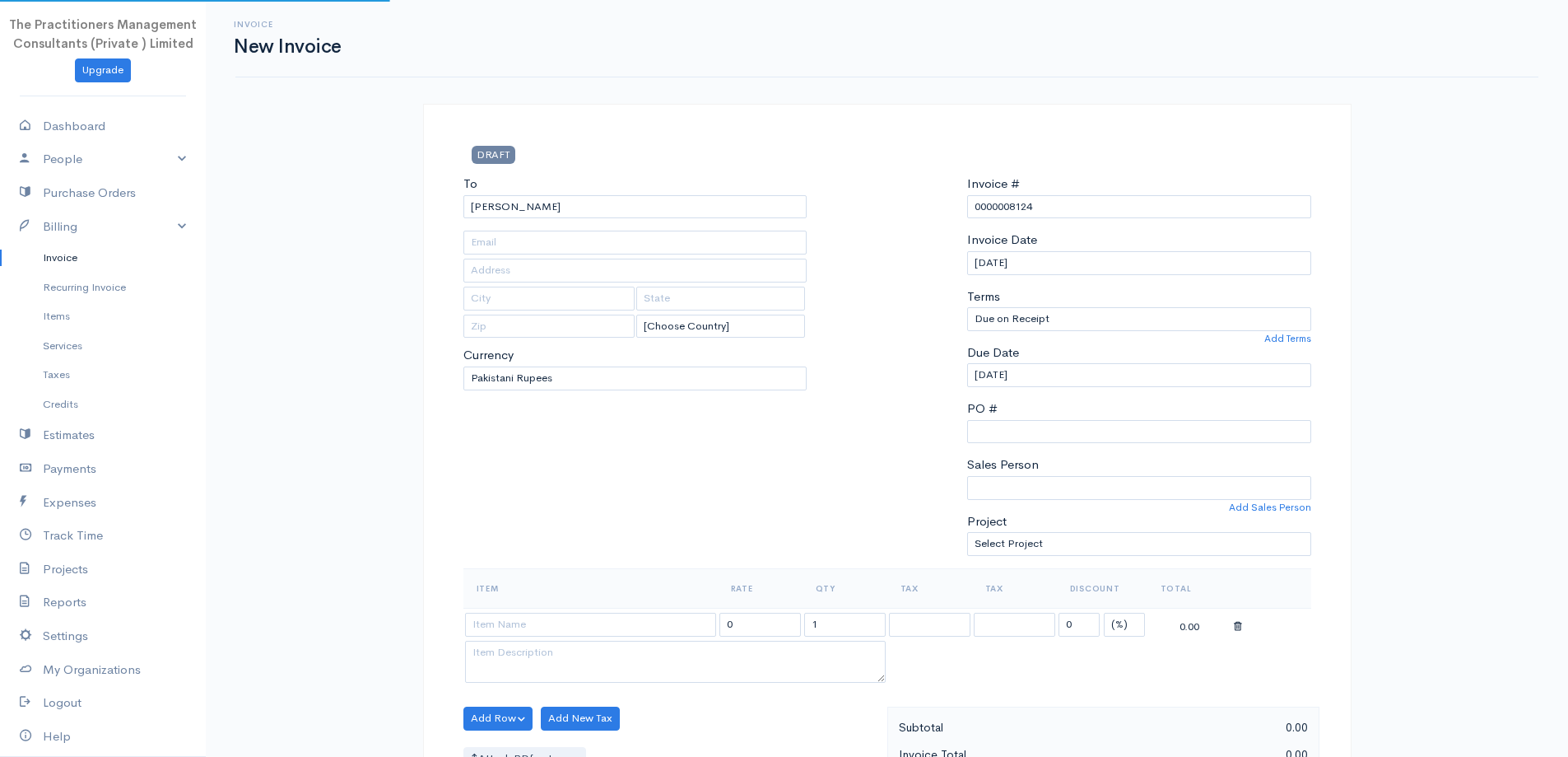
type input "661"
type input "[GEOGRAPHIC_DATA]"
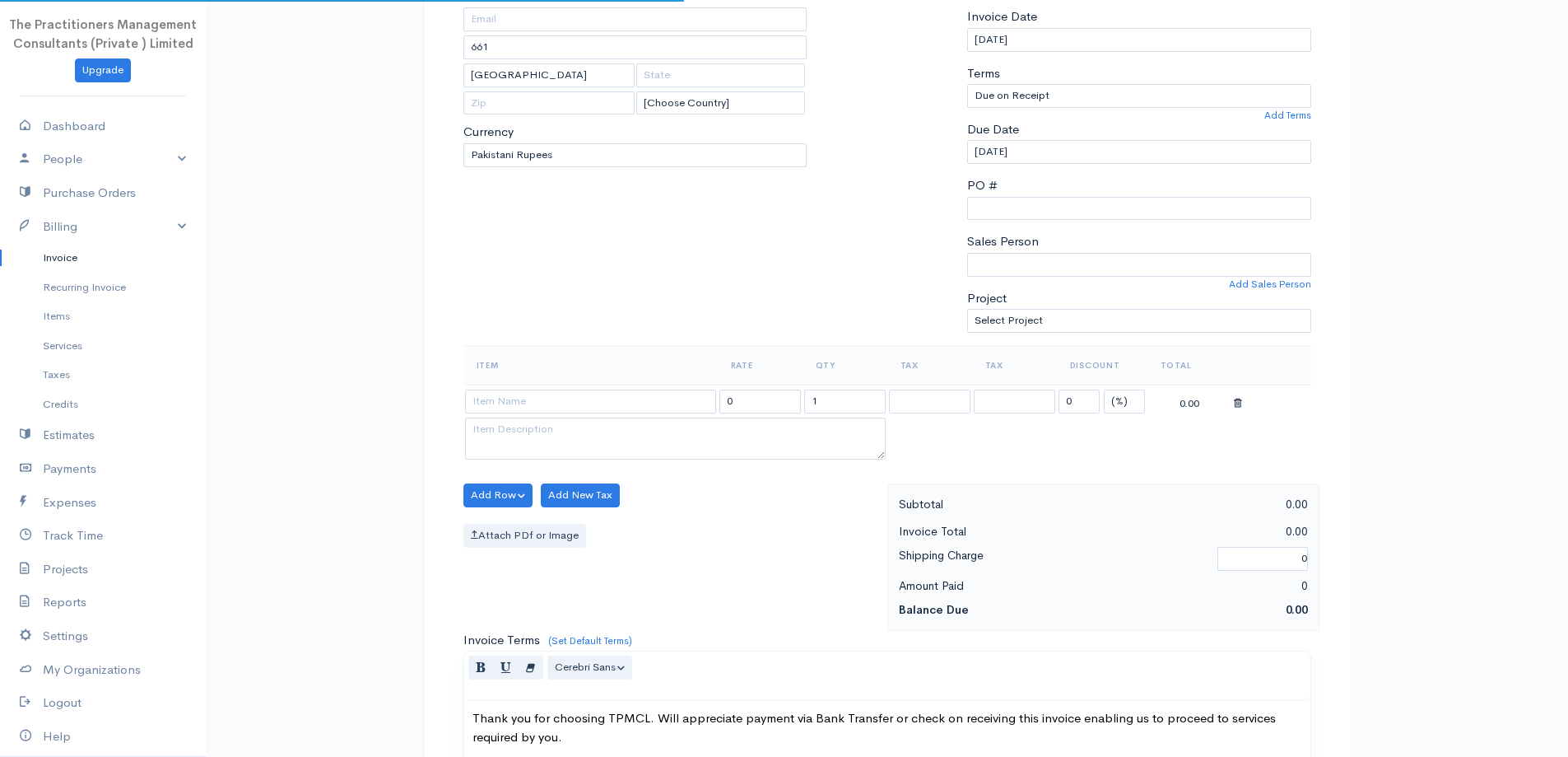
scroll to position [247, 0]
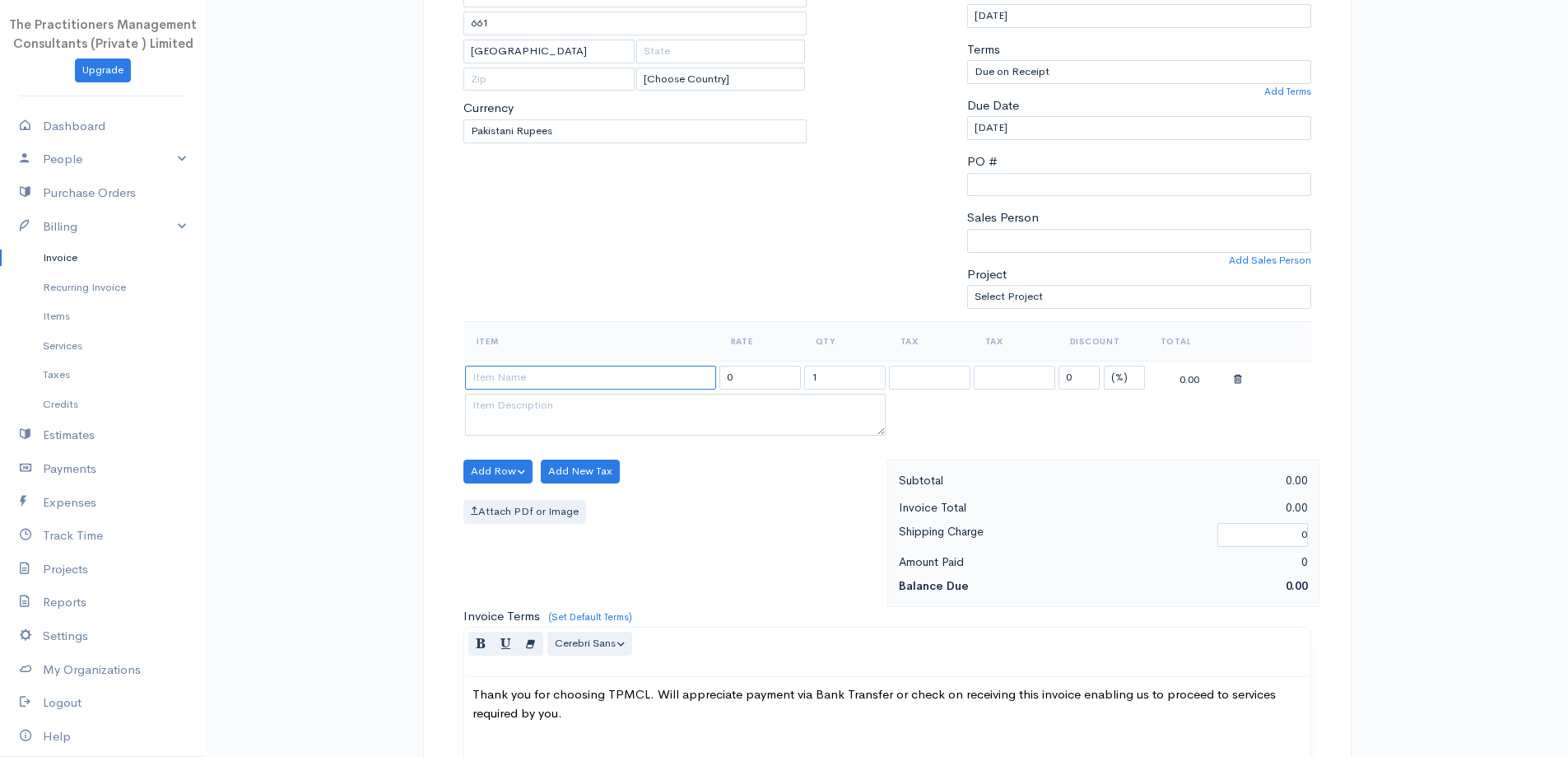
click at [632, 371] on input at bounding box center [590, 377] width 251 height 24
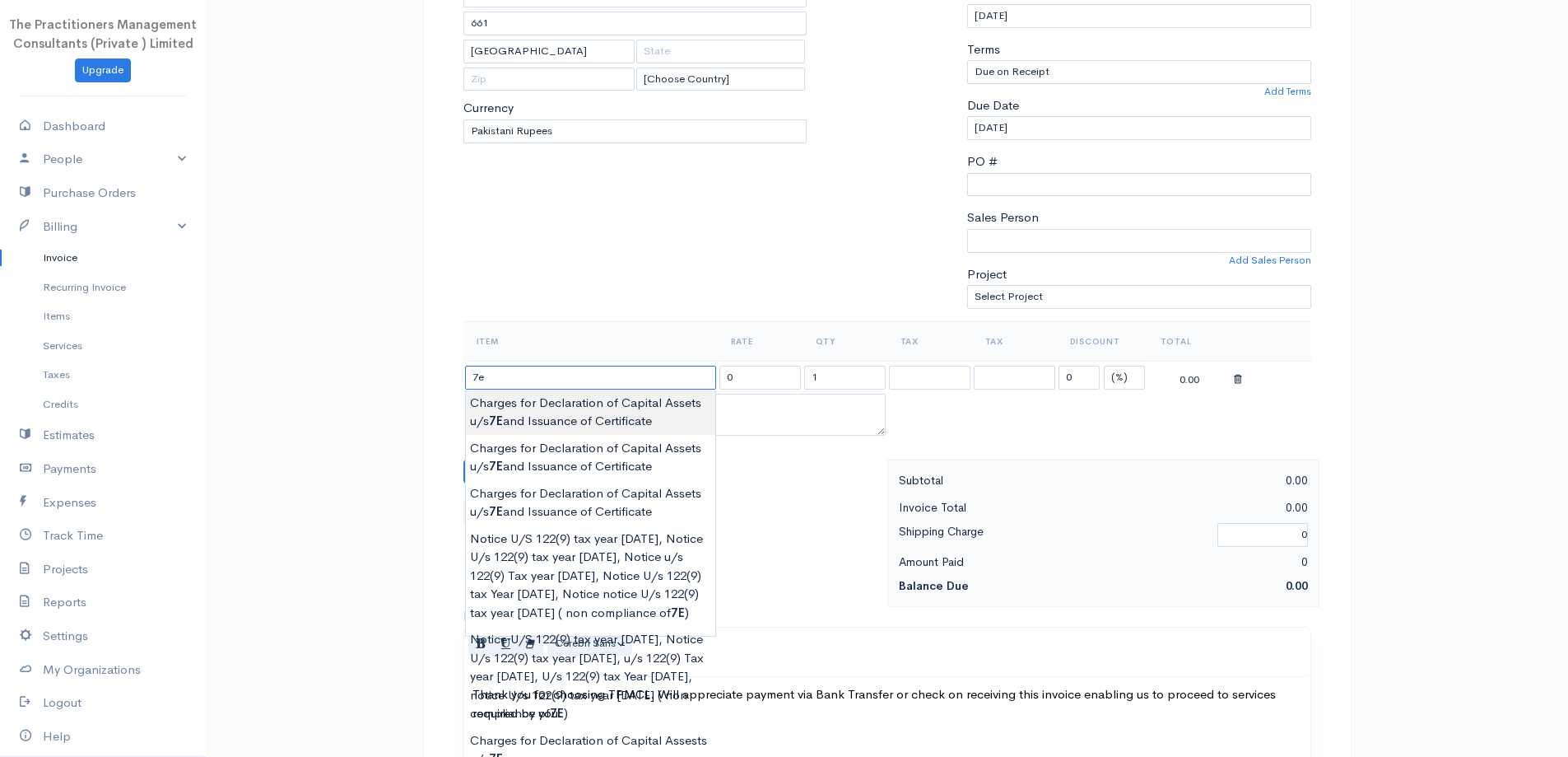
type input "Charges for Declaration of Capital Assets u/s 7E and Issuance of Certificate"
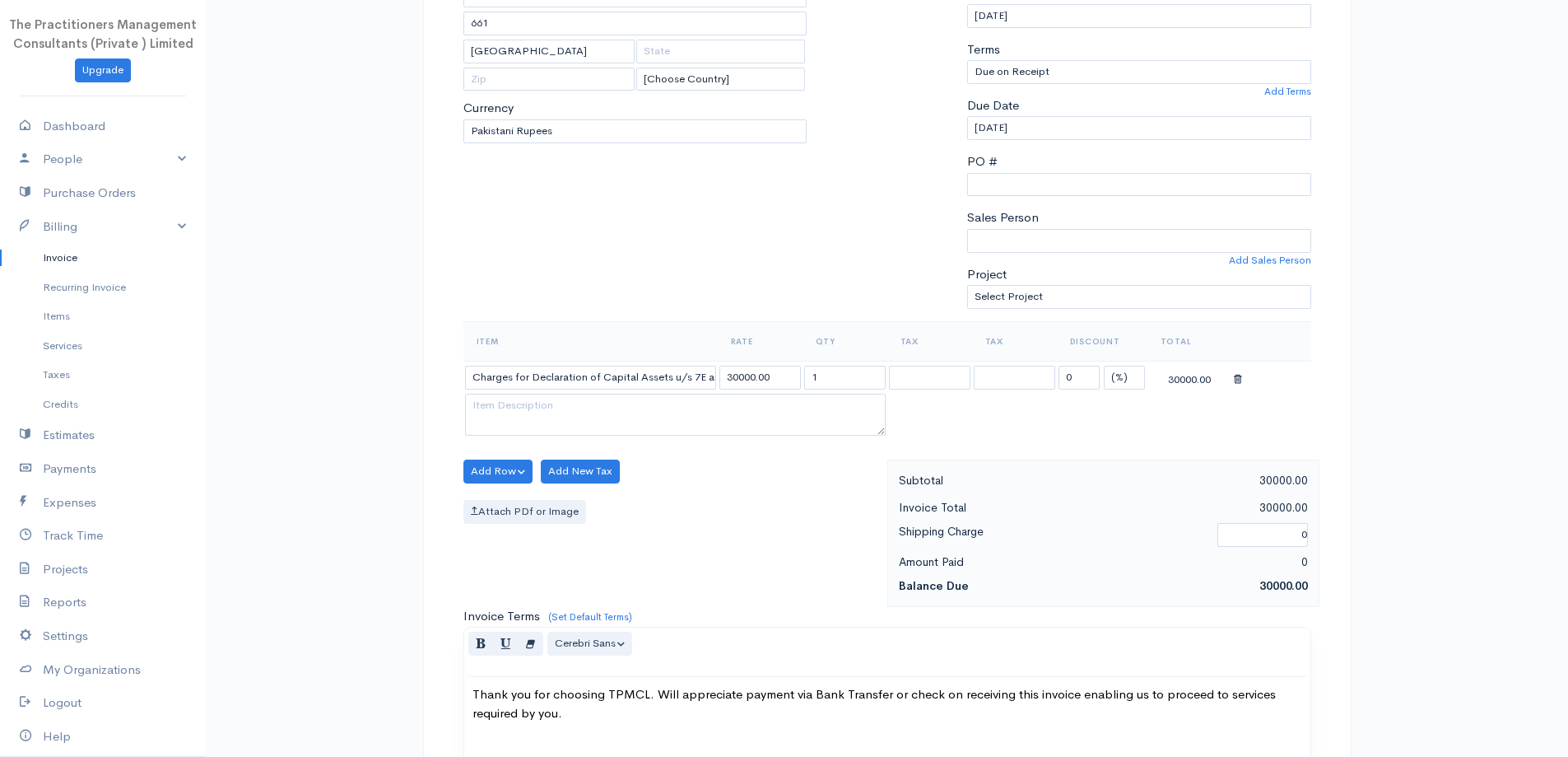
click at [648, 425] on body "The Practitioners Management Consultants (Private ) Limited Upgrade Dashboard P…" at bounding box center [784, 475] width 1568 height 1445
click at [744, 383] on input "30000.00" at bounding box center [760, 377] width 82 height 24
type input "20000.00"
click at [724, 263] on div "To [PERSON_NAME] 661 [GEOGRAPHIC_DATA] [Choose Country] [GEOGRAPHIC_DATA] [GEOG…" at bounding box center [636, 124] width 361 height 394
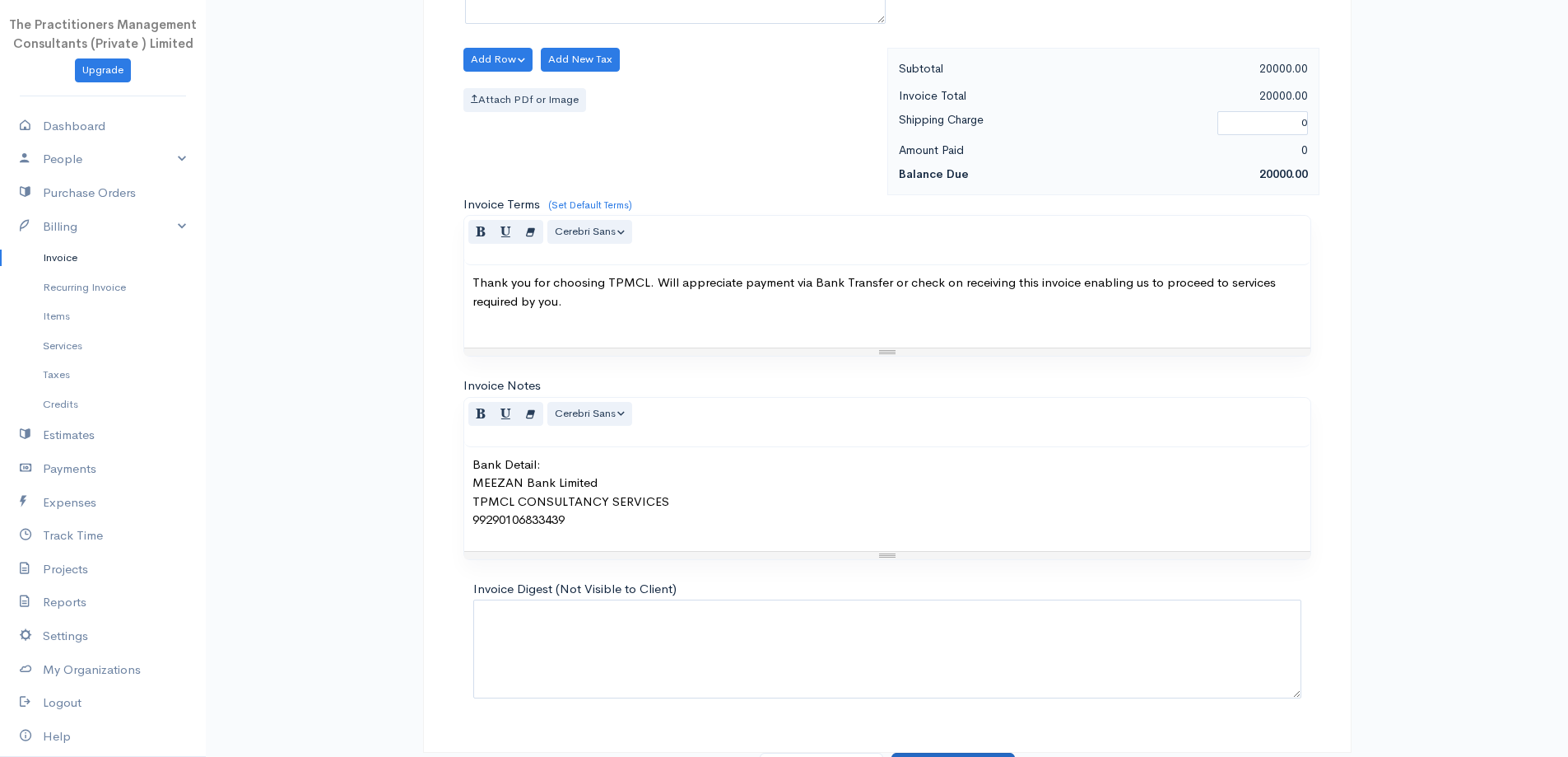
scroll to position [689, 0]
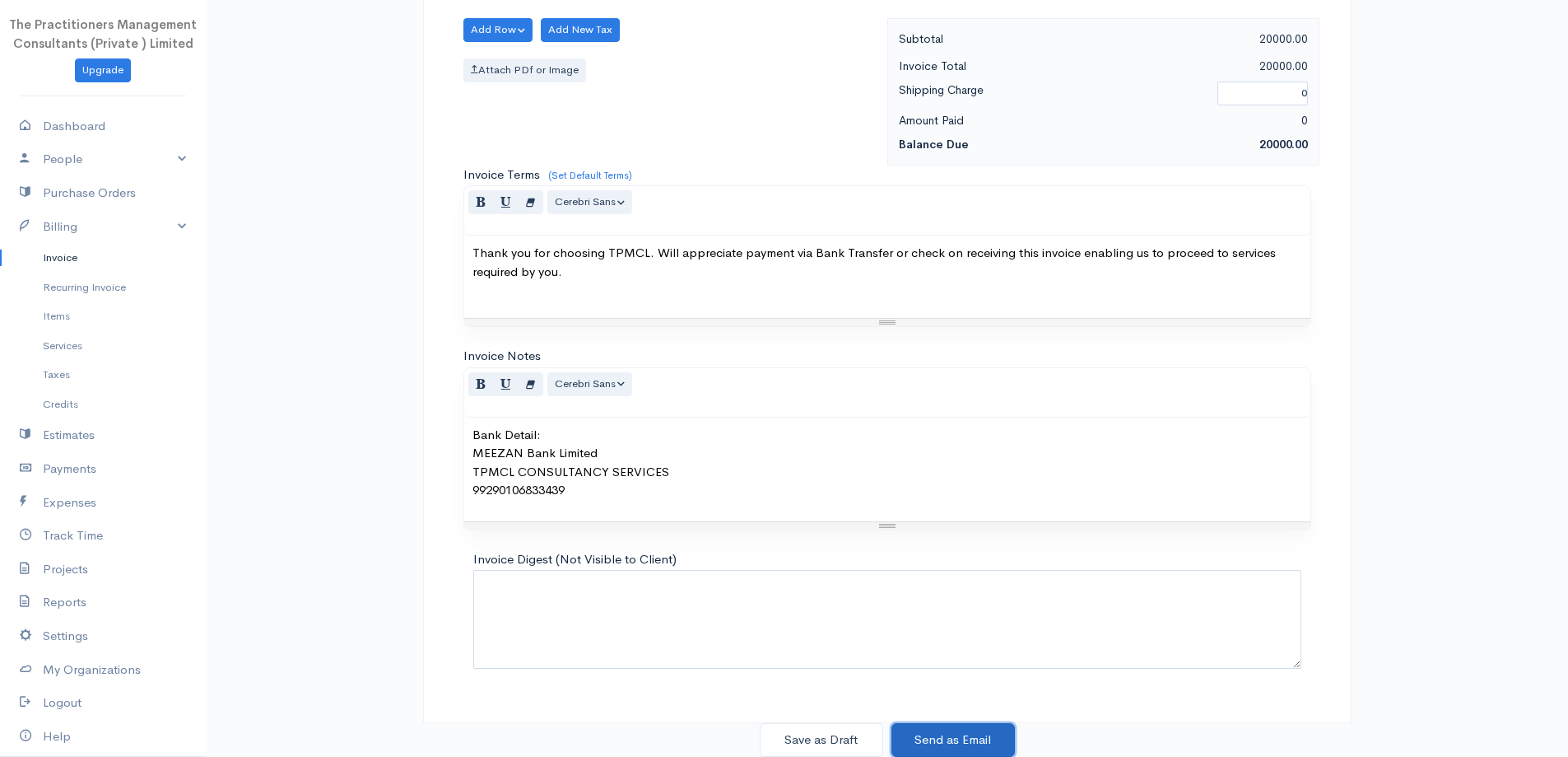
click at [966, 753] on button "Send as Email" at bounding box center [954, 740] width 124 height 34
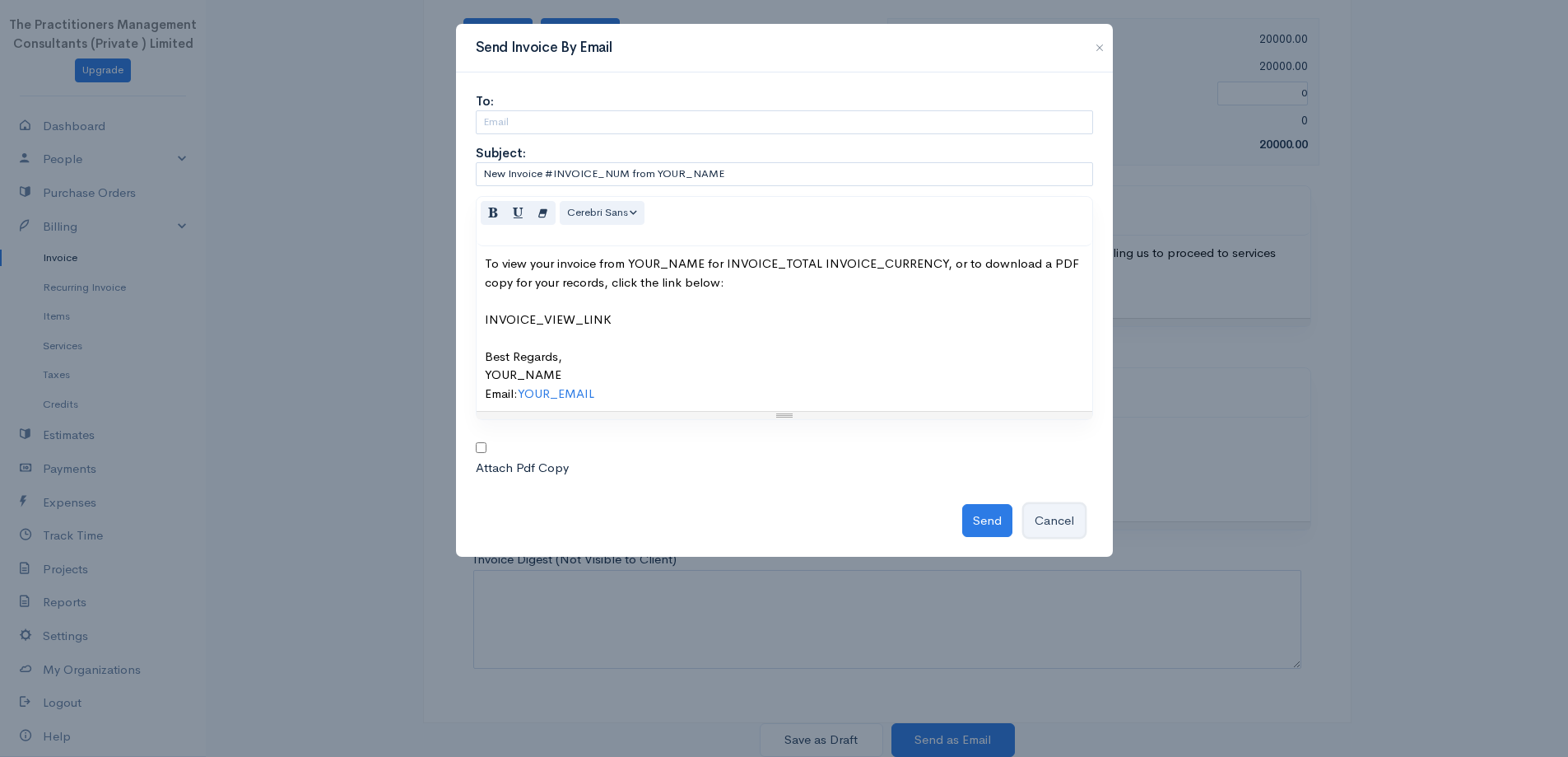
click at [1059, 523] on button "Cancel" at bounding box center [1054, 521] width 61 height 34
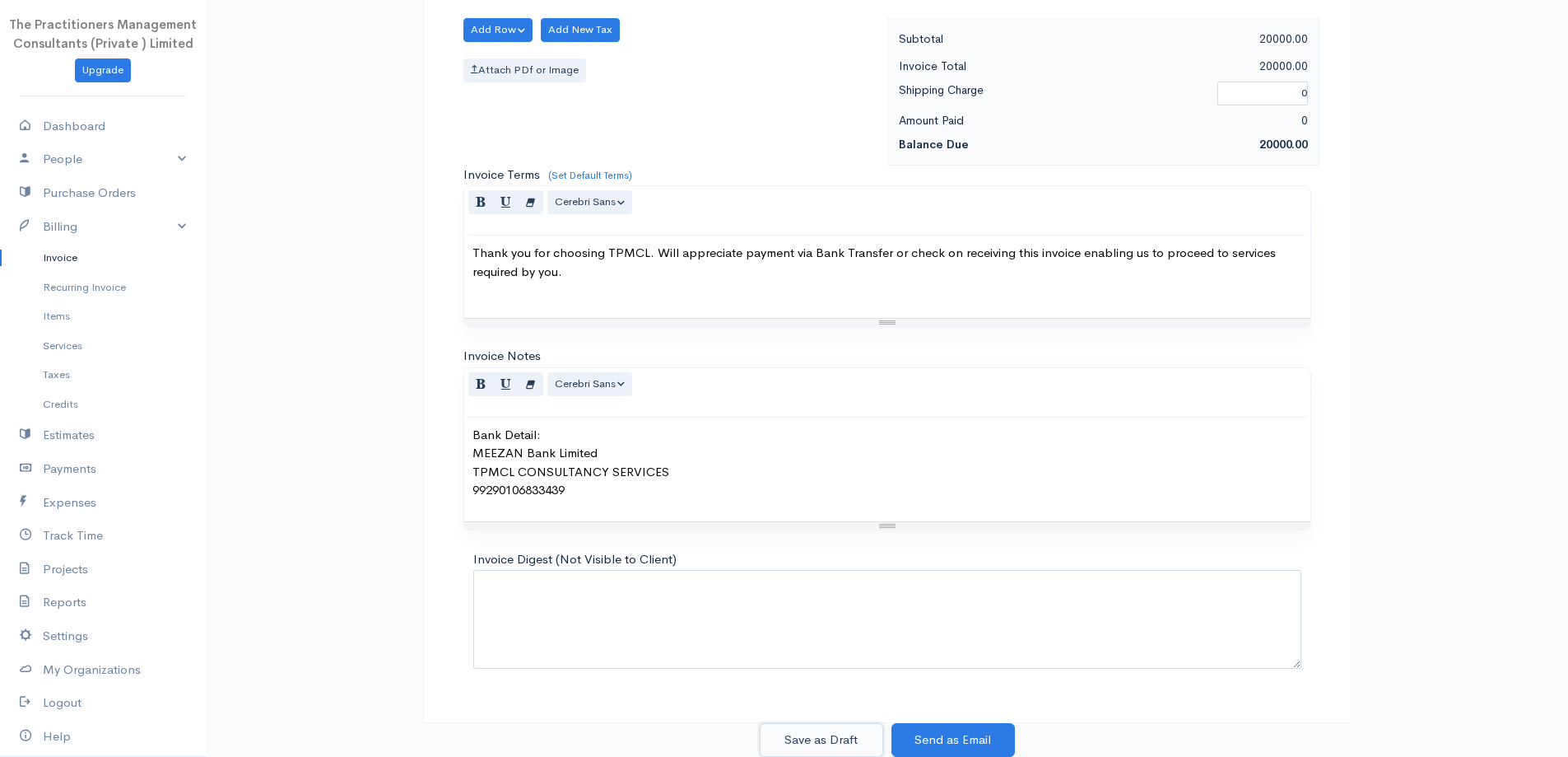
click at [856, 731] on button "Save as Draft" at bounding box center [822, 740] width 124 height 34
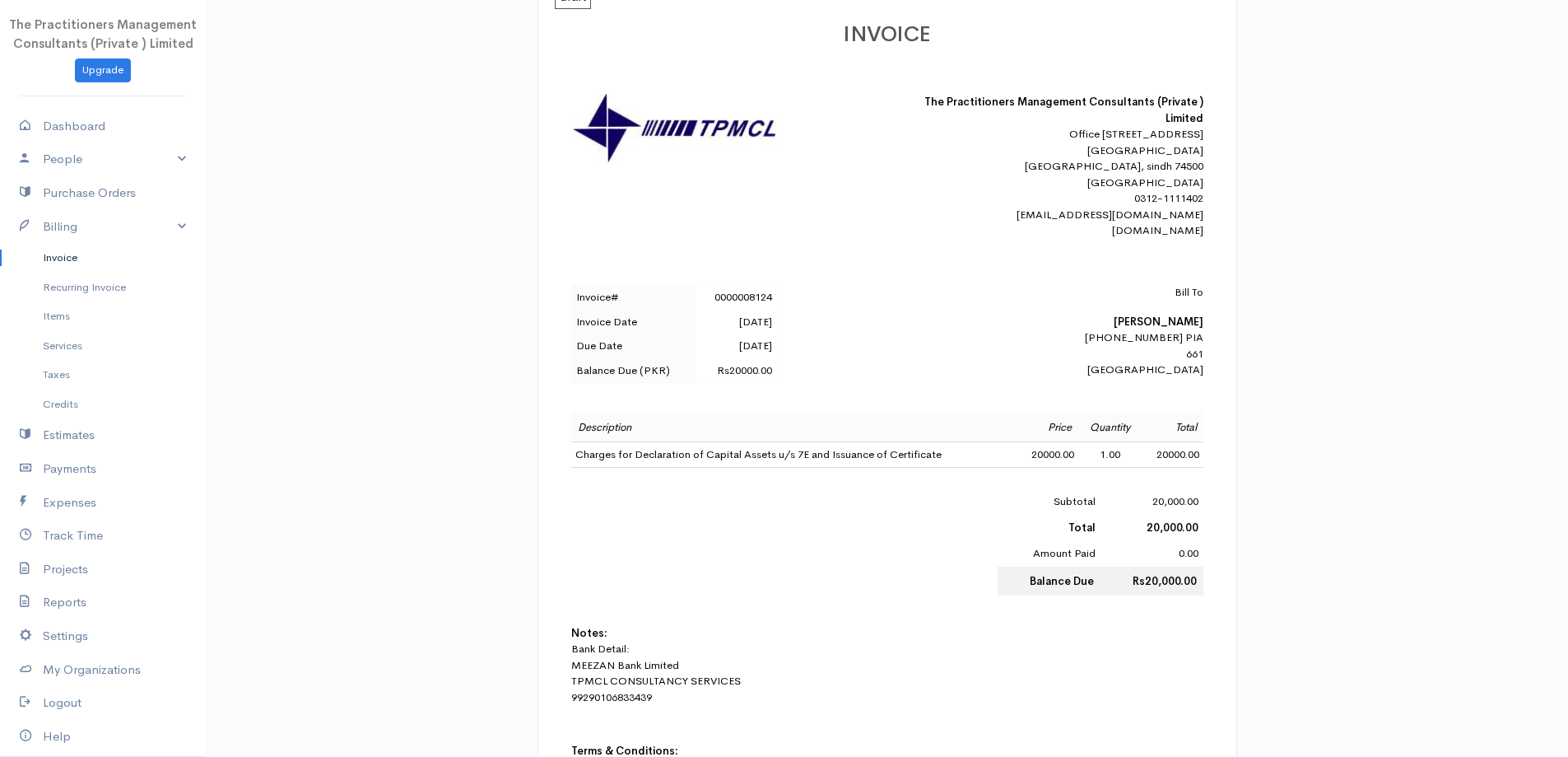
scroll to position [248, 0]
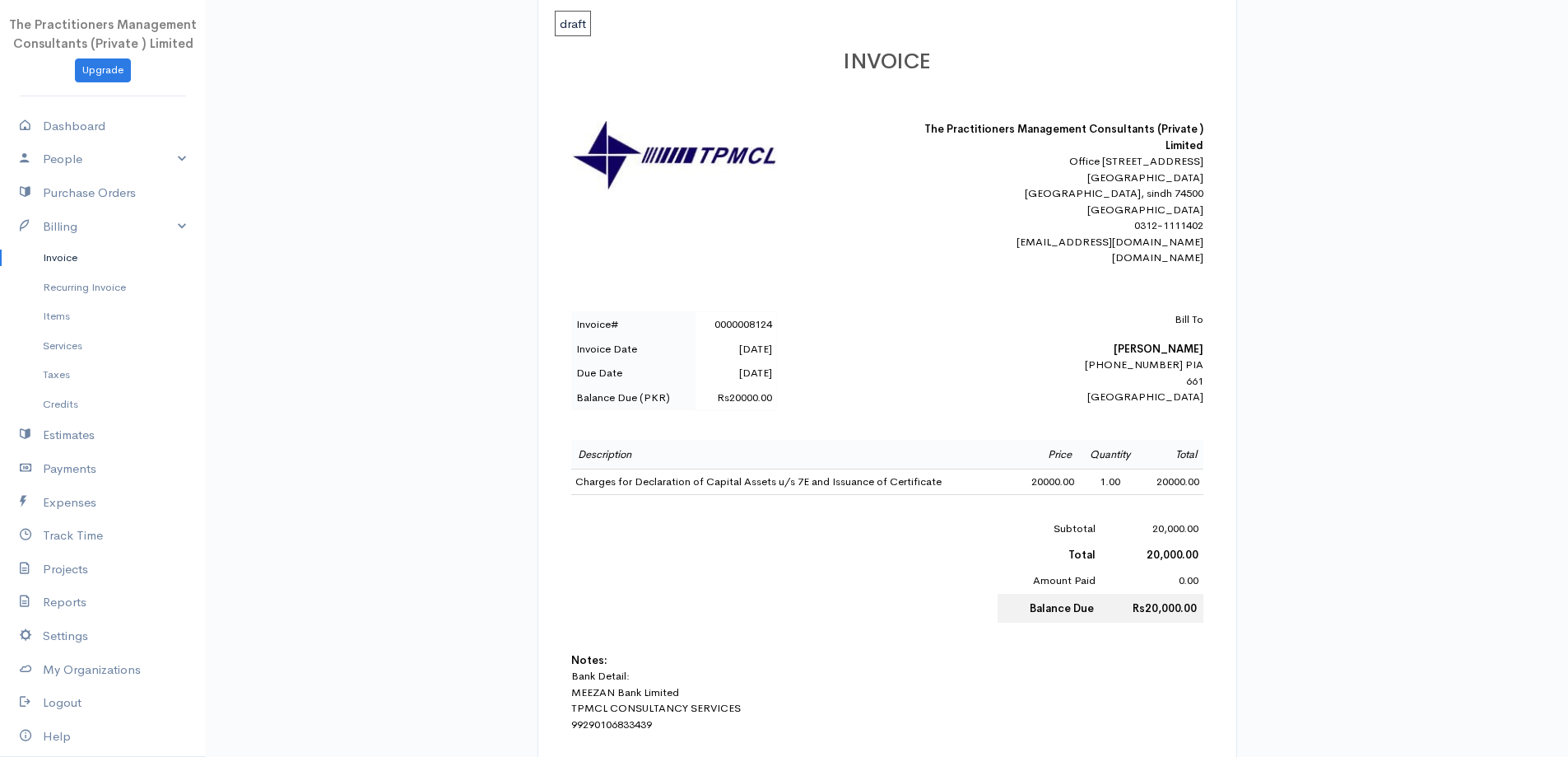
click at [96, 263] on link "Invoice" at bounding box center [103, 258] width 206 height 30
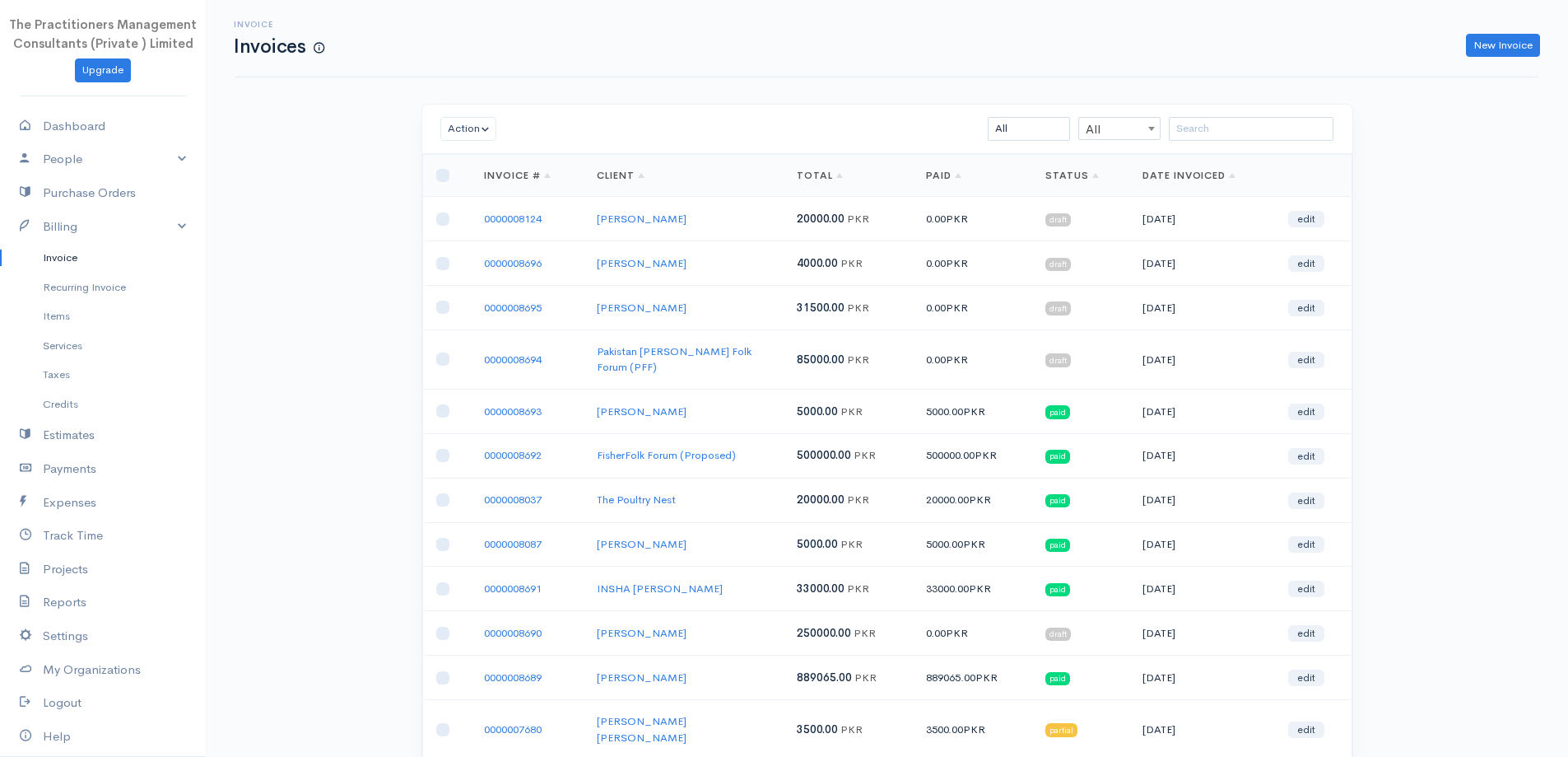
click at [1500, 31] on div "Invoice Invoices New Invoice" at bounding box center [887, 38] width 1323 height 37
click at [1468, 43] on link "New Invoice" at bounding box center [1503, 45] width 74 height 24
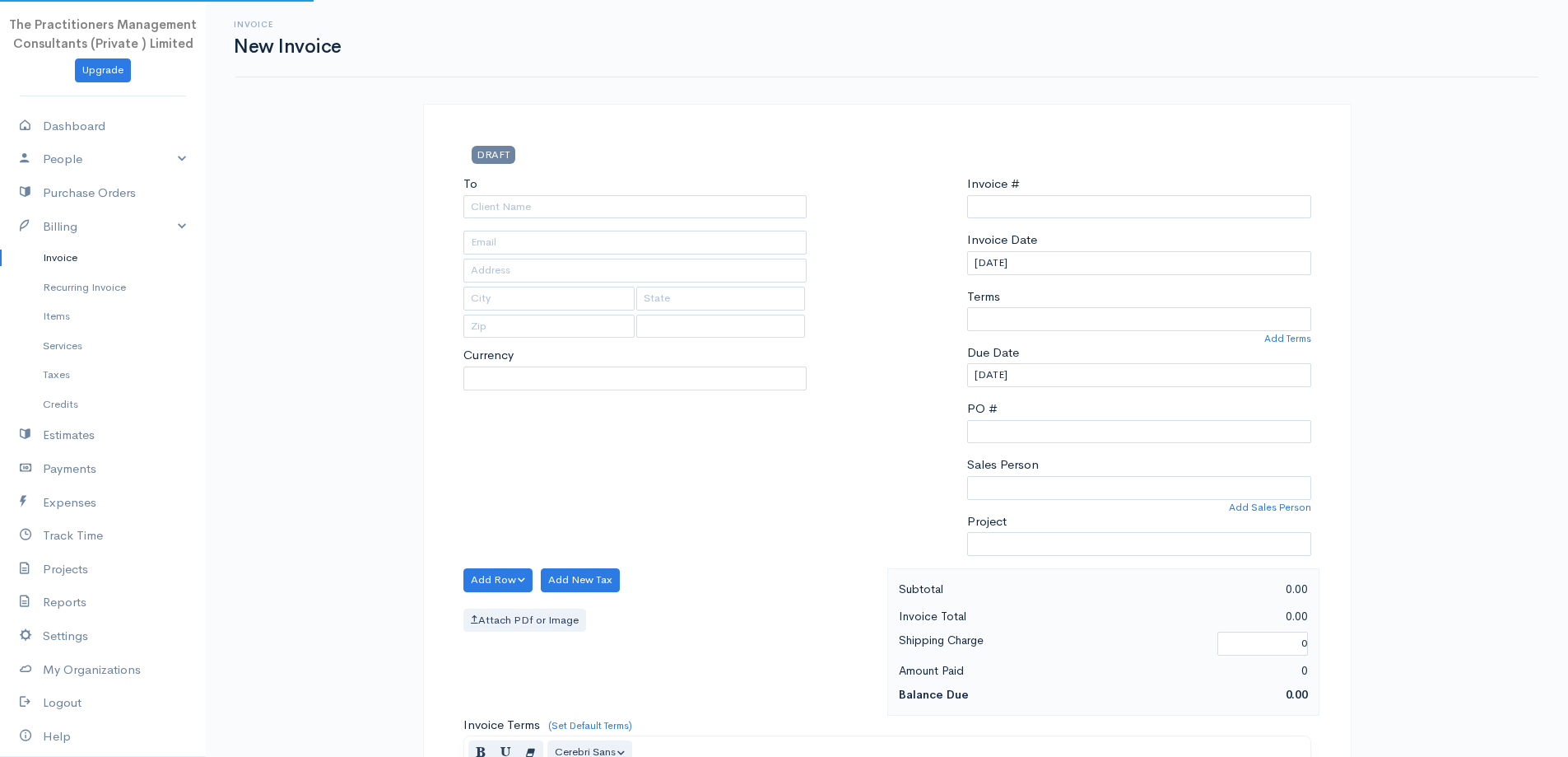
select select "PKR"
select select "[GEOGRAPHIC_DATA]"
type input "0000008697"
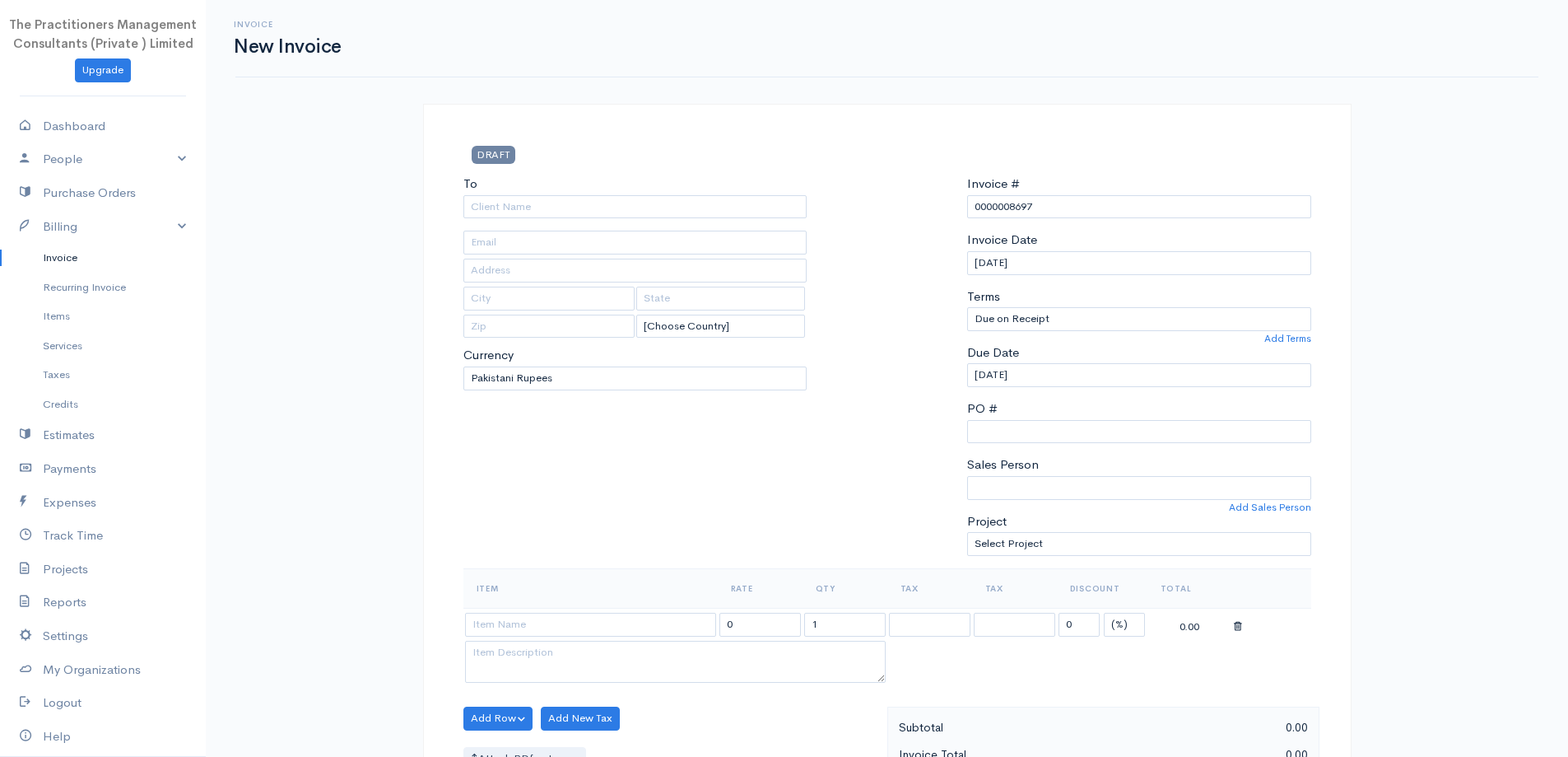
click at [49, 262] on link "Invoice" at bounding box center [103, 258] width 206 height 30
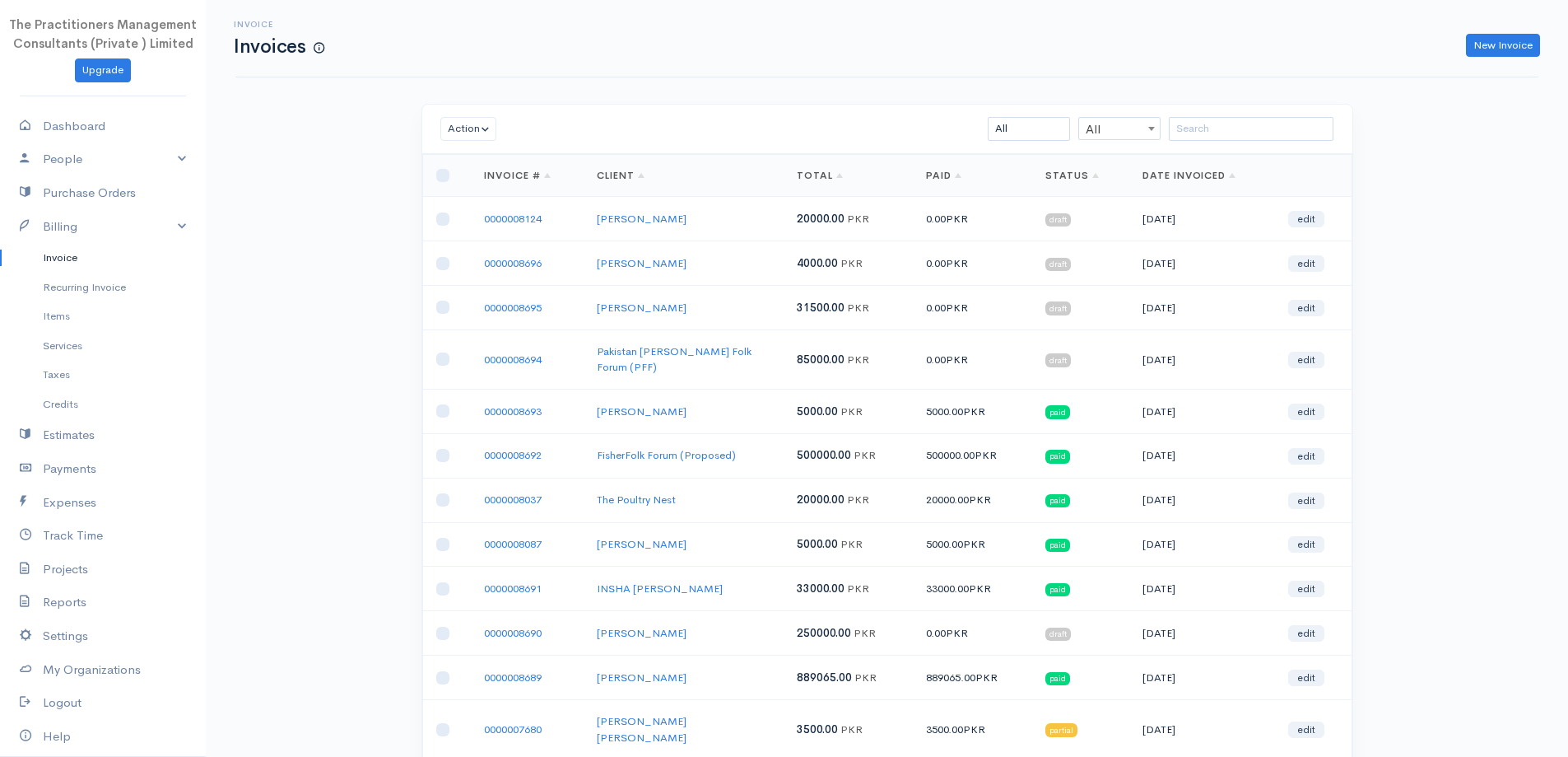
click at [506, 219] on link "0000008124" at bounding box center [513, 218] width 58 height 14
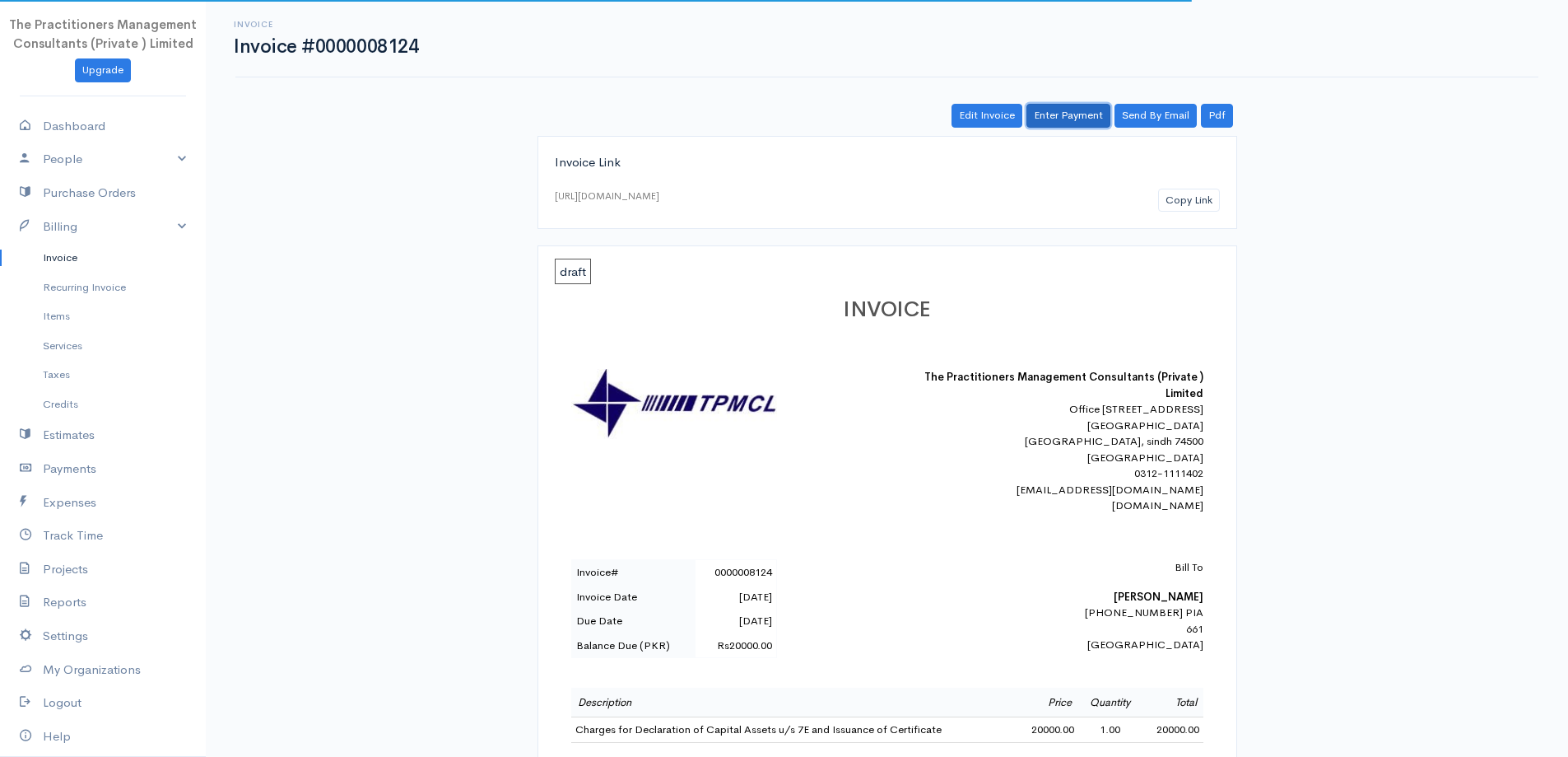
click at [1072, 121] on link "Enter Payment" at bounding box center [1068, 115] width 84 height 24
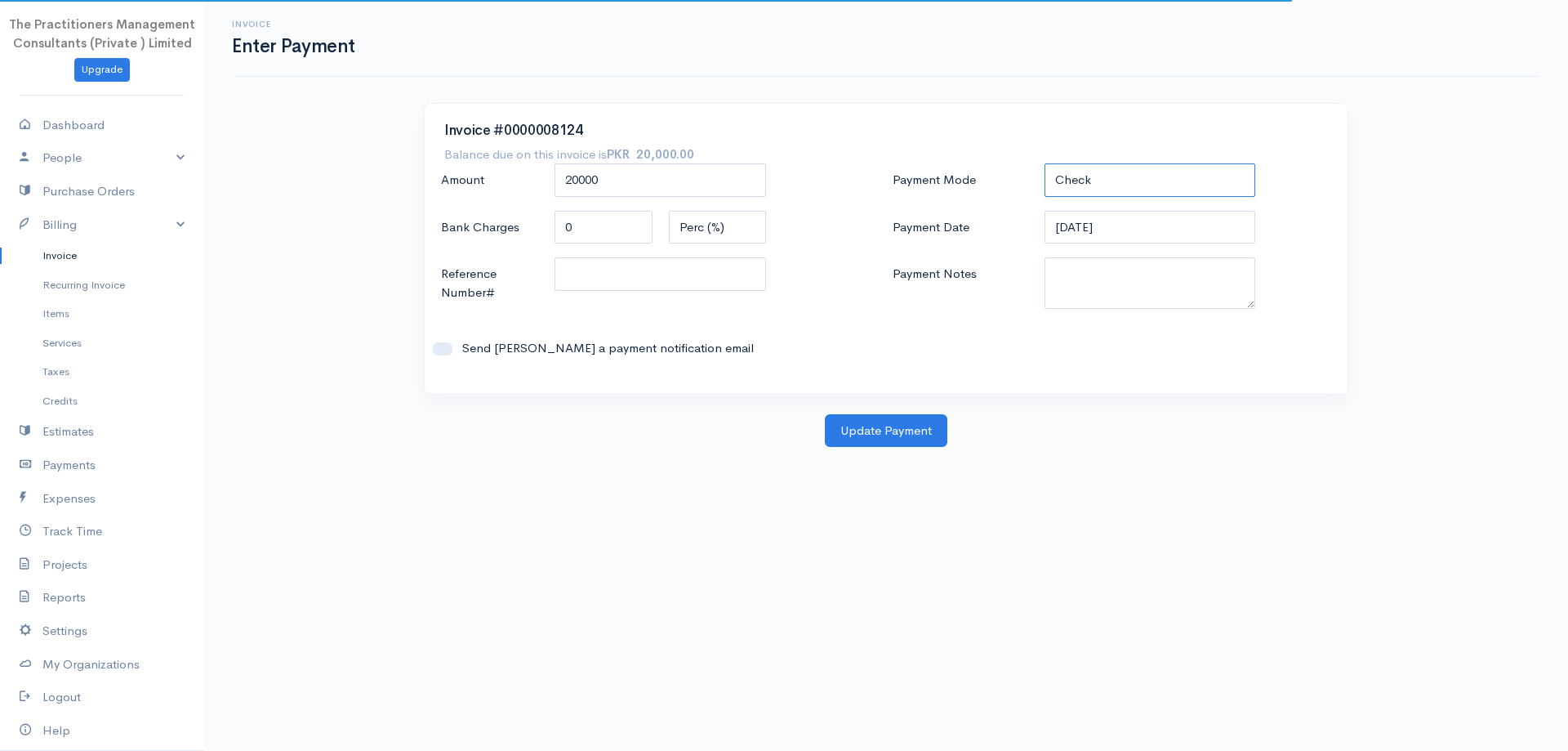
click at [1145, 187] on select "Check Bank Transfer Credit Cash Debit ACH VISA MASTERCARD AMEX DISCOVER DINERS …" at bounding box center [1150, 180] width 212 height 34
select select "Bank Transfer"
click at [1044, 163] on select "Check Bank Transfer Credit Cash Debit ACH VISA MASTERCARD AMEX DISCOVER DINERS …" at bounding box center [1150, 180] width 212 height 34
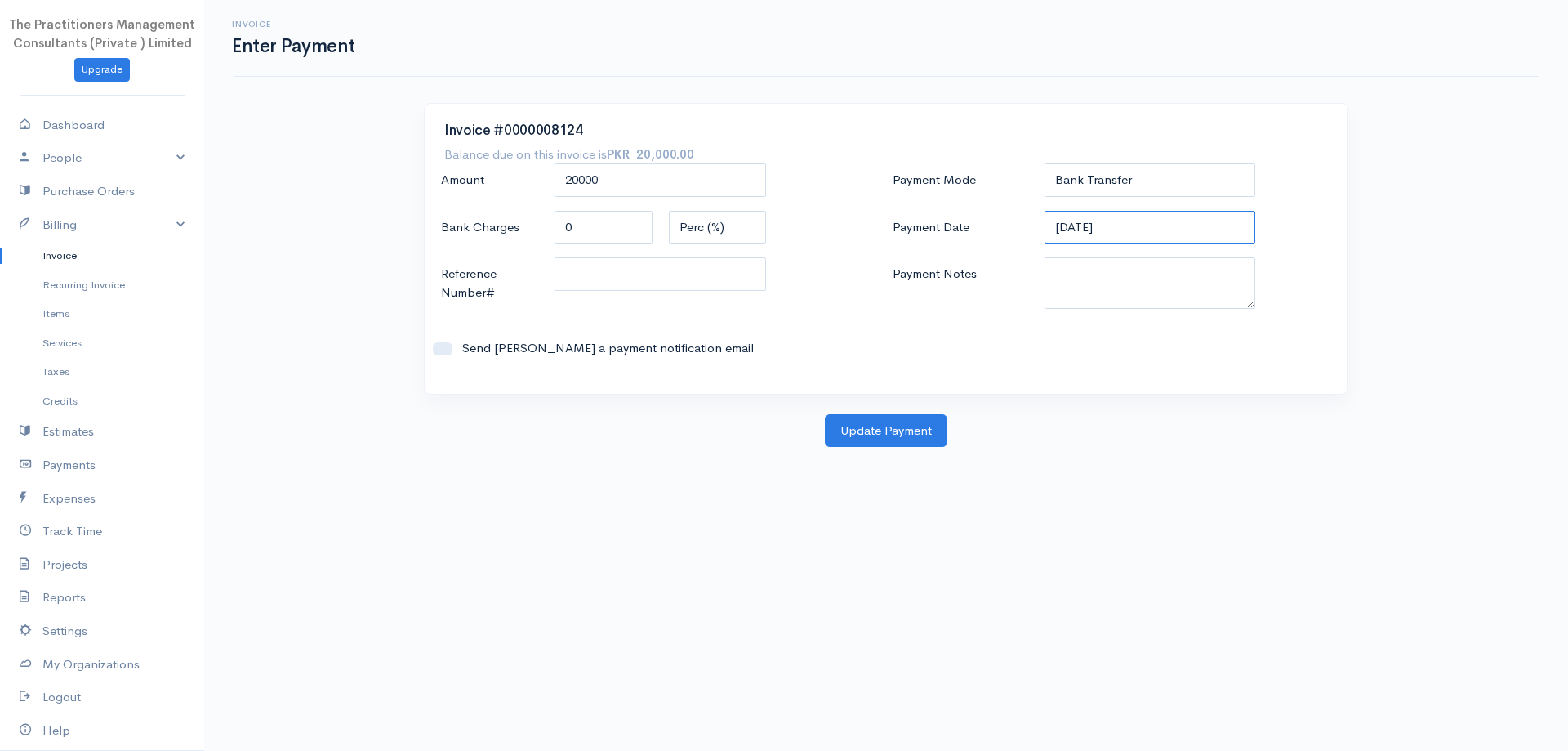
click at [1144, 230] on input "[DATE]" at bounding box center [1150, 227] width 212 height 34
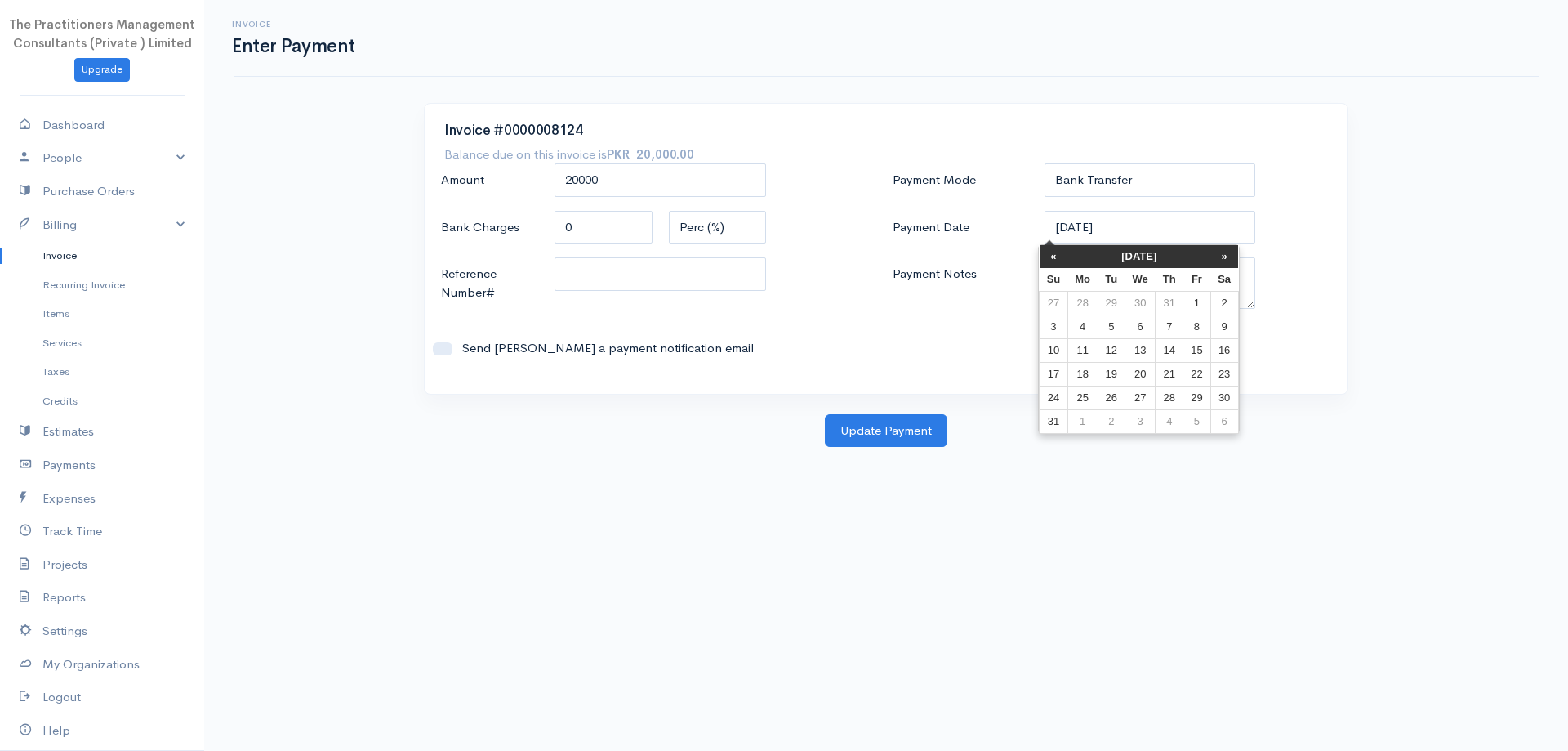
click at [1143, 322] on td "6" at bounding box center [1140, 326] width 30 height 24
type input "[DATE]"
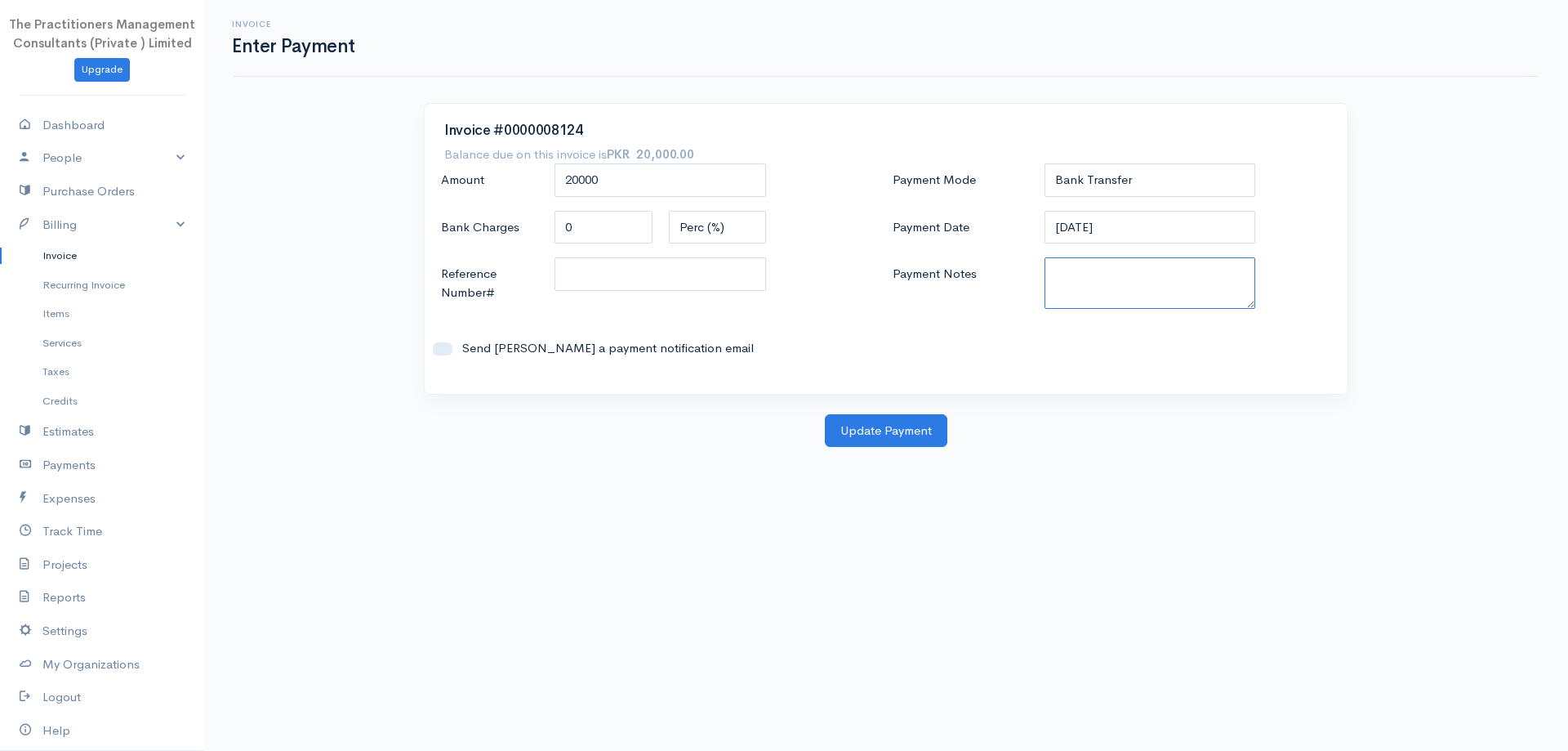
click at [1109, 261] on textarea "Payment Notes" at bounding box center [1150, 283] width 212 height 51
type textarea "5818"
click at [744, 262] on input "Reference Number#" at bounding box center [660, 274] width 212 height 34
type input "5818"
click at [918, 428] on button "Update Payment" at bounding box center [887, 431] width 123 height 34
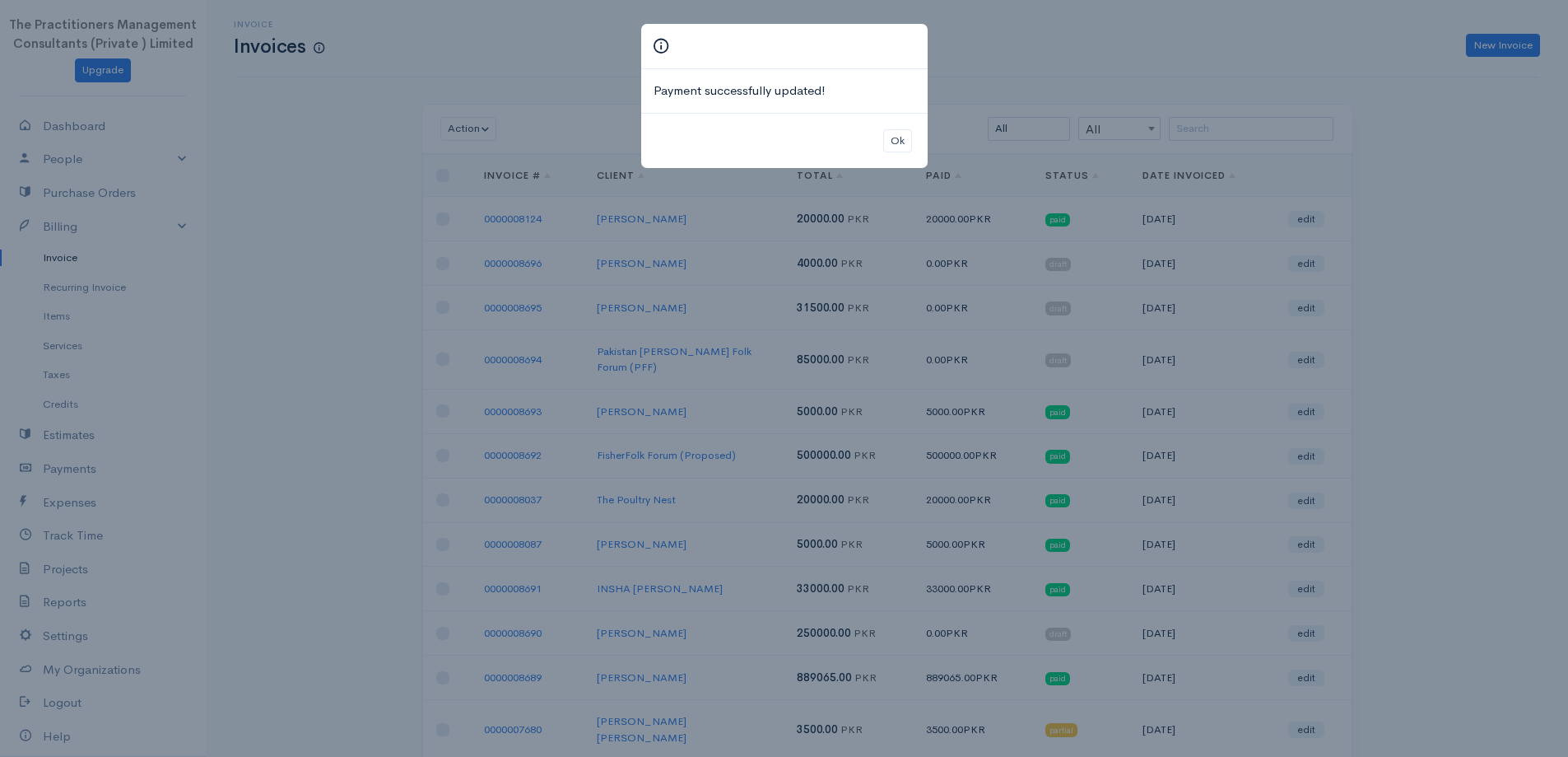
click at [918, 129] on div "Ok" at bounding box center [785, 141] width 287 height 56
click at [909, 137] on button "Ok" at bounding box center [898, 141] width 29 height 24
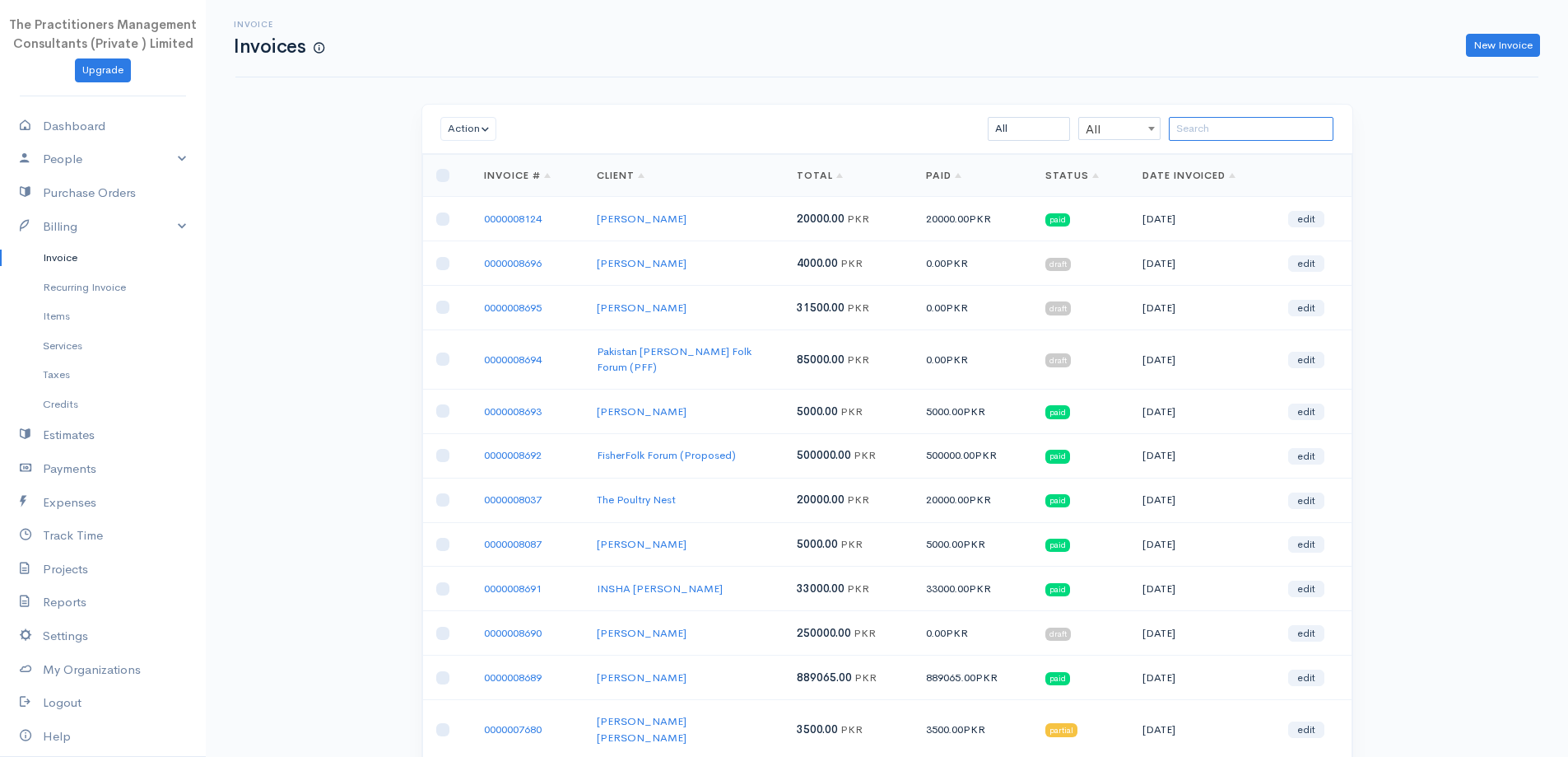
click at [1192, 136] on input "search" at bounding box center [1251, 129] width 165 height 24
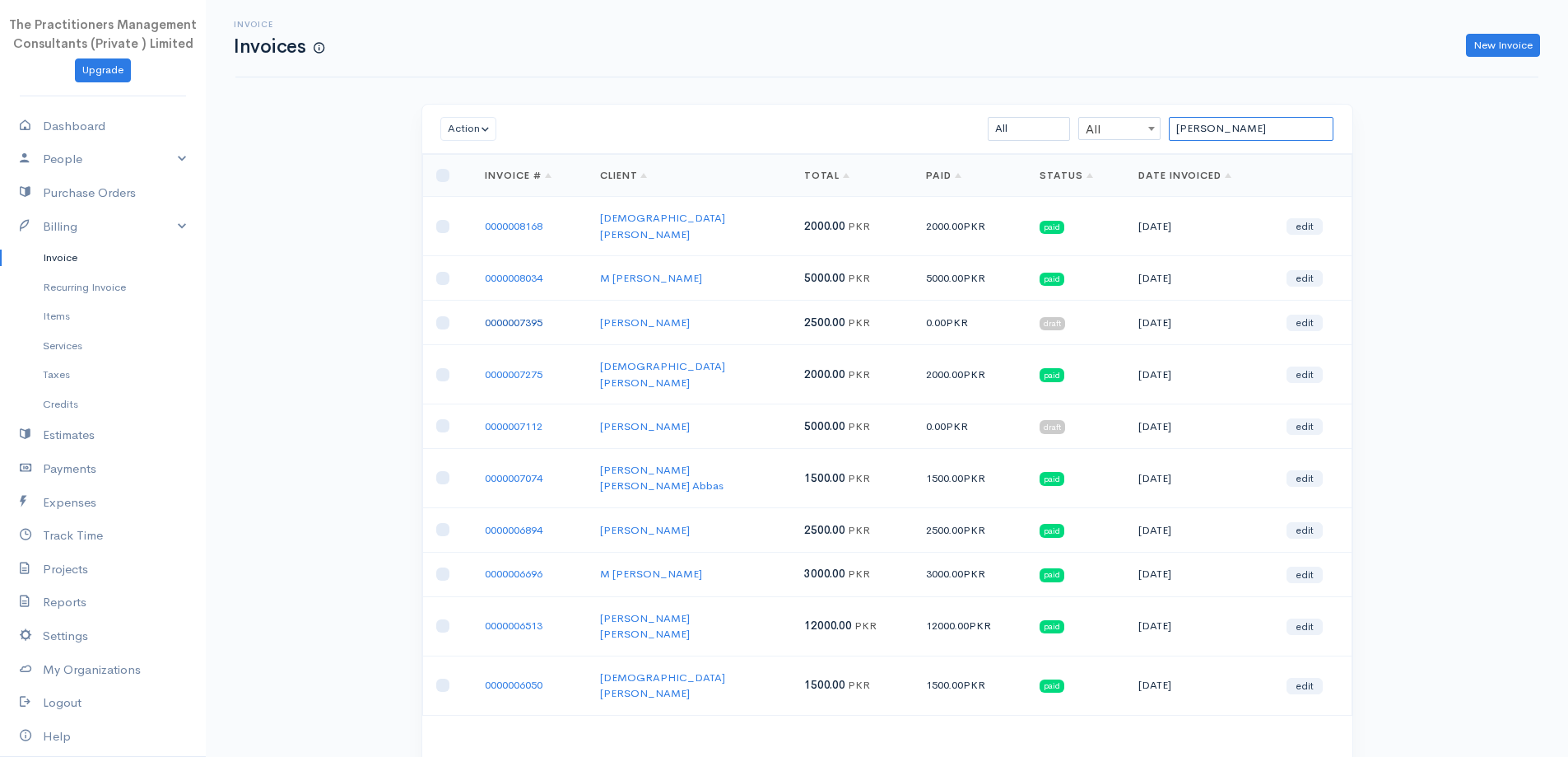
type input "[PERSON_NAME]"
click at [525, 315] on link "0000007395" at bounding box center [514, 322] width 58 height 14
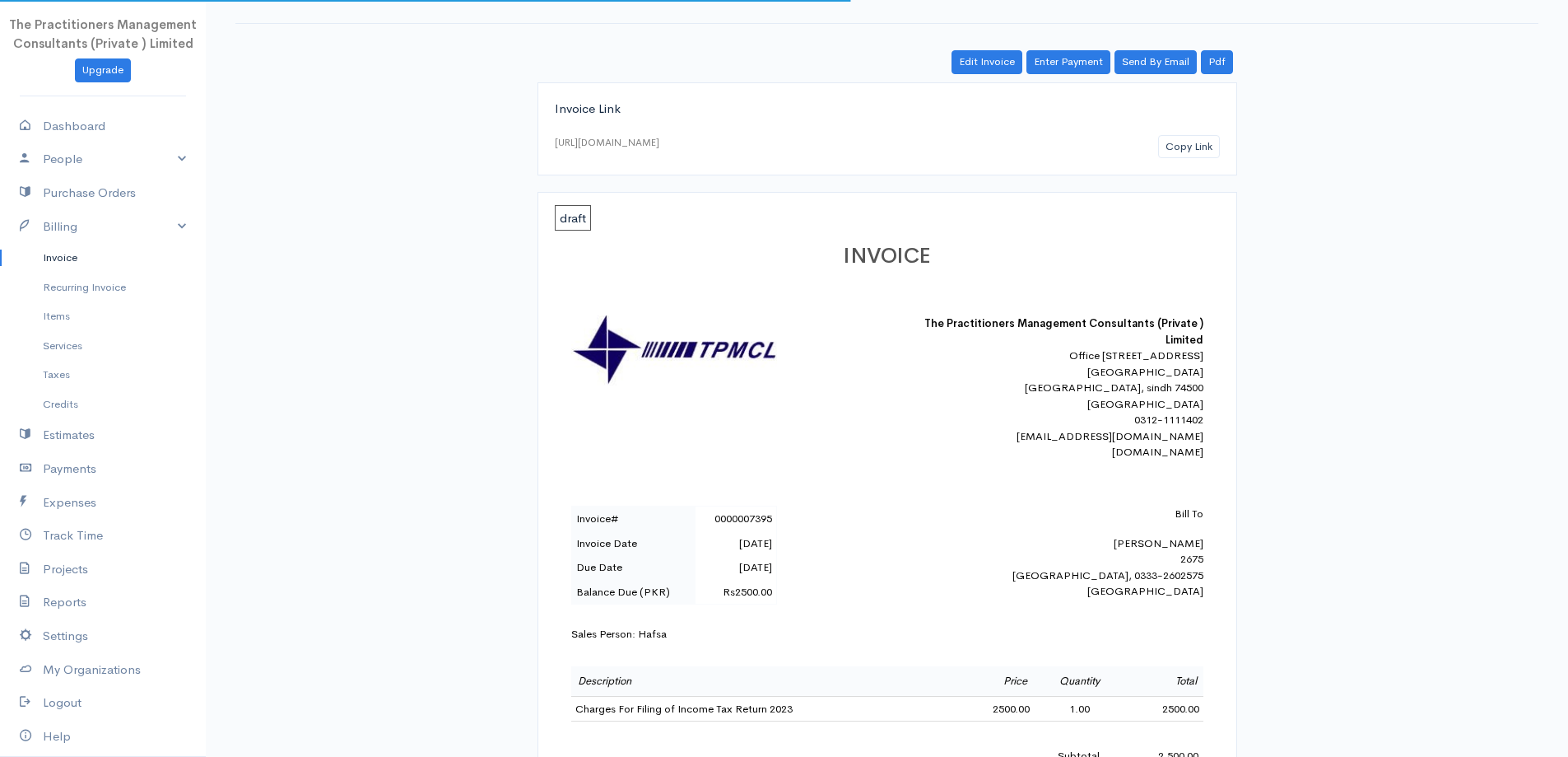
scroll to position [82, 0]
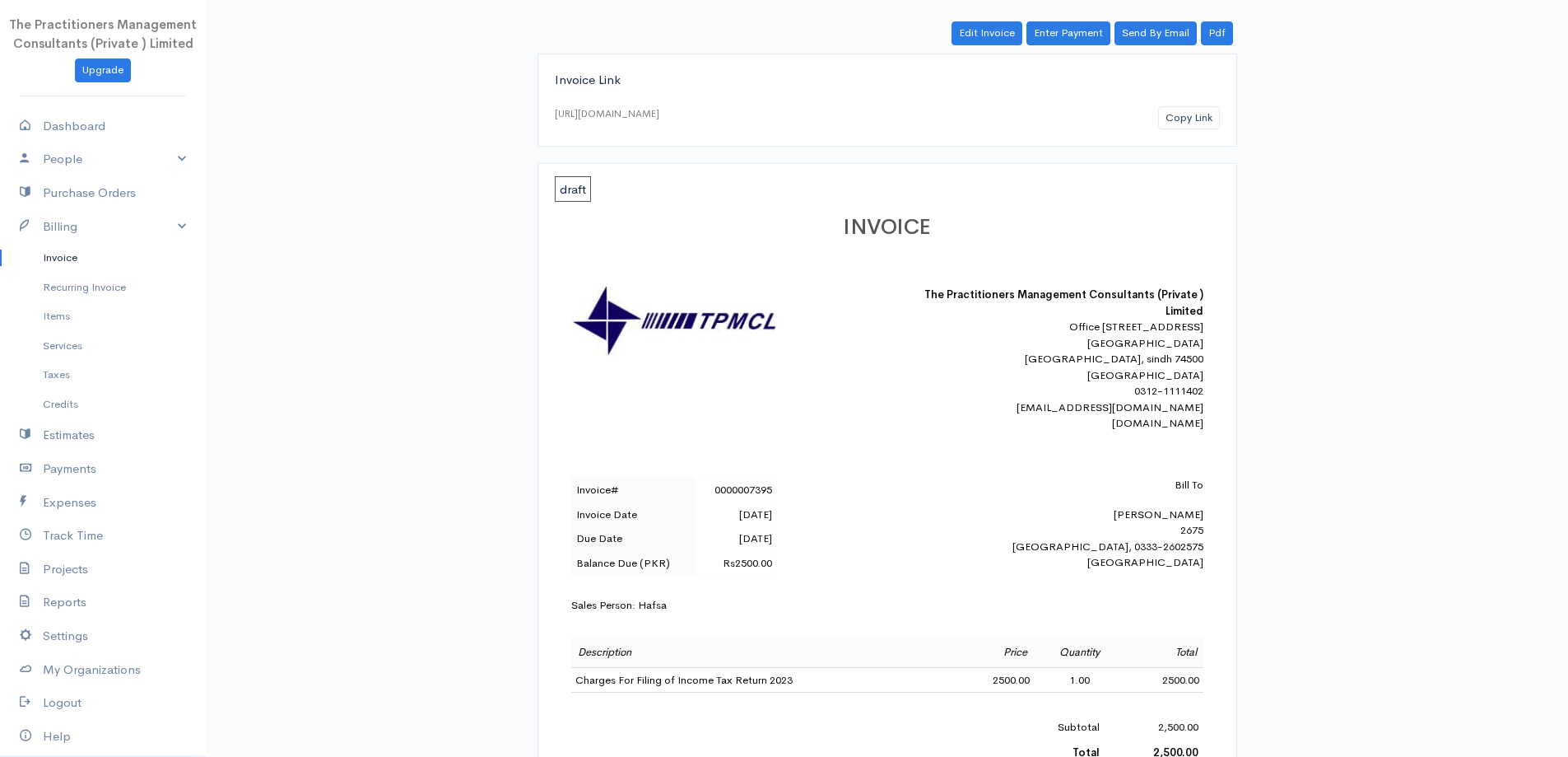
click at [1207, 548] on div "INVOICE The Practitioners Management Consultants (Private ) Limited [STREET_ADD…" at bounding box center [888, 625] width 665 height 853
click at [1202, 549] on div "Bill To [PERSON_NAME] 2675 [GEOGRAPHIC_DATA], 0333-2602575 [GEOGRAPHIC_DATA]" at bounding box center [1060, 524] width 288 height 94
click at [1193, 544] on div "Bill To [PERSON_NAME] 2675 [GEOGRAPHIC_DATA], 0333-2602575 [GEOGRAPHIC_DATA]" at bounding box center [1060, 524] width 288 height 94
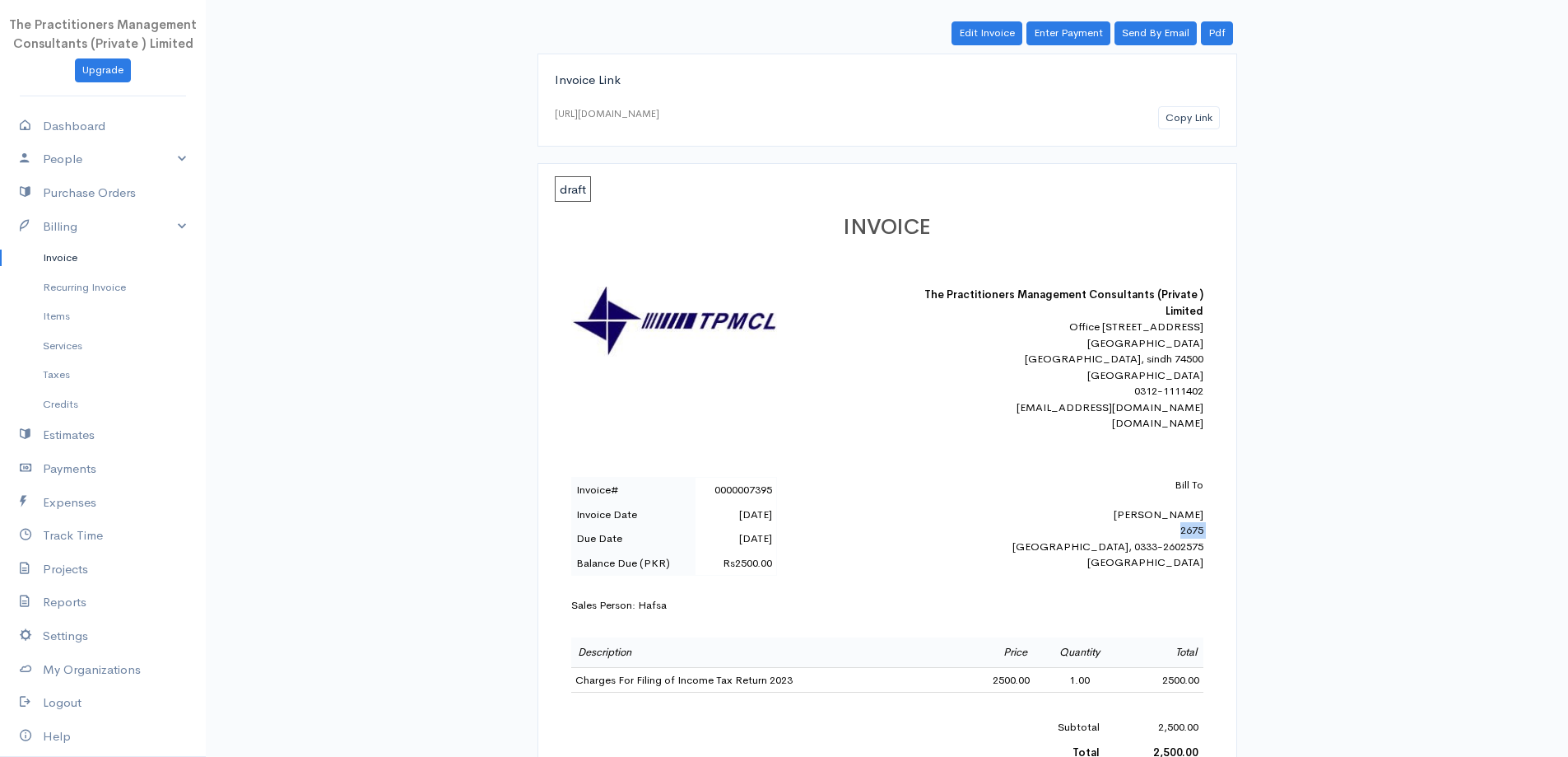
click at [1193, 544] on div "Bill To [PERSON_NAME] 2675 [GEOGRAPHIC_DATA], 0333-2602575 [GEOGRAPHIC_DATA]" at bounding box center [1060, 524] width 288 height 94
click at [44, 262] on link "Invoice" at bounding box center [103, 258] width 206 height 30
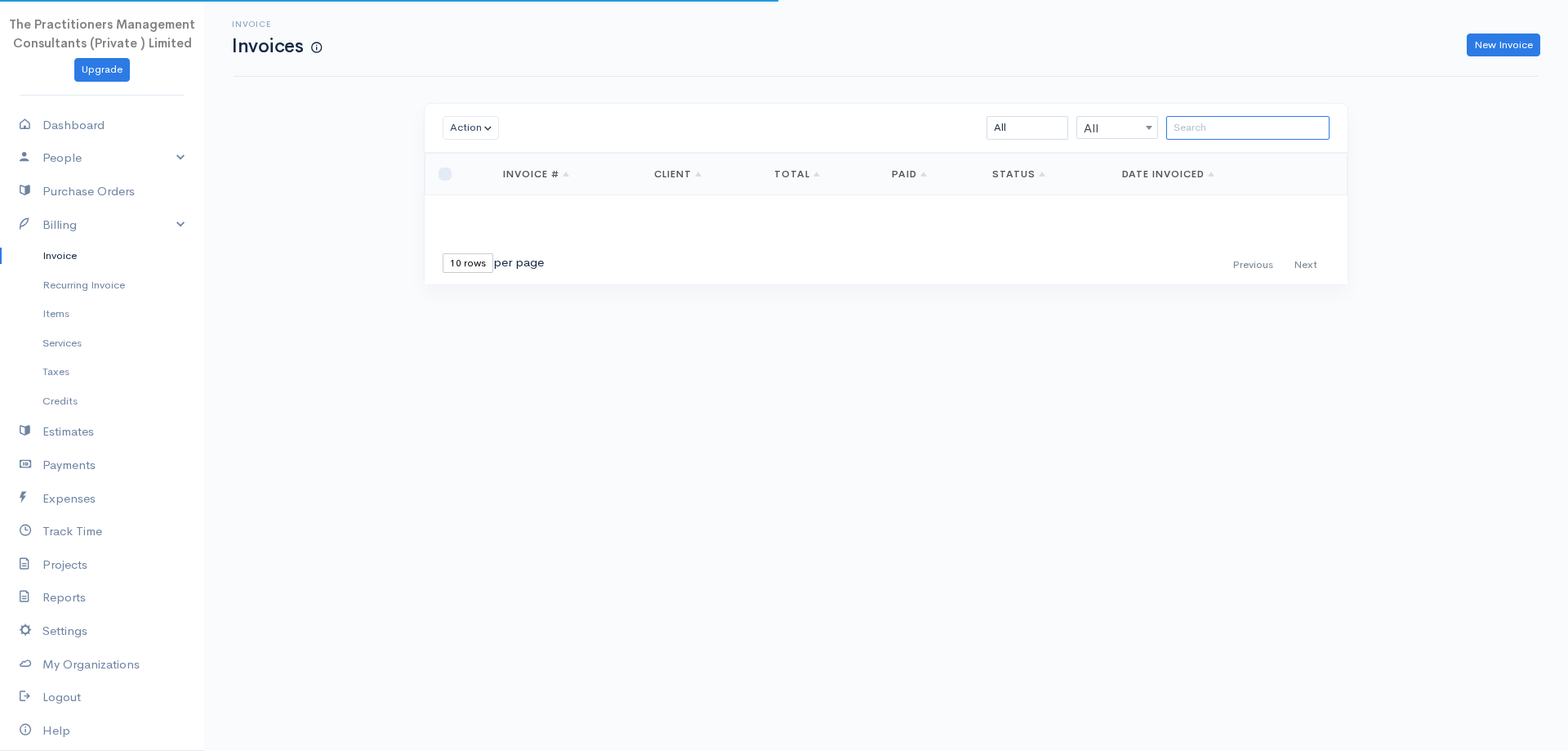
click at [1175, 132] on input "search" at bounding box center [1248, 127] width 163 height 24
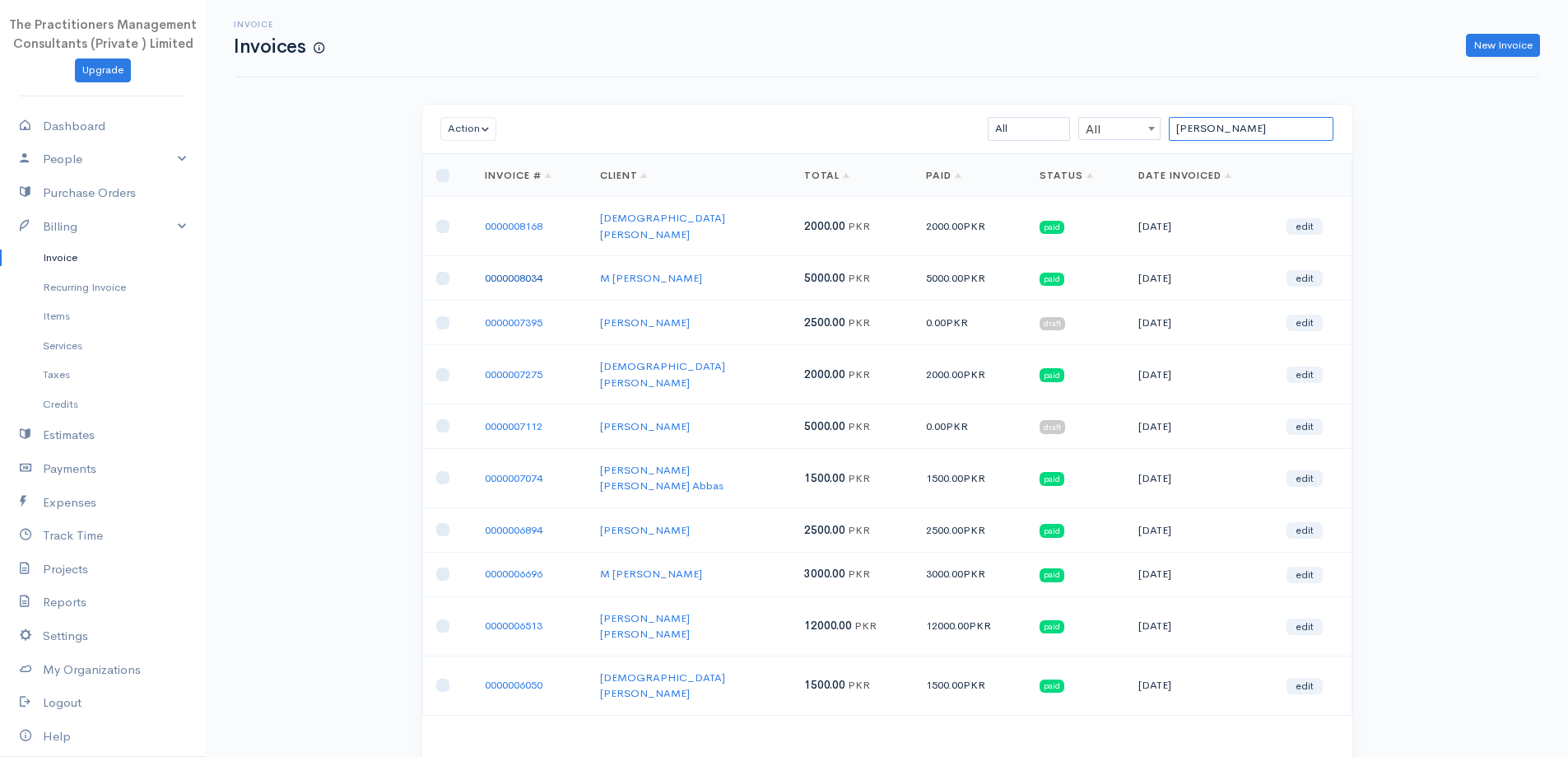
type input "[PERSON_NAME]"
click at [522, 271] on link "0000008034" at bounding box center [514, 278] width 58 height 14
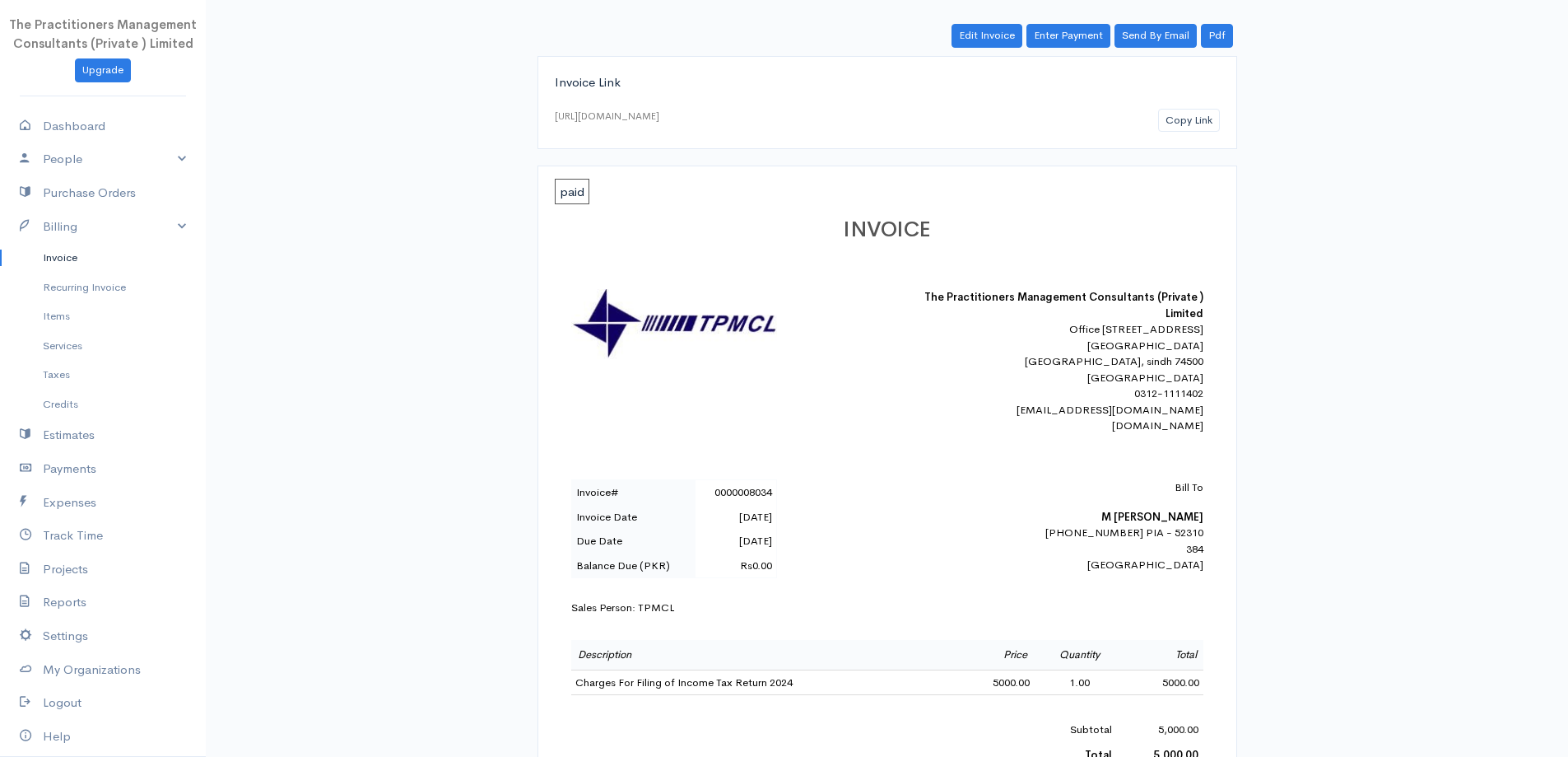
scroll to position [82, 0]
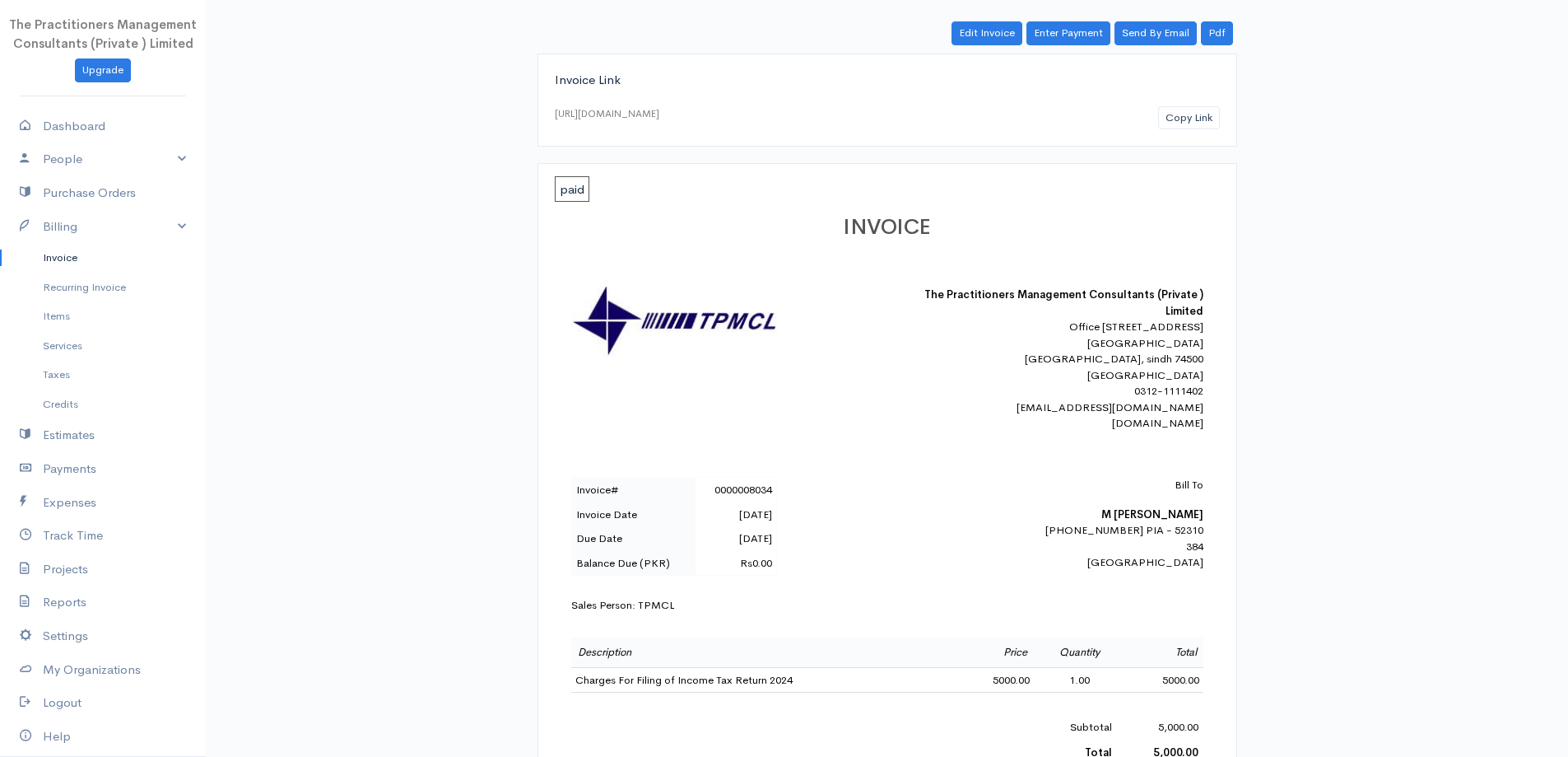
drag, startPoint x: 86, startPoint y: 268, endPoint x: 109, endPoint y: 258, distance: 25.1
click at [88, 267] on link "Invoice" at bounding box center [103, 258] width 206 height 30
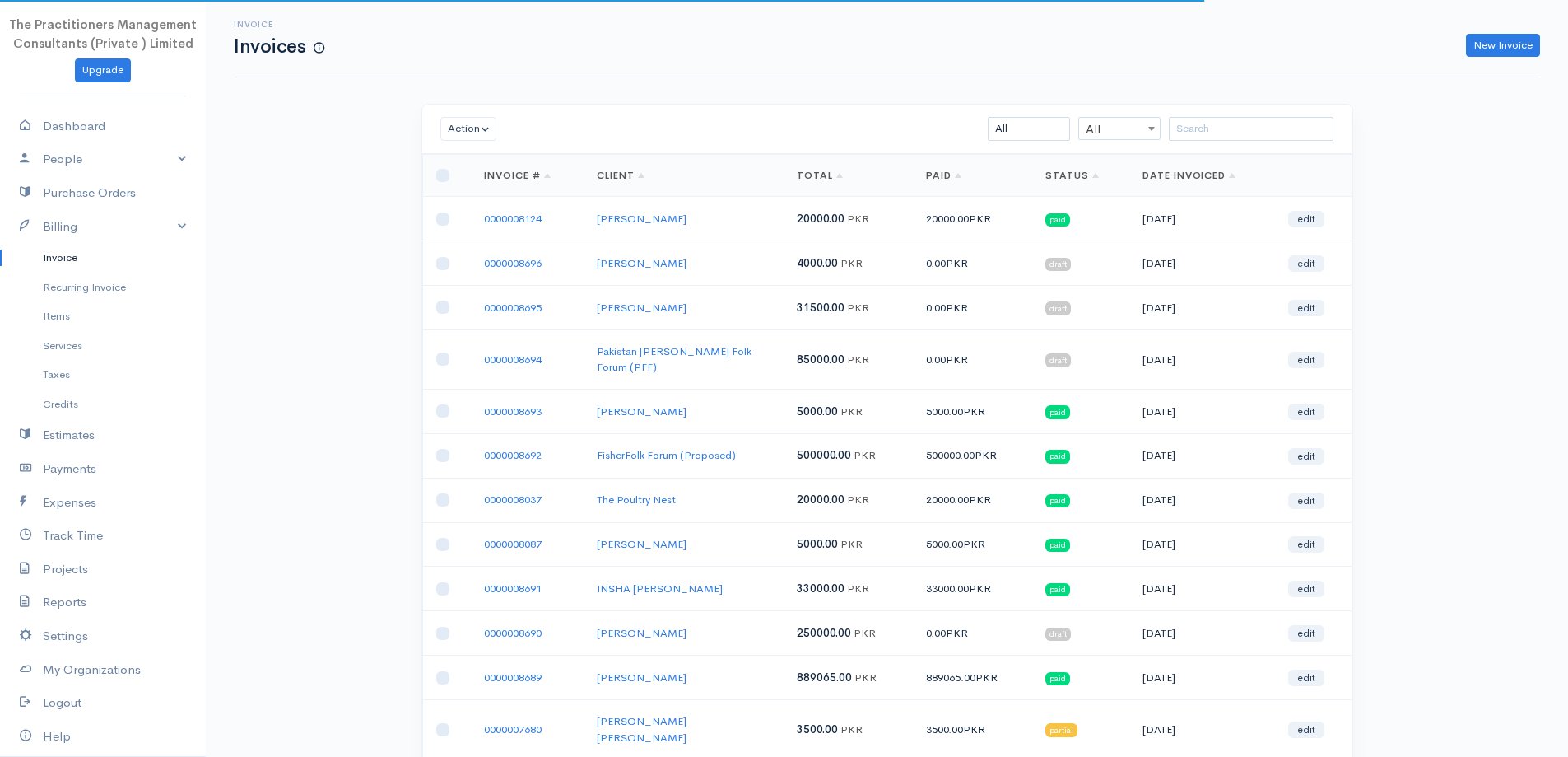
drag, startPoint x: 1267, startPoint y: 154, endPoint x: 1276, endPoint y: 138, distance: 18.4
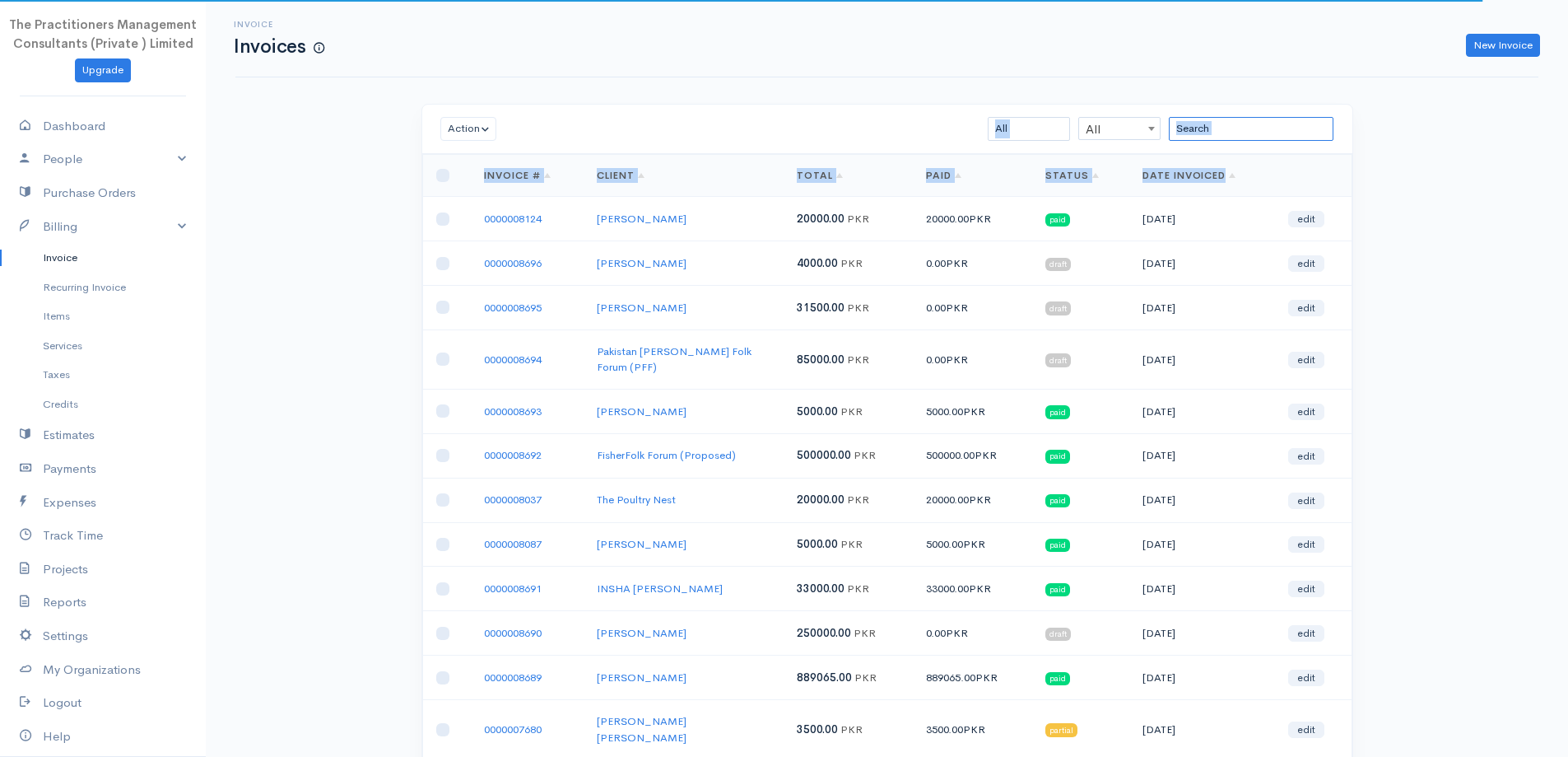
click at [1276, 138] on input "search" at bounding box center [1251, 129] width 165 height 24
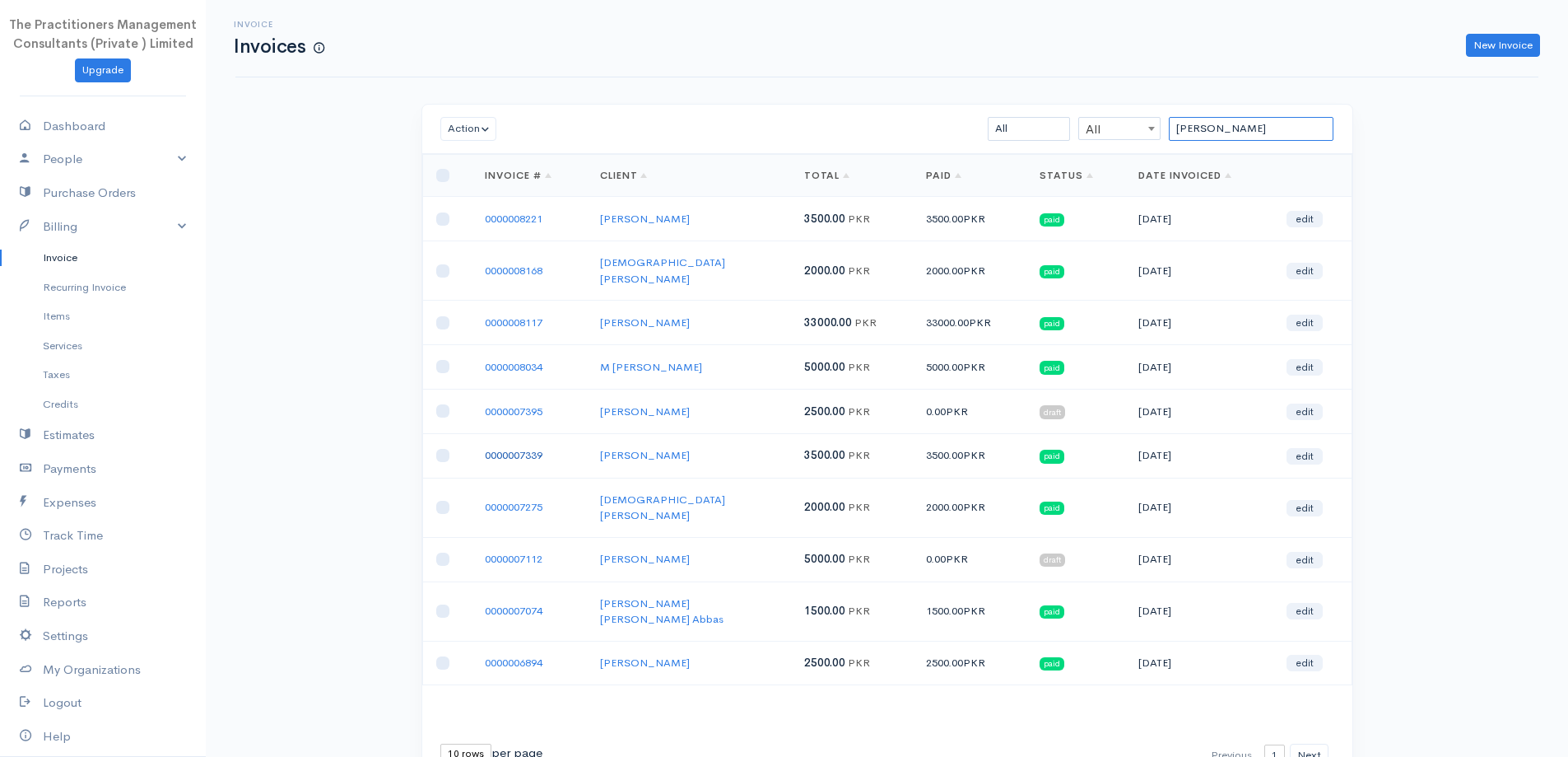
type input "[PERSON_NAME]"
click at [538, 448] on link "0000007339" at bounding box center [514, 455] width 58 height 14
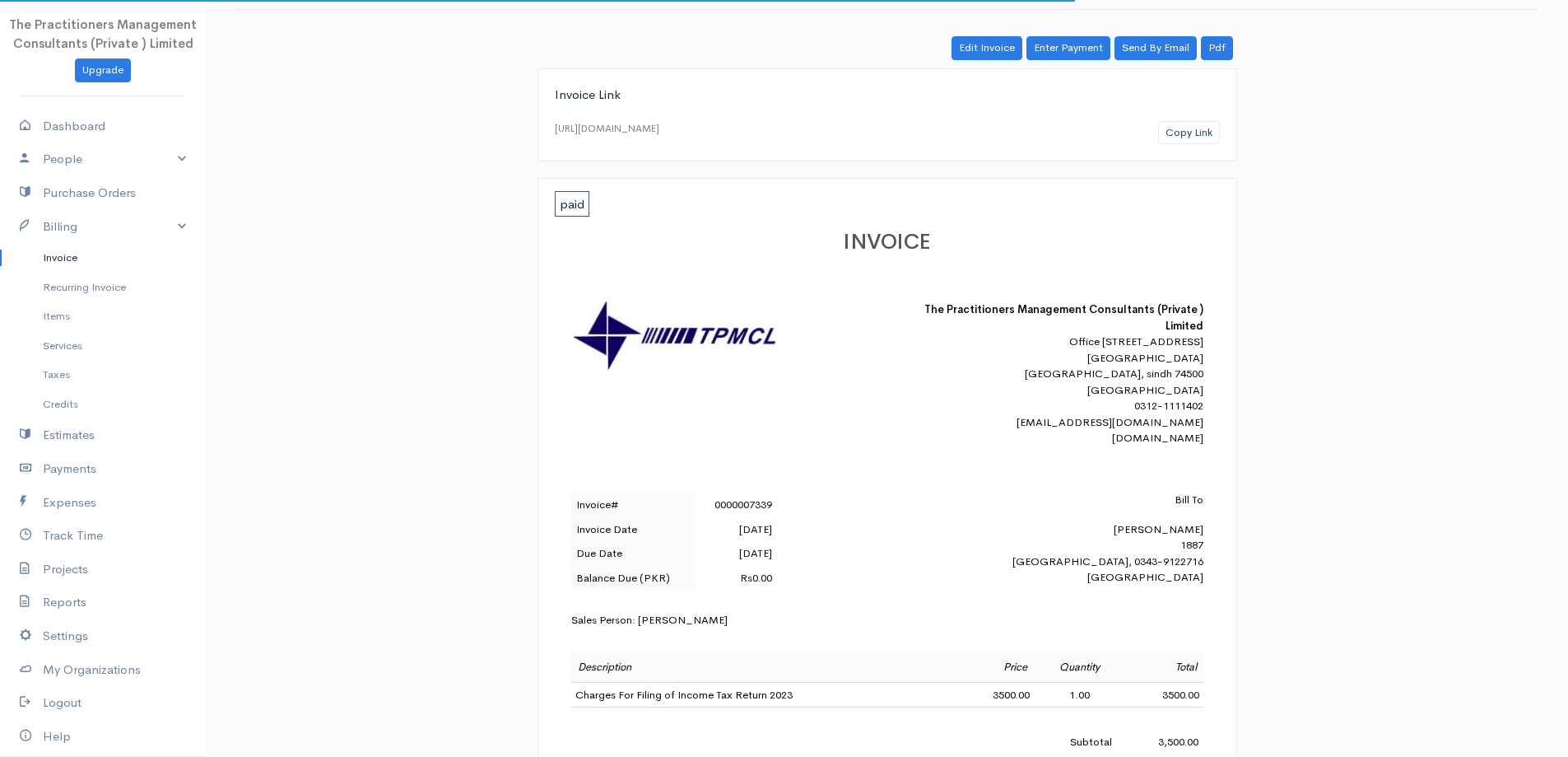
scroll to position [165, 0]
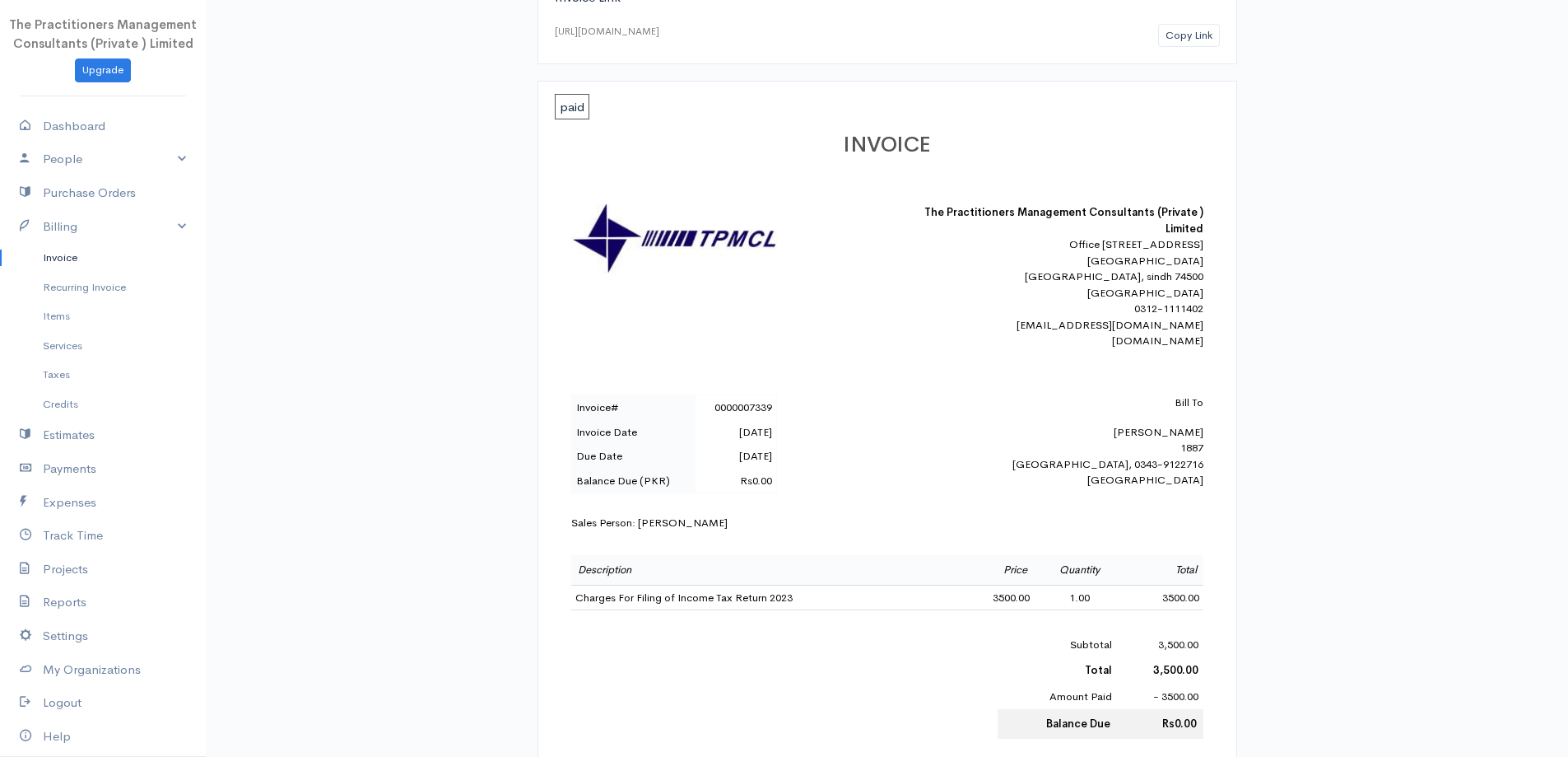
click at [78, 255] on link "Invoice" at bounding box center [103, 258] width 206 height 30
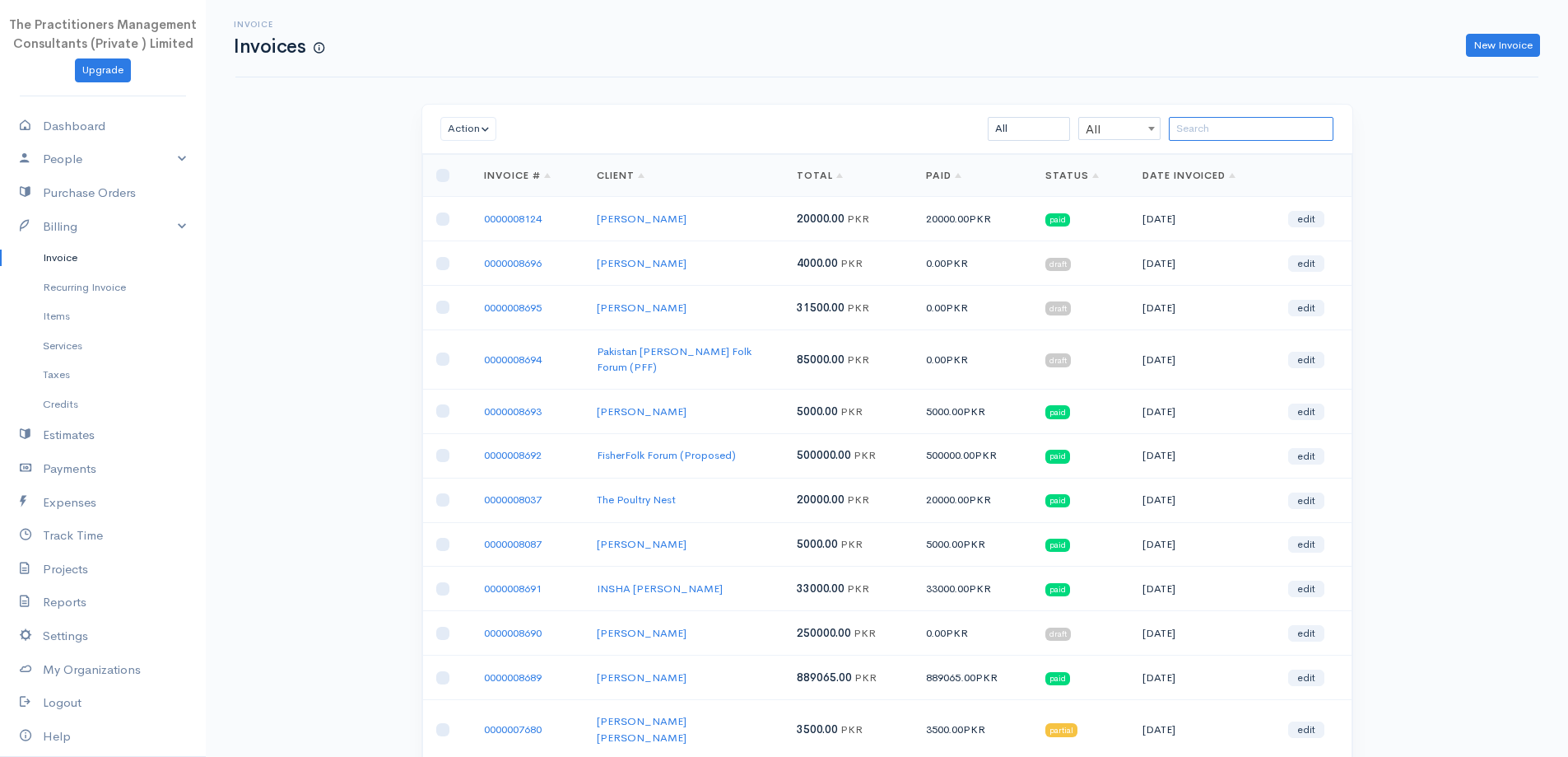
click at [1273, 125] on input "search" at bounding box center [1251, 129] width 165 height 24
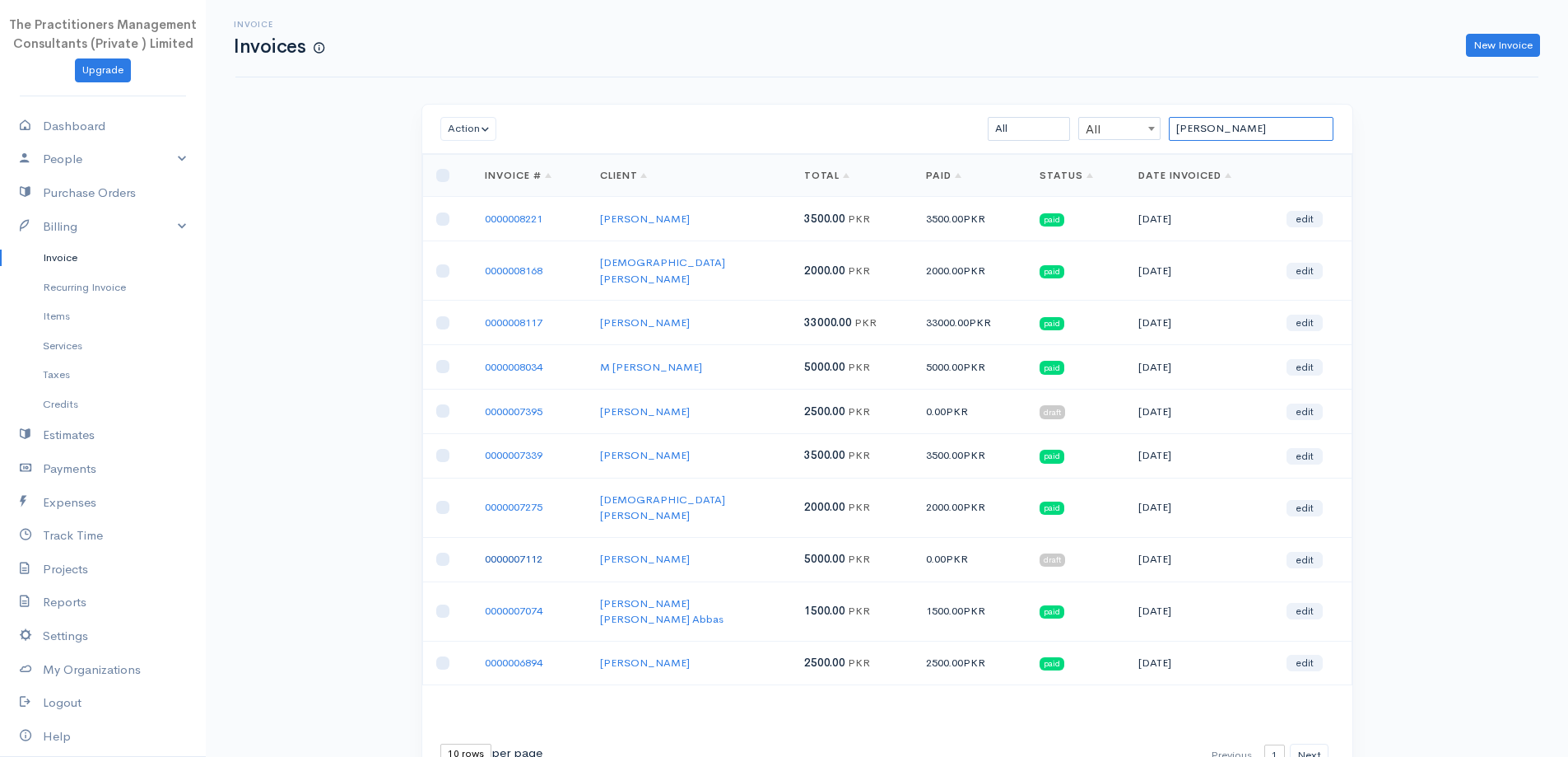
type input "[PERSON_NAME]"
drag, startPoint x: 593, startPoint y: 538, endPoint x: 771, endPoint y: 521, distance: 178.8
click at [771, 537] on tr "0000007112 [PERSON_NAME] 5000.00 PKR 0.00 PKR draft [DATE] edit" at bounding box center [887, 559] width 930 height 44
drag, startPoint x: 38, startPoint y: 273, endPoint x: 48, endPoint y: 283, distance: 14.1
click at [37, 273] on link "Recurring Invoice" at bounding box center [103, 287] width 206 height 30
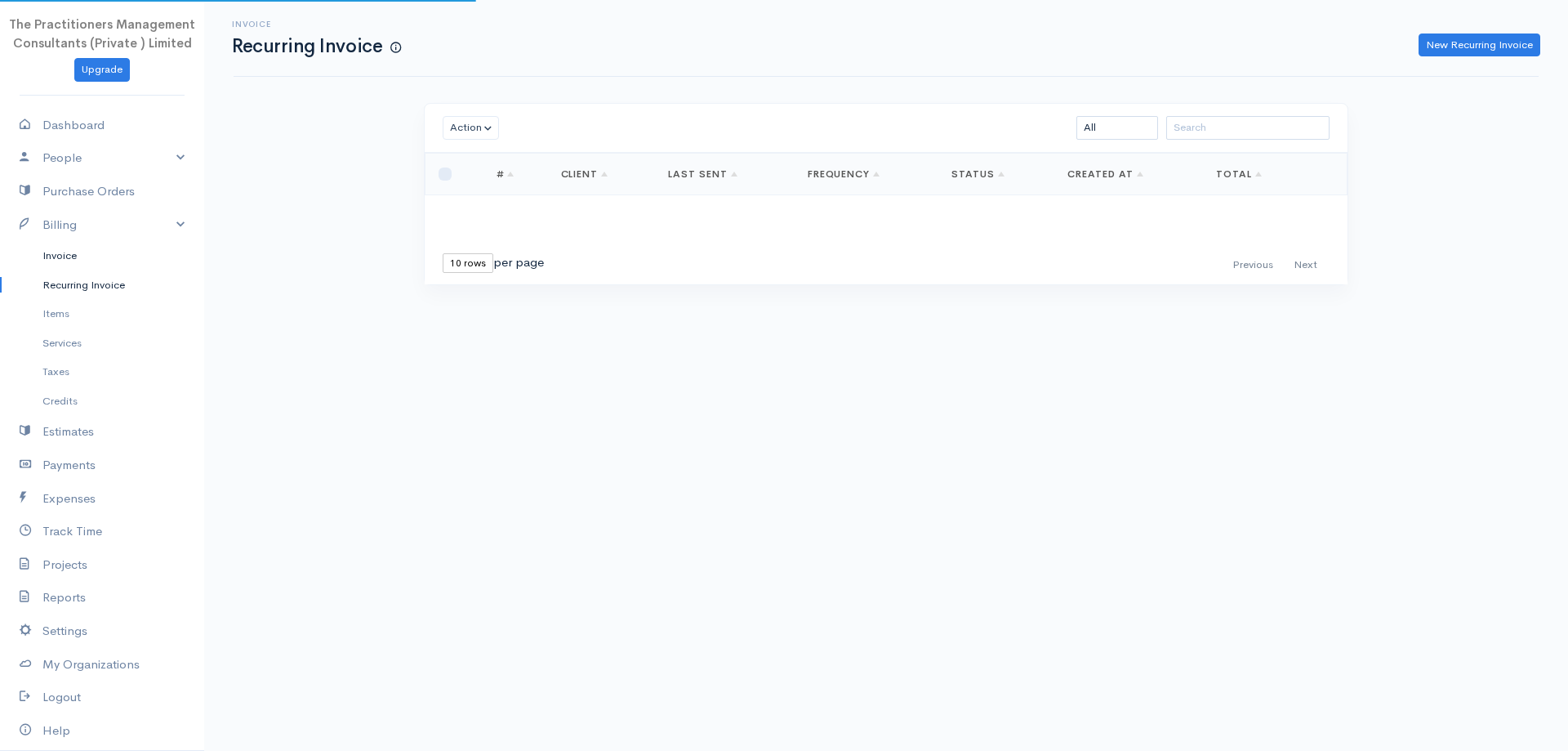
click at [59, 246] on link "Invoice" at bounding box center [102, 256] width 204 height 29
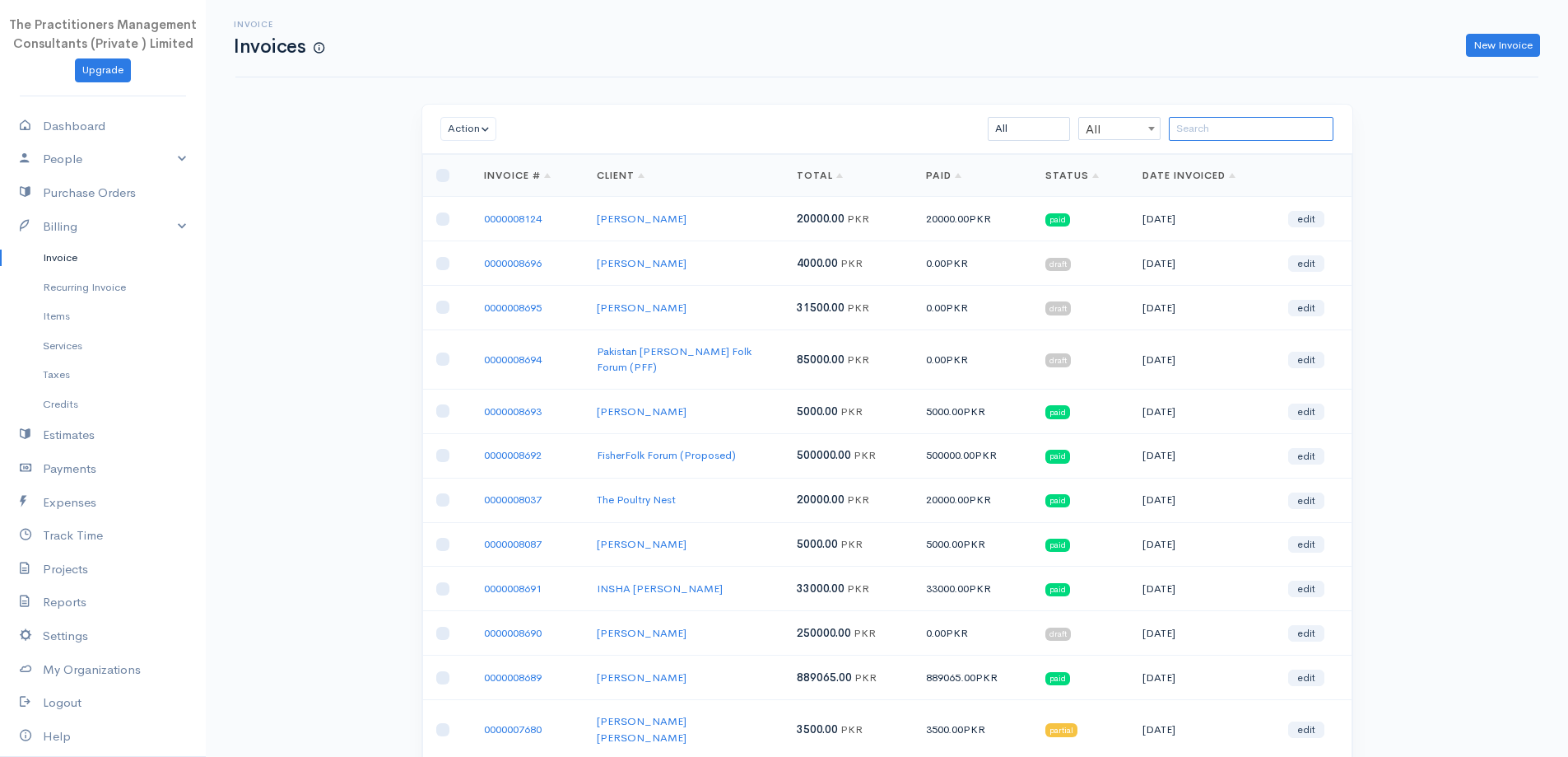
click at [1313, 125] on input "search" at bounding box center [1251, 129] width 165 height 24
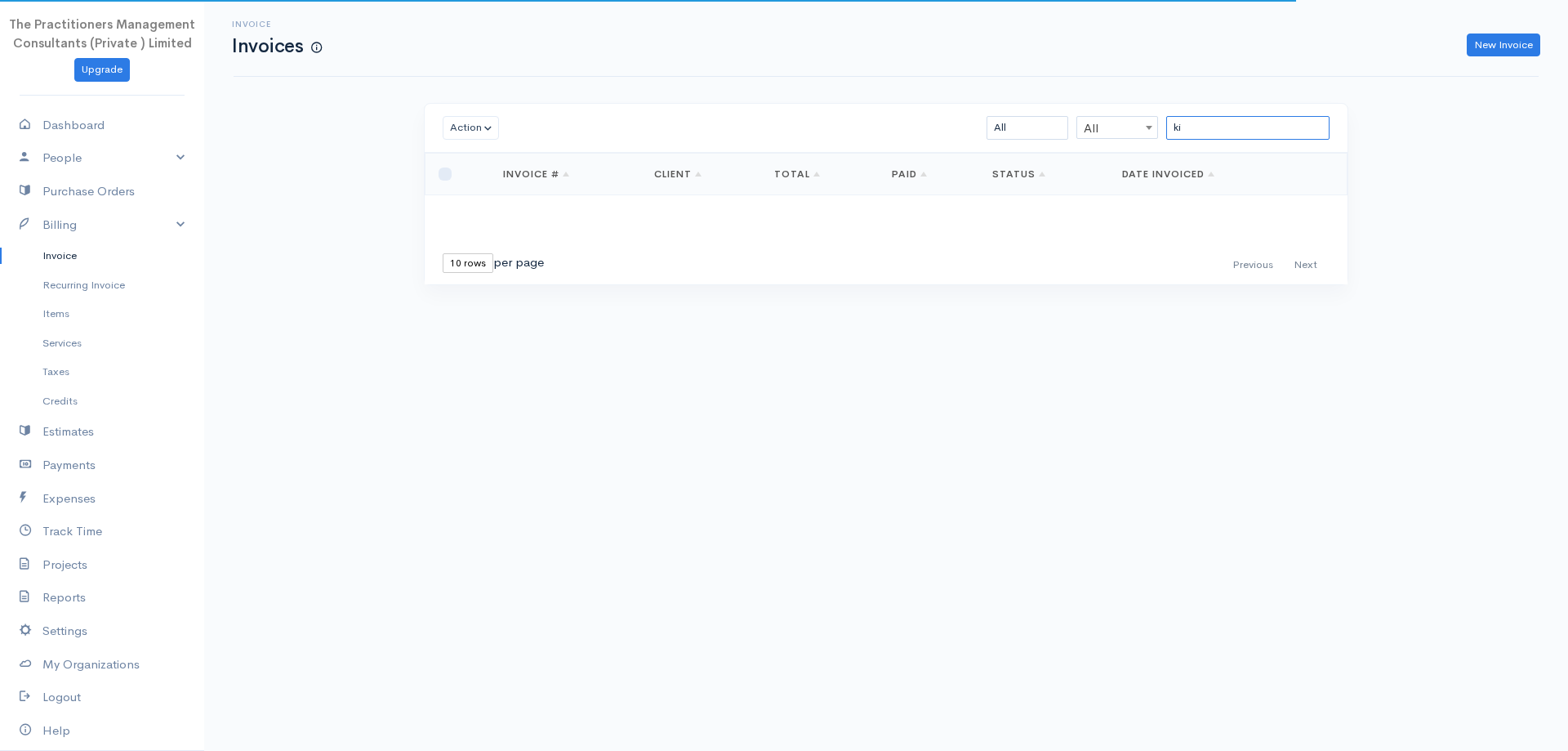
type input "k"
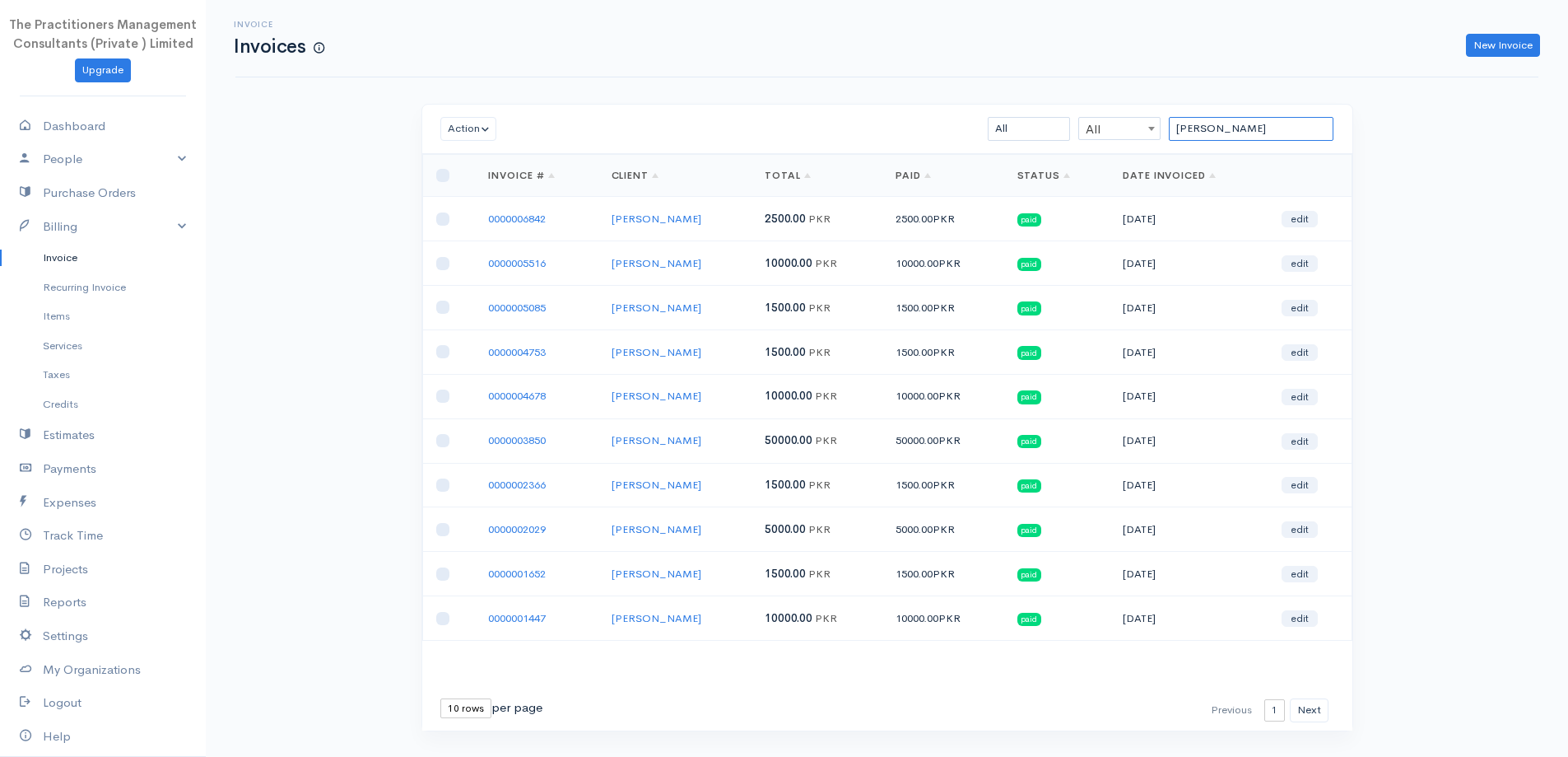
type input "[PERSON_NAME]"
click at [521, 215] on link "0000006842" at bounding box center [517, 218] width 58 height 14
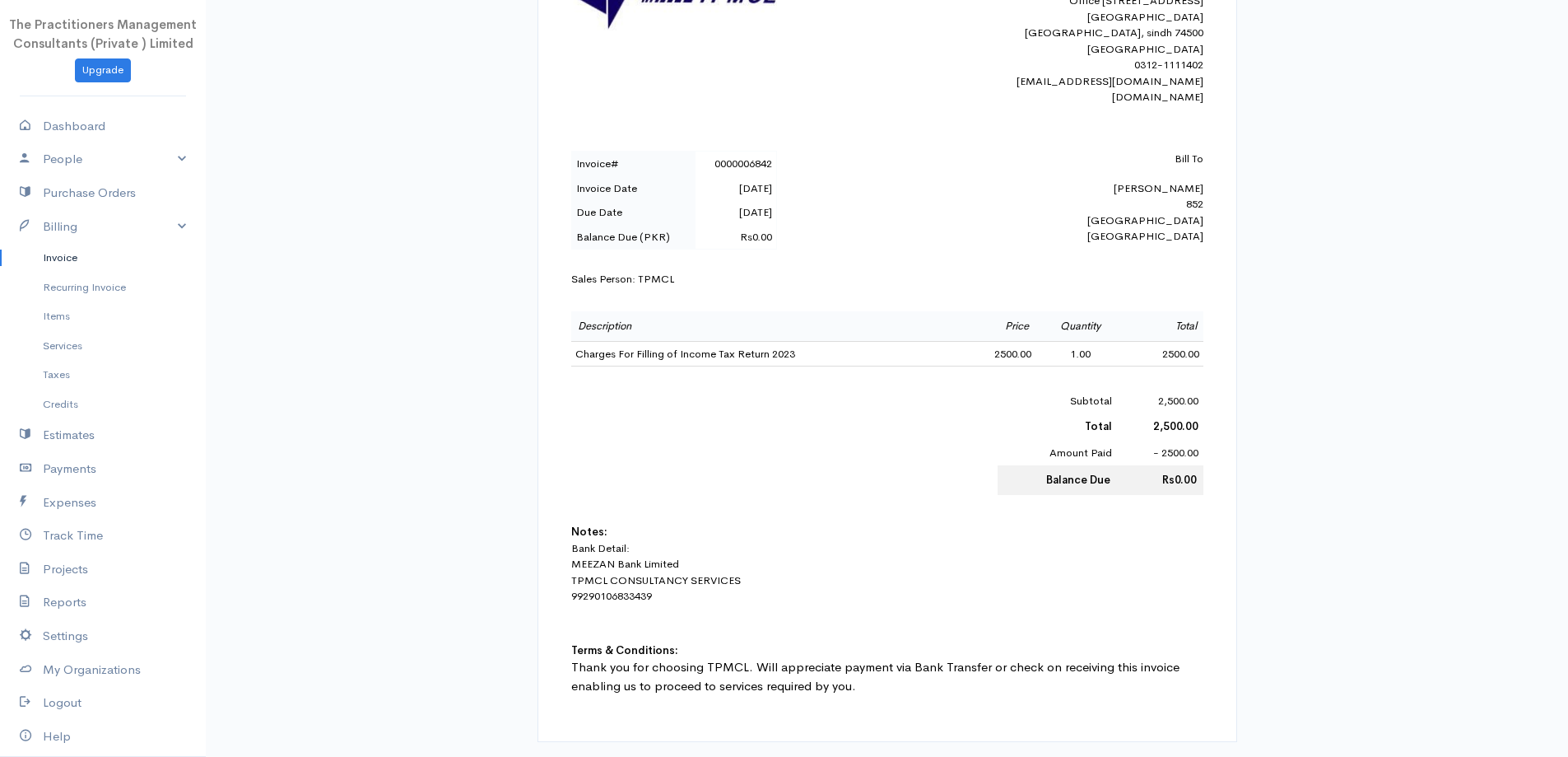
scroll to position [412, 0]
